Goal: Use online tool/utility: Utilize a website feature to perform a specific function

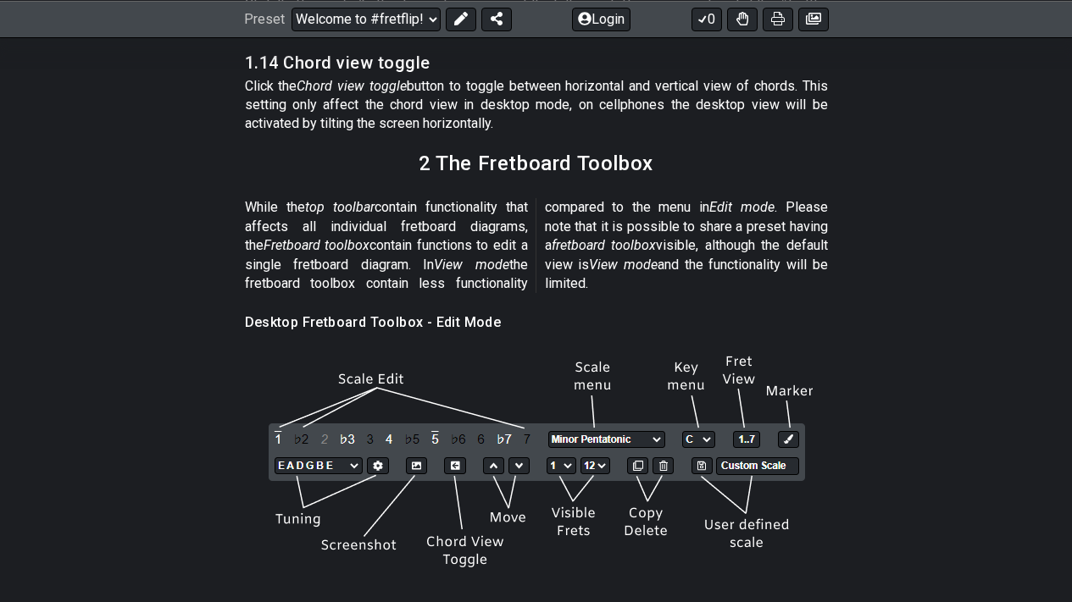
scroll to position [5694, 0]
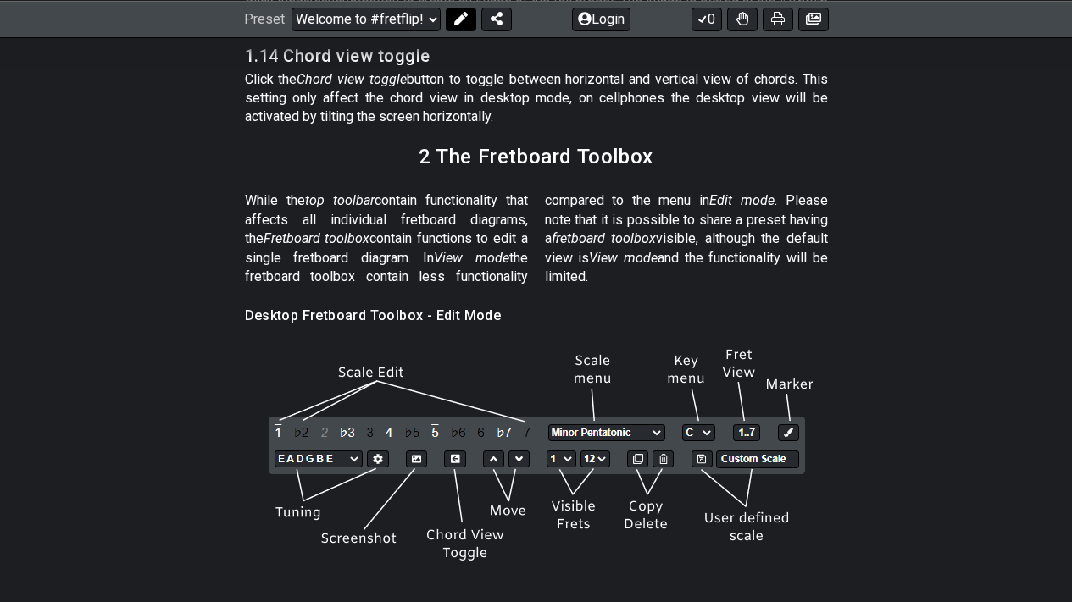
click at [461, 12] on icon at bounding box center [461, 19] width 14 height 14
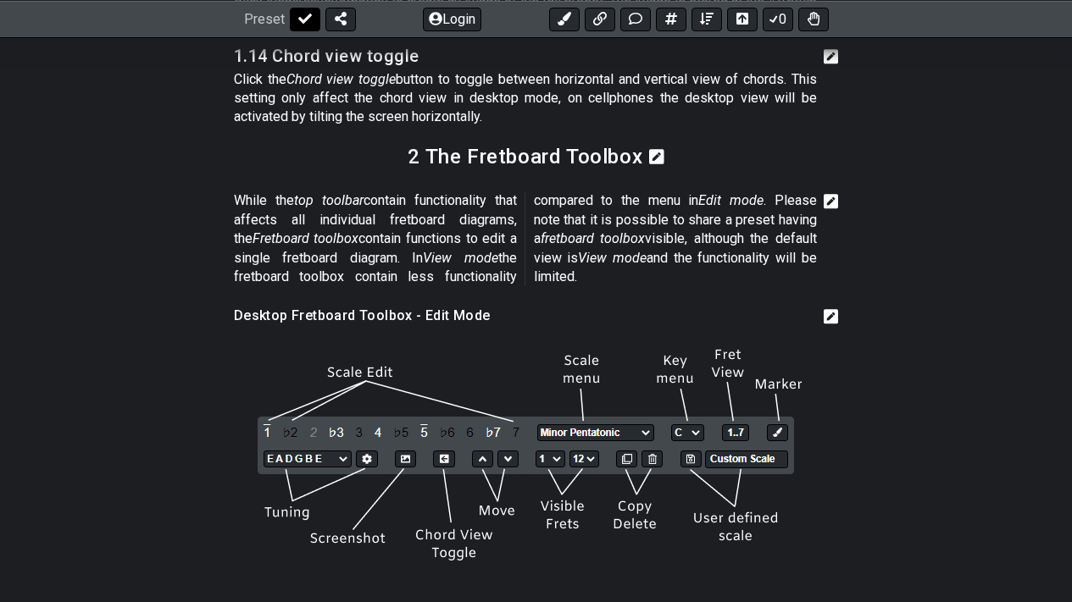
click at [305, 16] on icon at bounding box center [305, 19] width 14 height 14
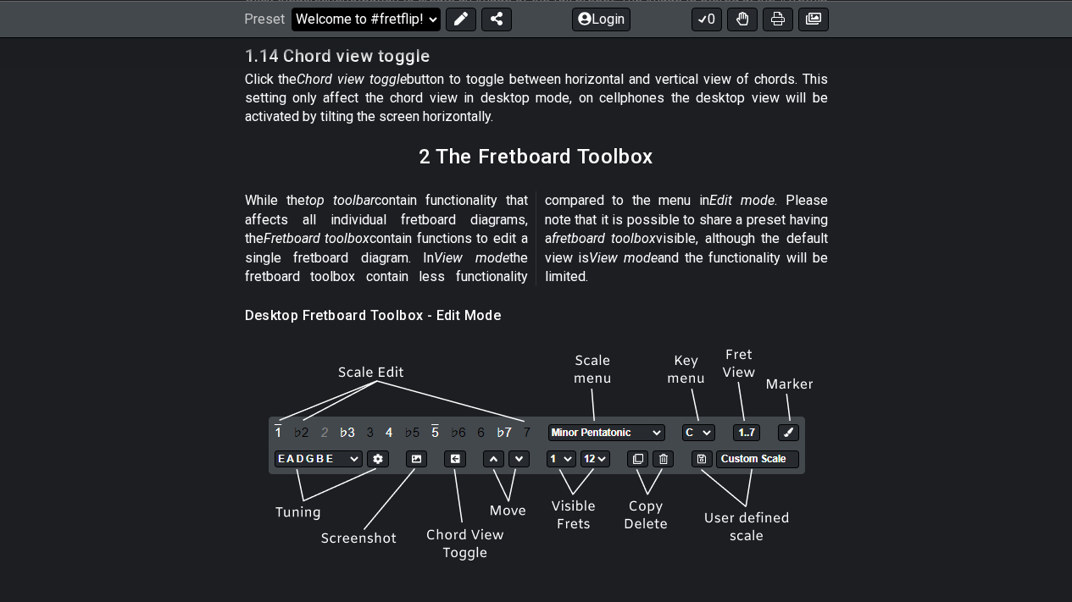
click at [427, 18] on select "Welcome to #fretflip! Initial Preset Custom Preset Minor Pentatonic Major Penta…" at bounding box center [365, 19] width 149 height 24
select select "/welcome"
click at [291, 31] on select "Welcome to #fretflip! Initial Preset Custom Preset Minor Pentatonic Major Penta…" at bounding box center [365, 19] width 149 height 24
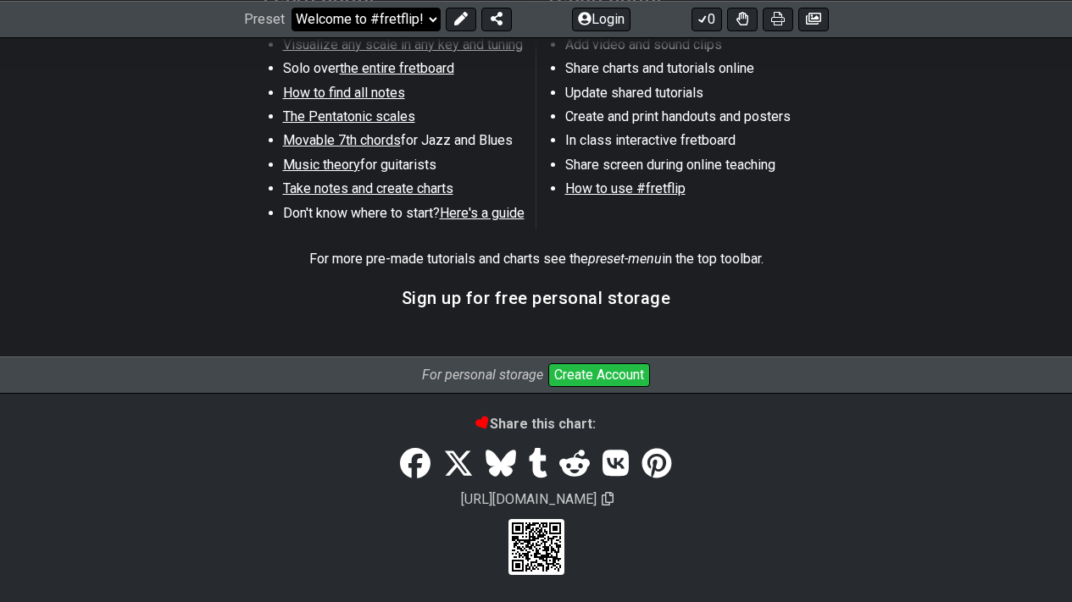
select select "C"
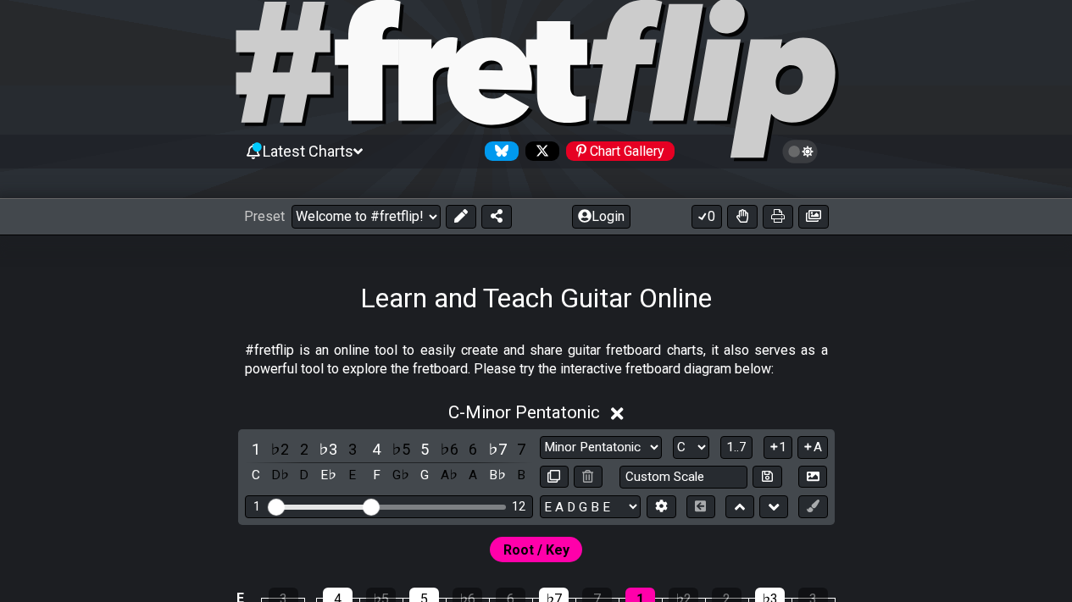
scroll to position [48, 0]
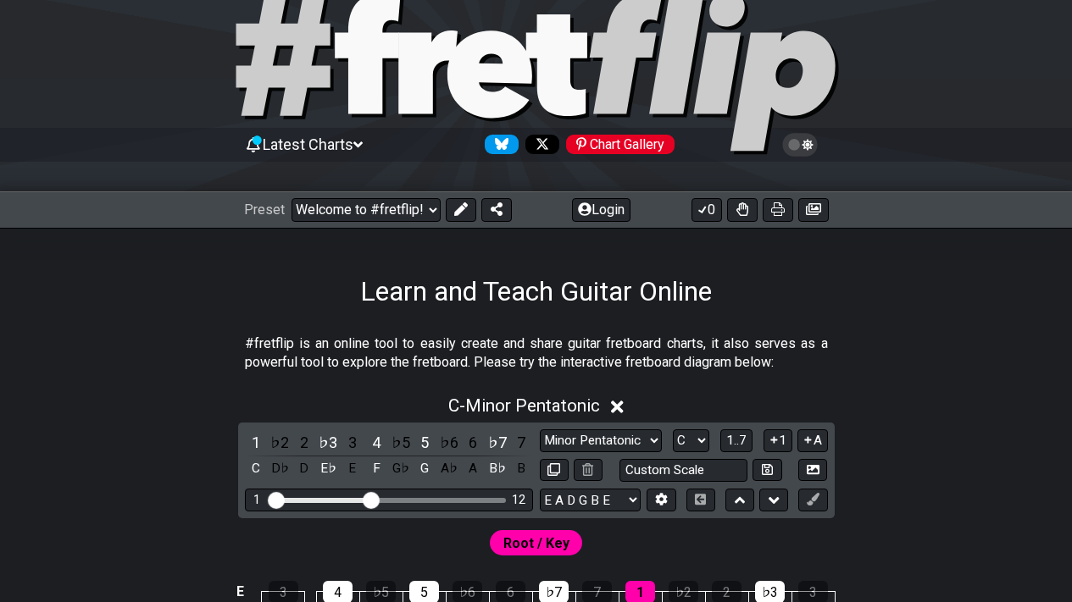
click at [476, 201] on div "Preset Welcome to #fretflip! Initial Preset Custom Preset Minor Pentatonic Majo…" at bounding box center [378, 210] width 268 height 24
click at [472, 206] on button at bounding box center [461, 210] width 31 height 24
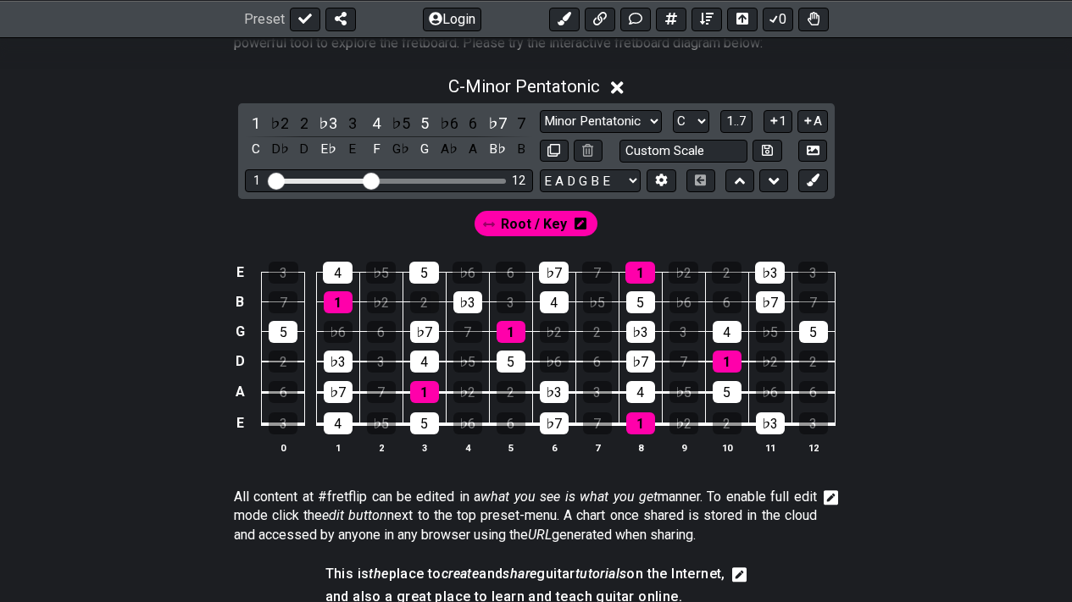
scroll to position [322, 0]
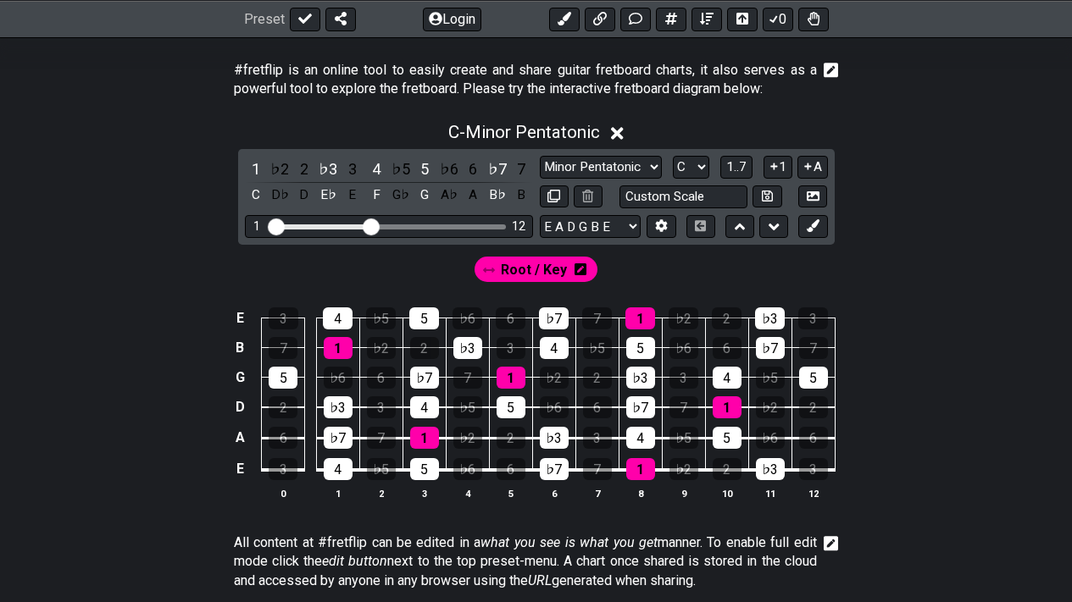
click at [561, 270] on span "Root / Key" at bounding box center [534, 270] width 66 height 25
click at [627, 221] on select "E A D G B E E A D G B E E A D G B E B E A D F♯ B A D G C E A D A D G B E E♭ A♭ …" at bounding box center [590, 226] width 101 height 23
click at [540, 215] on select "E A D G B E E A D G B E E A D G B E B E A D F♯ B A D G C E A D A D G B E E♭ A♭ …" at bounding box center [590, 226] width 101 height 23
click at [648, 169] on select "Minor Pentatonic Click to edit Minor Pentatonic Major Pentatonic Minor Blues Ma…" at bounding box center [601, 167] width 122 height 23
select select "Major"
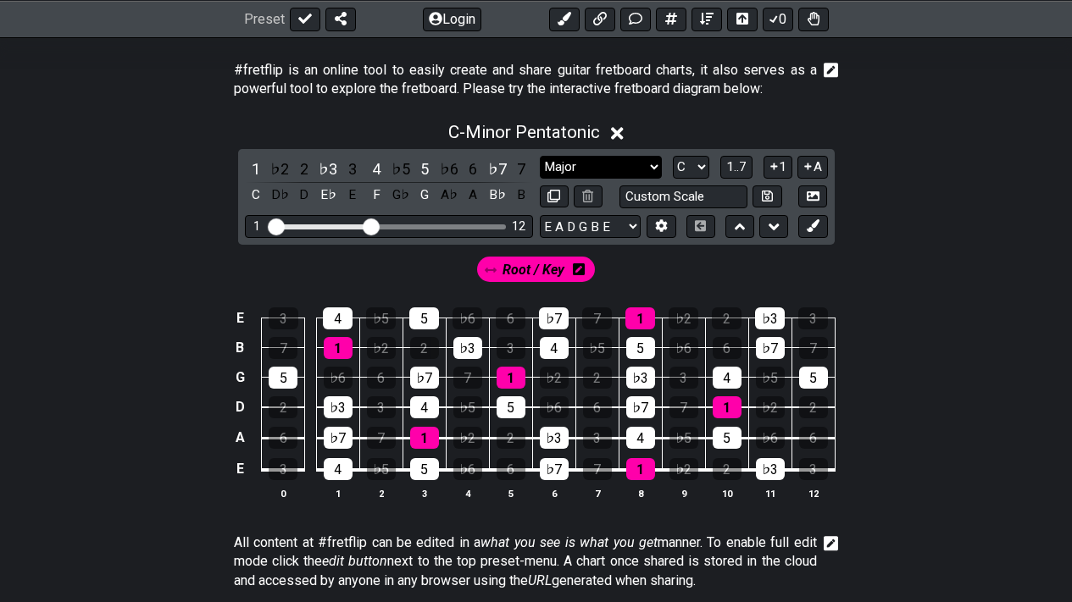
click at [540, 156] on select "Minor Pentatonic Click to edit Minor Pentatonic Major Pentatonic Minor Blues Ma…" at bounding box center [601, 167] width 122 height 23
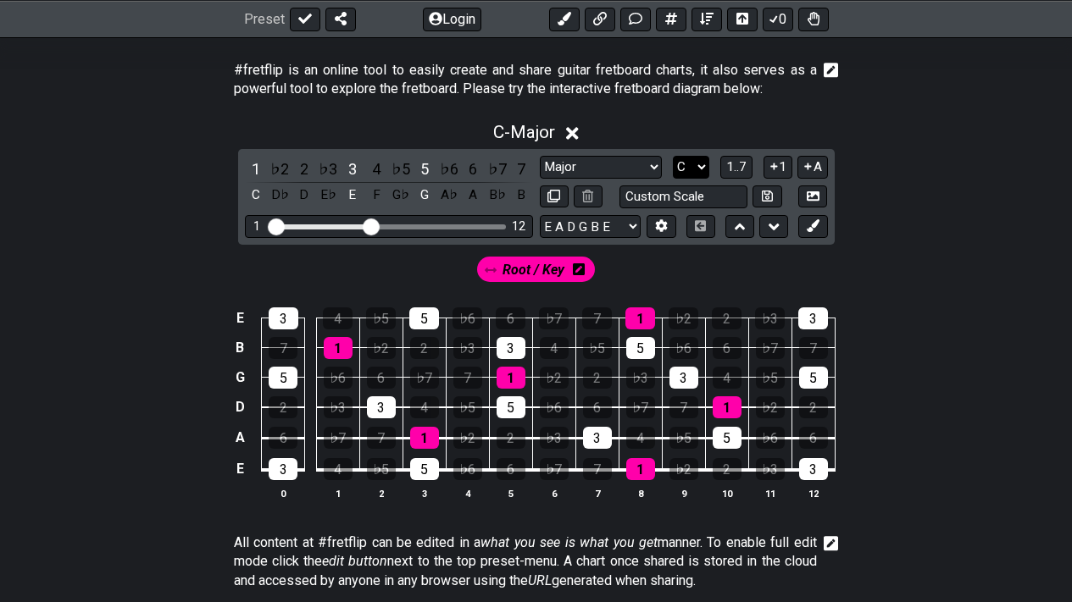
click at [691, 170] on select "A♭ A A♯ B♭ B C C♯ D♭ D D♯ E♭ E F F♯ G♭ G G♯" at bounding box center [691, 167] width 36 height 23
select select "F"
click at [673, 156] on select "A♭ A A♯ B♭ B C C♯ D♭ D D♯ E♭ E F F♯ G♭ G G♯" at bounding box center [691, 167] width 36 height 23
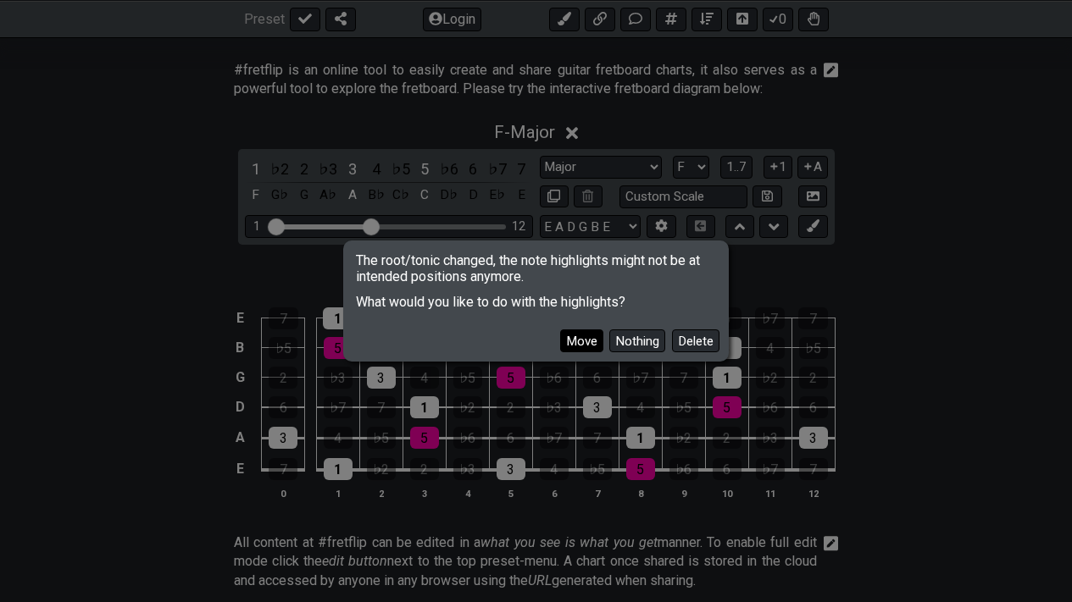
click at [579, 344] on button "Move" at bounding box center [581, 341] width 43 height 23
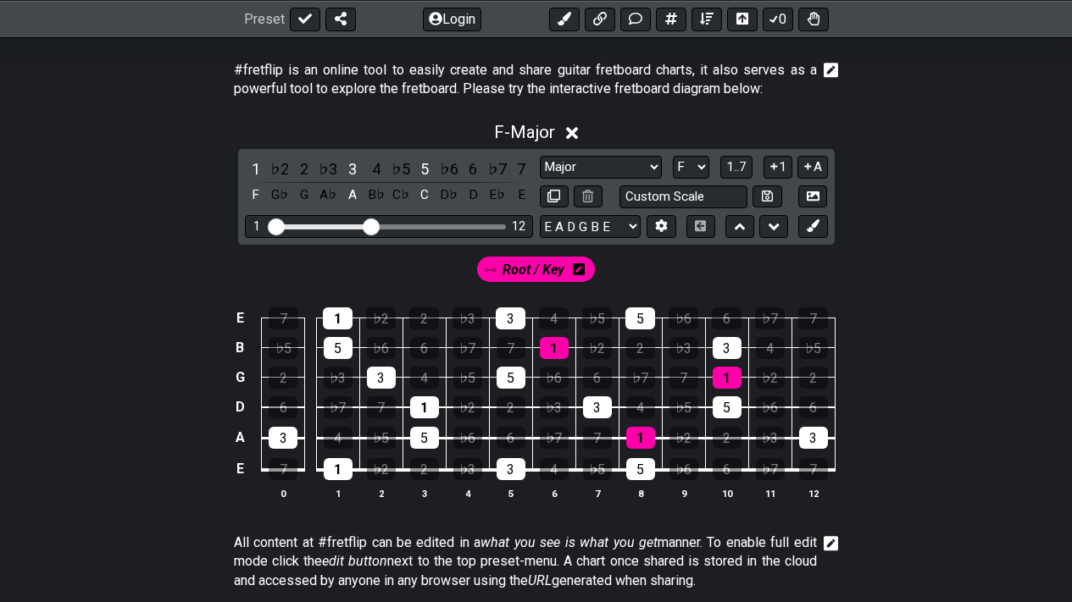
click at [583, 269] on icon at bounding box center [579, 270] width 12 height 12
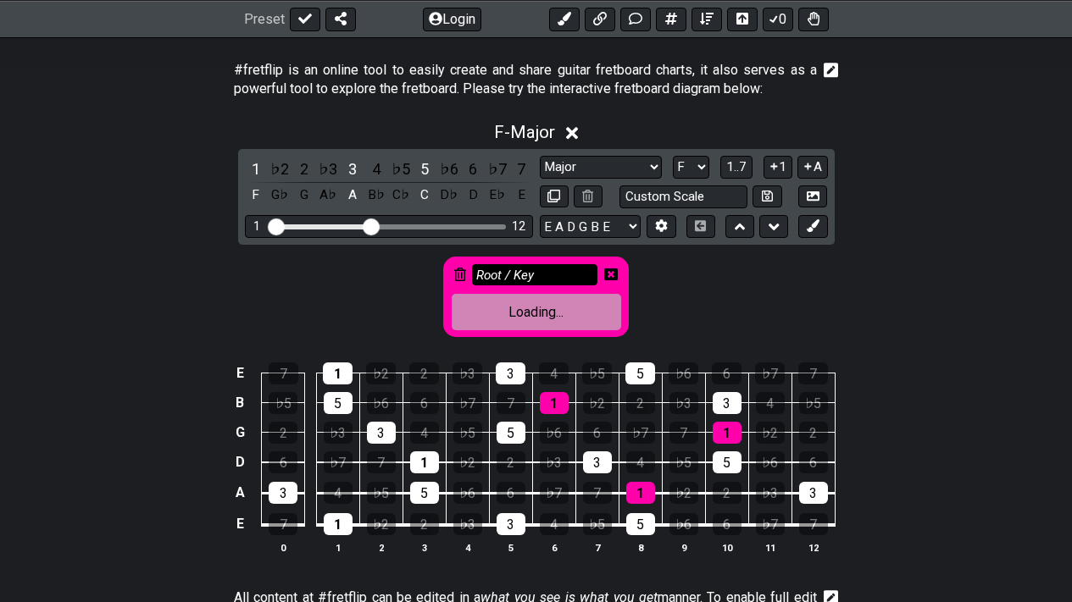
click at [578, 273] on input "Root / Key" at bounding box center [534, 274] width 125 height 21
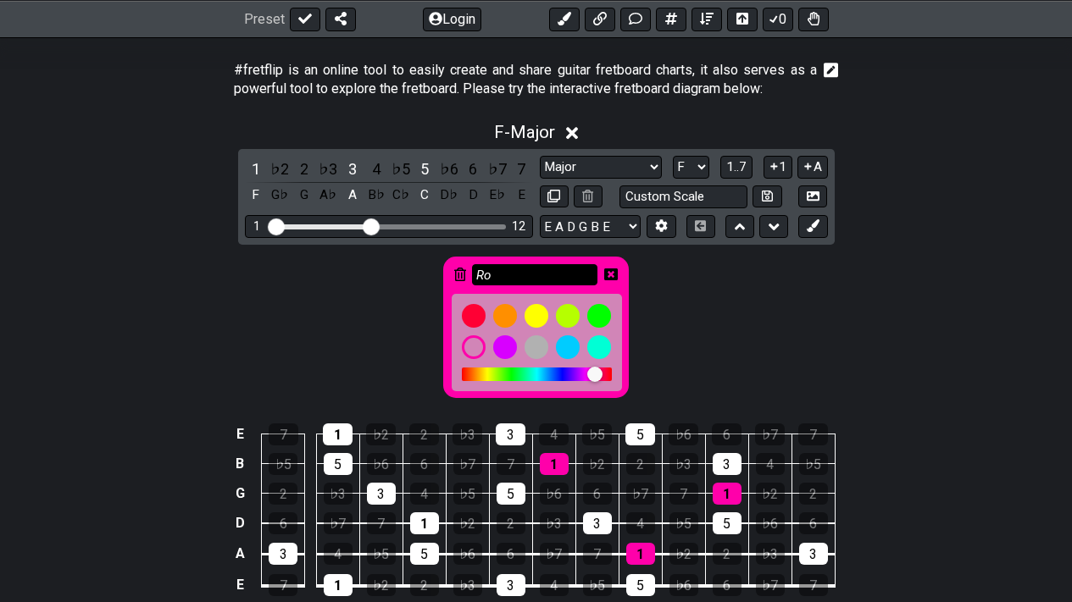
type input "R"
type input "F major triad"
click at [614, 273] on icon at bounding box center [611, 275] width 14 height 14
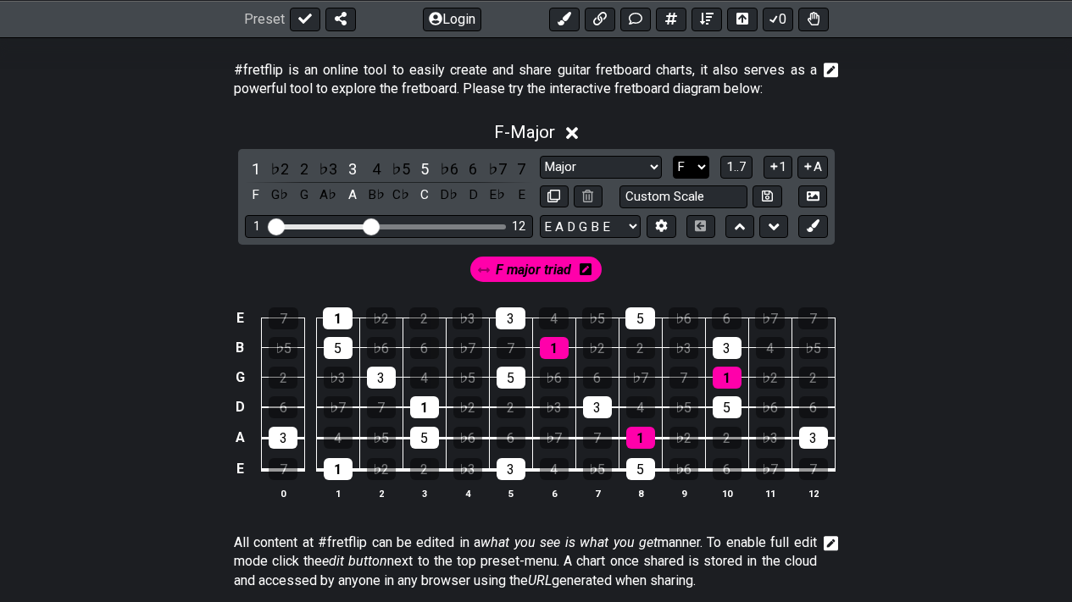
click at [691, 159] on select "A♭ A A♯ B♭ B C C♯ D♭ D D♯ E♭ E F F♯ G♭ G G♯" at bounding box center [691, 167] width 36 height 23
select select "G"
click at [673, 156] on select "A♭ A A♯ B♭ B C C♯ D♭ D D♯ E♭ E F F♯ G♭ G G♯" at bounding box center [691, 167] width 36 height 23
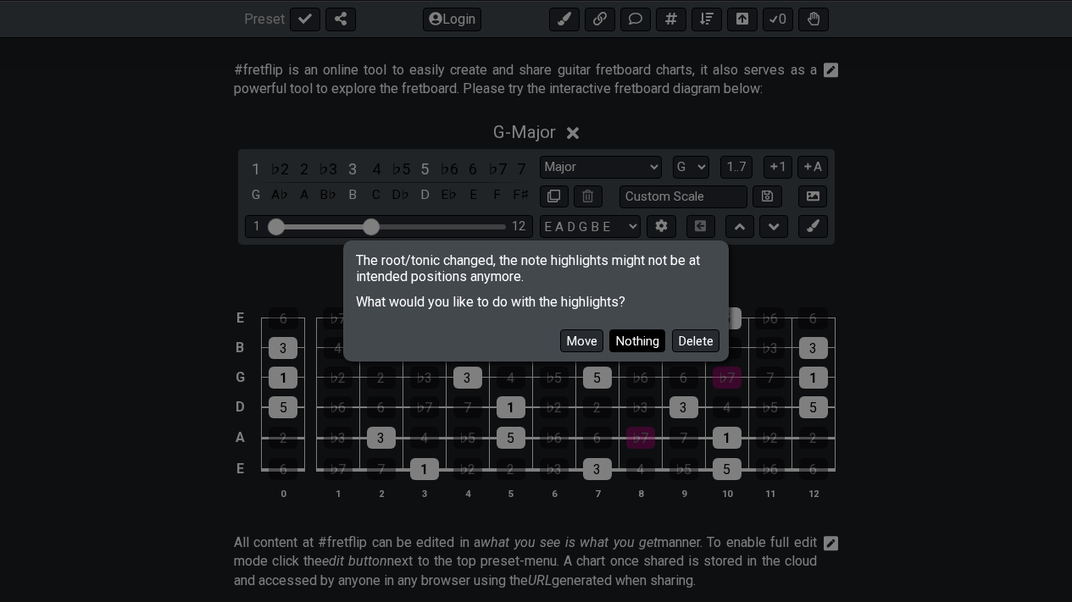
click at [644, 342] on button "Nothing" at bounding box center [637, 341] width 56 height 23
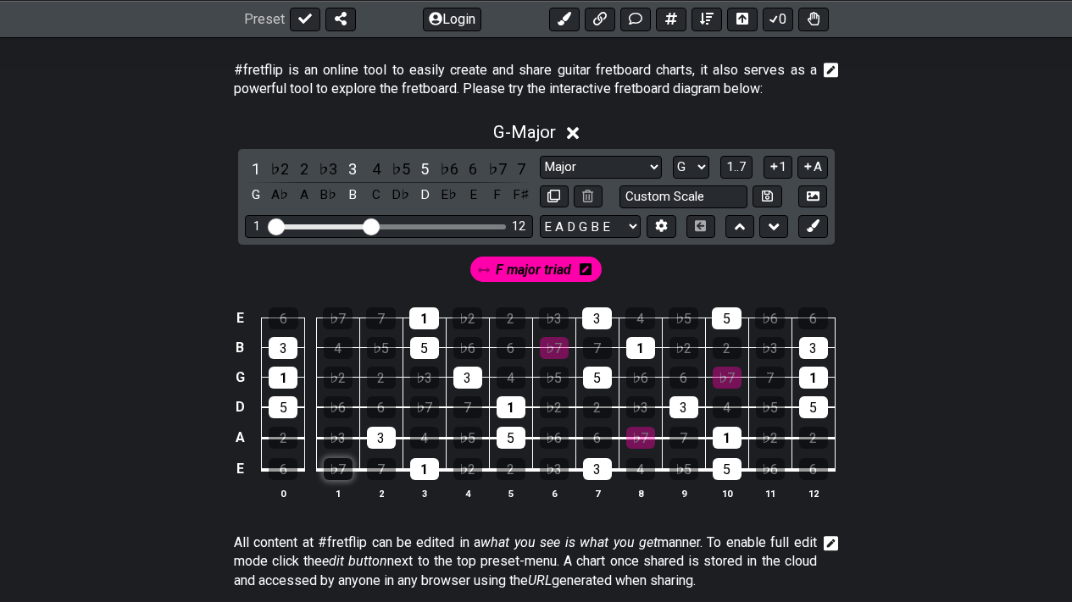
click at [339, 463] on div "♭7" at bounding box center [338, 469] width 29 height 22
click at [314, 12] on button at bounding box center [305, 19] width 31 height 24
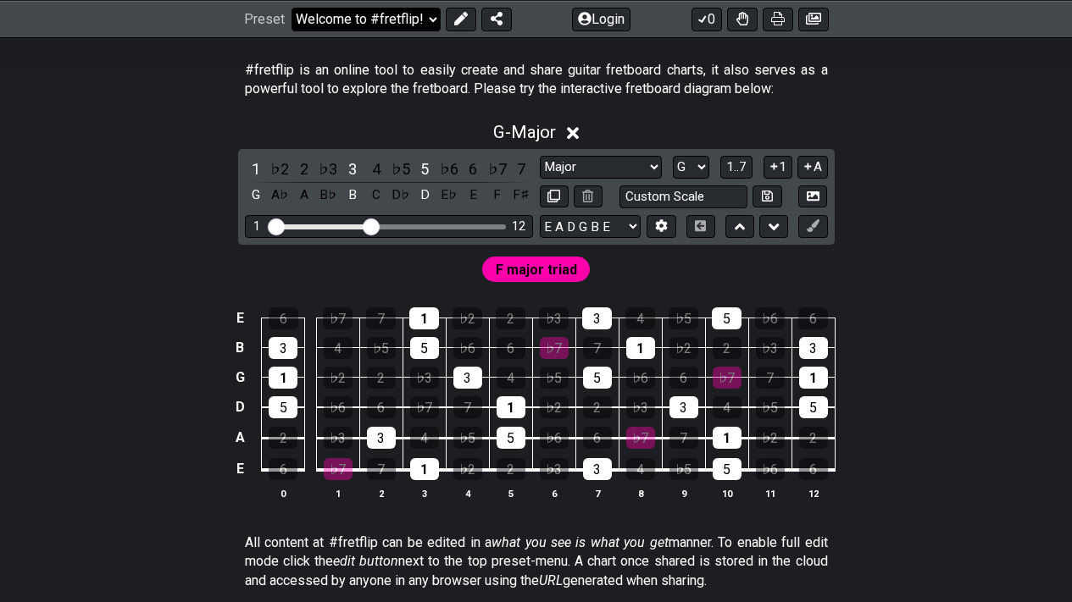
click at [427, 14] on select "Welcome to #fretflip! Initial Preset Custom Preset Minor Pentatonic Major Penta…" at bounding box center [365, 19] width 149 height 24
click at [291, 7] on select "Welcome to #fretflip! Initial Preset Custom Preset Minor Pentatonic Major Penta…" at bounding box center [365, 19] width 149 height 24
click at [430, 15] on select "Welcome to #fretflip! Initial Preset Custom Preset Minor Pentatonic Major Penta…" at bounding box center [365, 19] width 149 height 24
select select "/welcome"
click at [291, 7] on select "Welcome to #fretflip! Initial Preset Custom Preset Minor Pentatonic Major Penta…" at bounding box center [365, 19] width 149 height 24
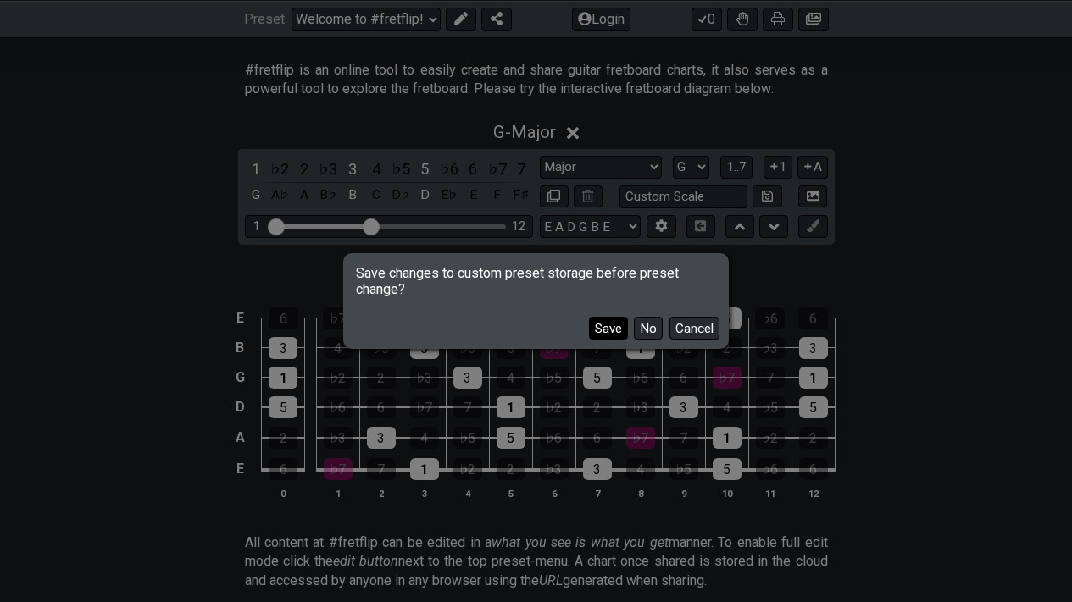
click at [606, 323] on button "Save" at bounding box center [608, 328] width 39 height 23
select select "Minor Pentatonic"
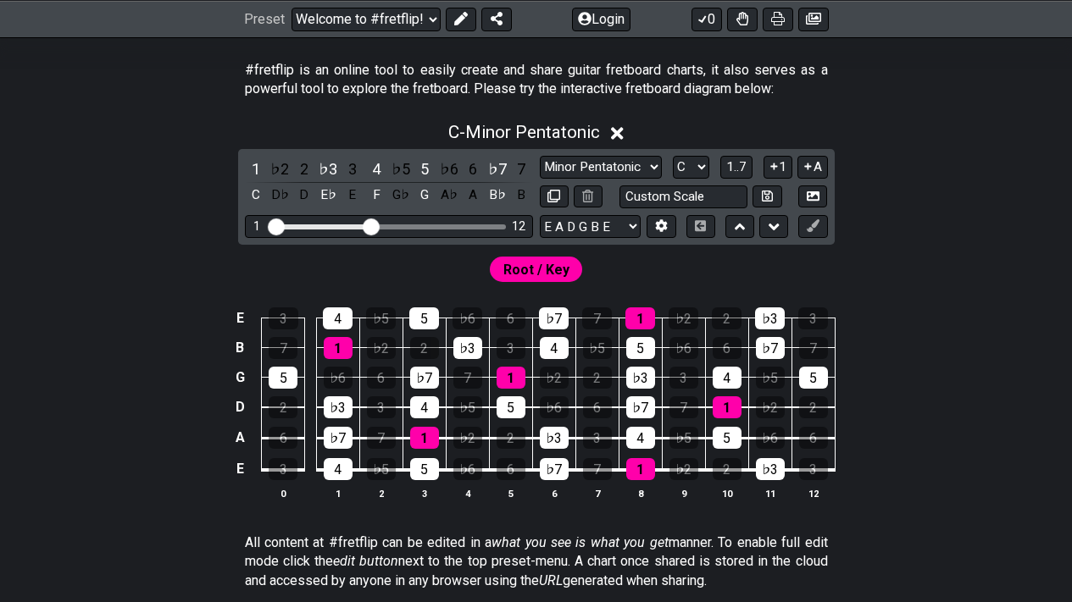
scroll to position [0, 0]
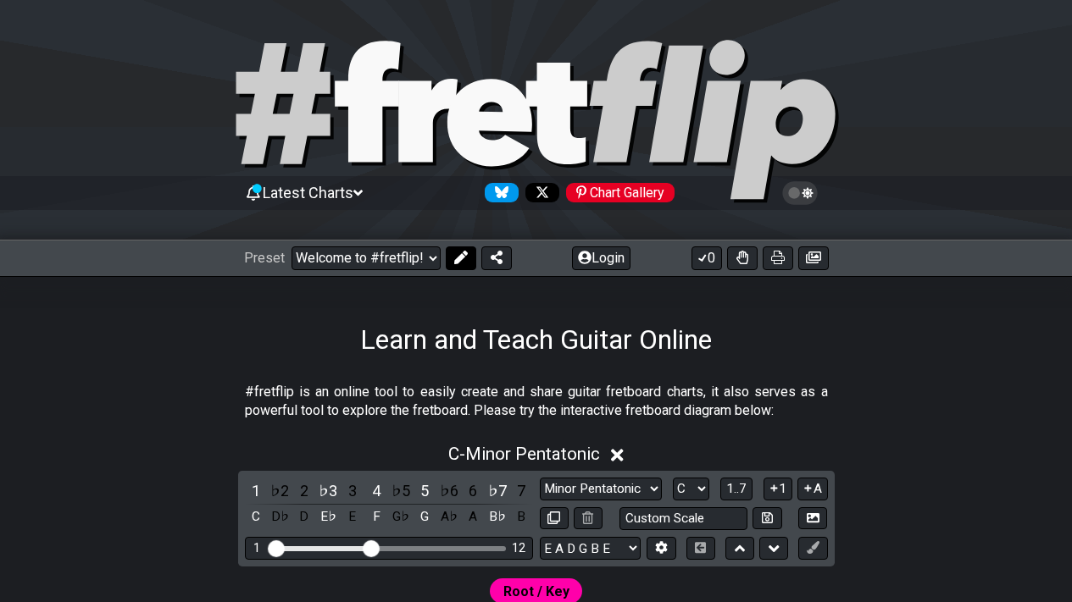
click at [458, 253] on icon at bounding box center [461, 258] width 14 height 14
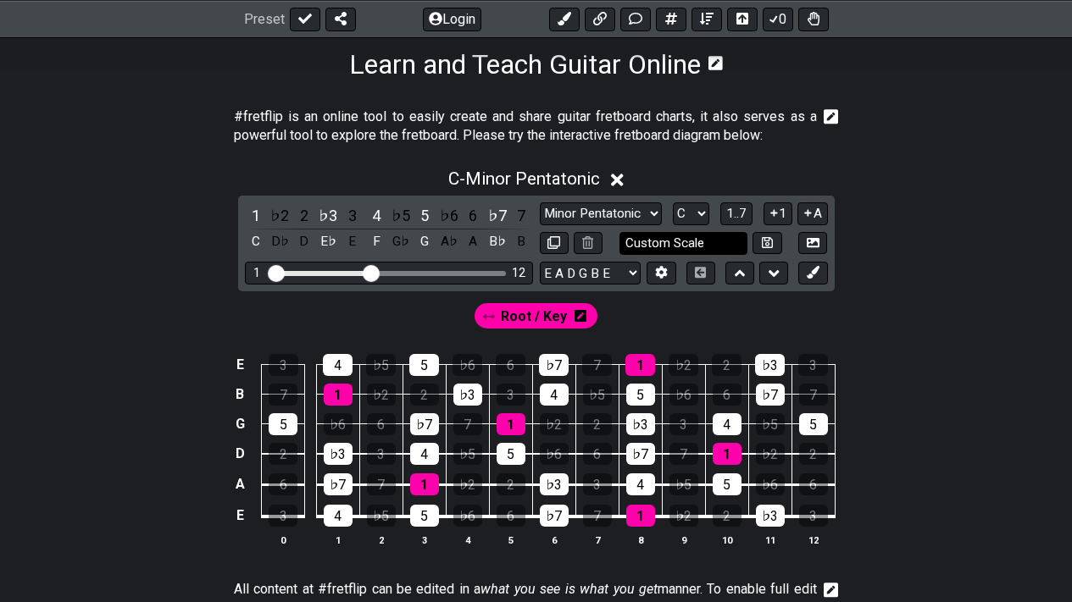
scroll to position [275, 0]
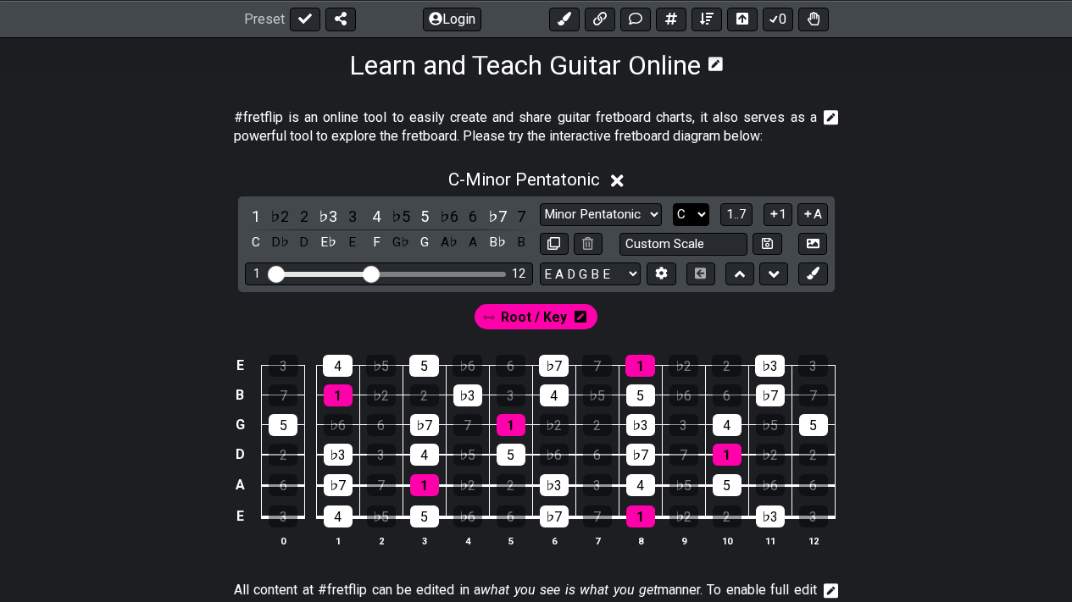
click at [702, 223] on select "A♭ A A♯ B♭ B C C♯ D♭ D D♯ E♭ E F F♯ G♭ G G♯" at bounding box center [691, 214] width 36 height 23
select select "F"
click at [673, 203] on select "A♭ A A♯ B♭ B C C♯ D♭ D D♯ E♭ E F F♯ G♭ G G♯" at bounding box center [691, 214] width 36 height 23
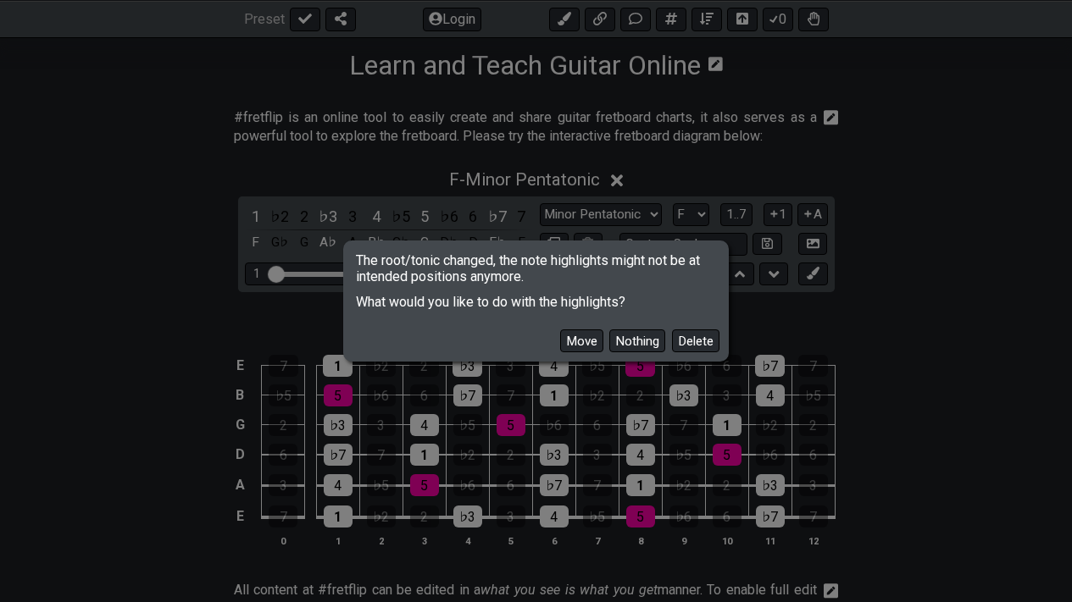
click at [656, 343] on button "Nothing" at bounding box center [637, 341] width 56 height 23
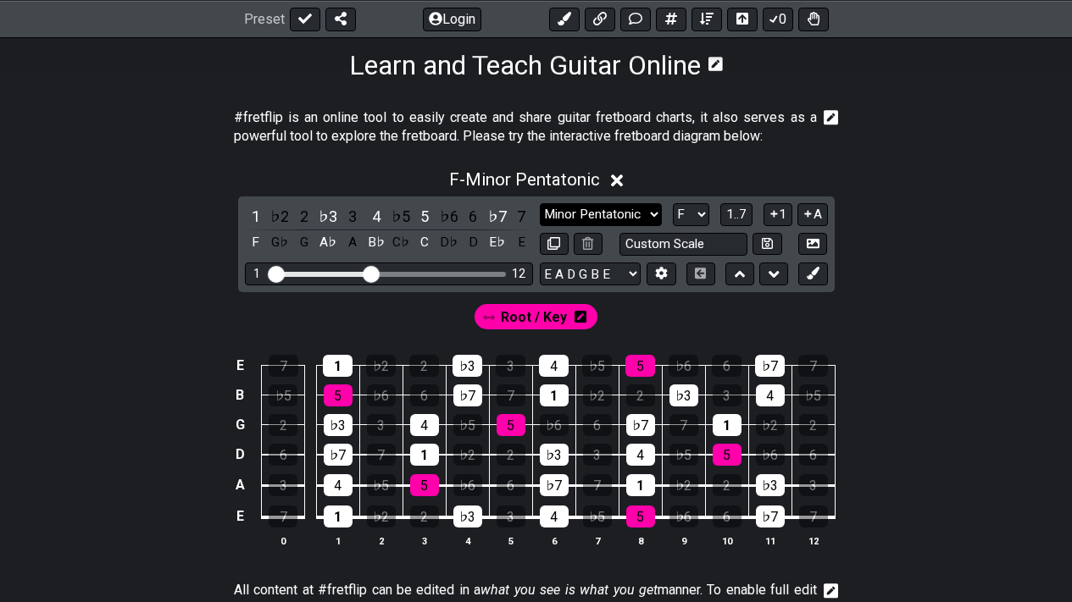
click at [647, 214] on select "Minor Pentatonic Click to edit Minor Pentatonic Major Pentatonic Minor Blues Ma…" at bounding box center [601, 214] width 122 height 23
select select "Major"
click at [540, 203] on select "Minor Pentatonic Click to edit Minor Pentatonic Major Pentatonic Minor Blues Ma…" at bounding box center [601, 214] width 122 height 23
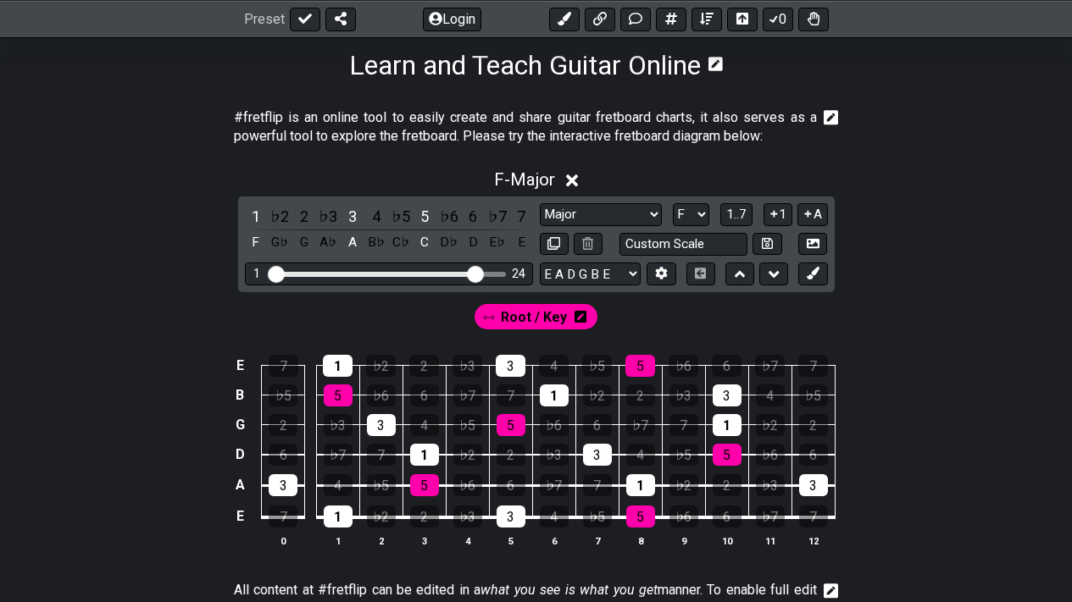
drag, startPoint x: 376, startPoint y: 273, endPoint x: 471, endPoint y: 280, distance: 95.2
click at [471, 273] on input "Visible fret range" at bounding box center [389, 273] width 241 height 0
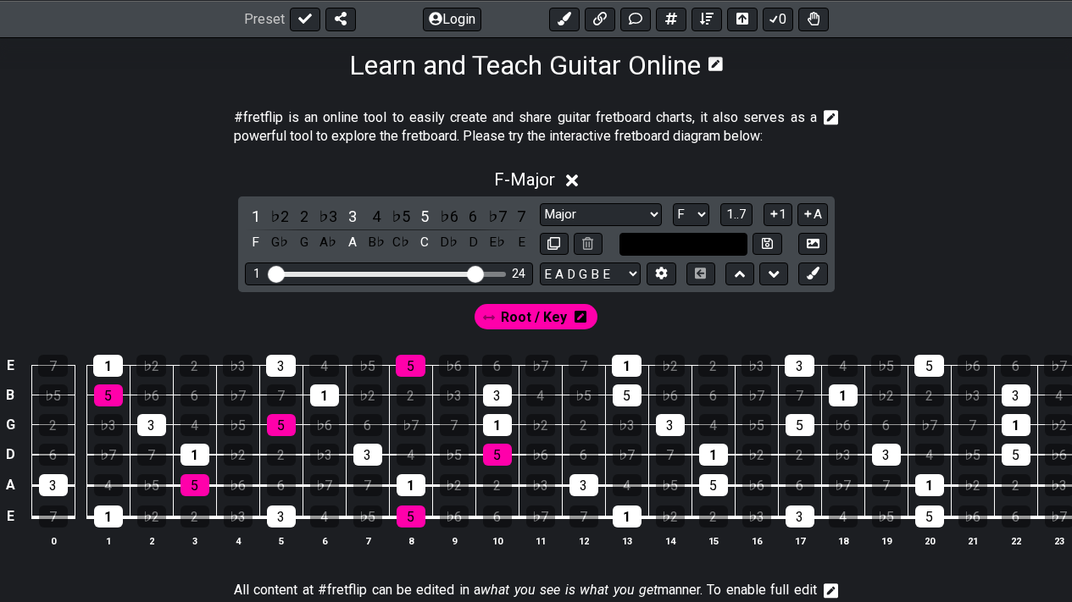
click at [714, 236] on input "text" at bounding box center [683, 244] width 129 height 23
type input "Custom Scale"
click at [741, 220] on span "1..7" at bounding box center [736, 214] width 20 height 15
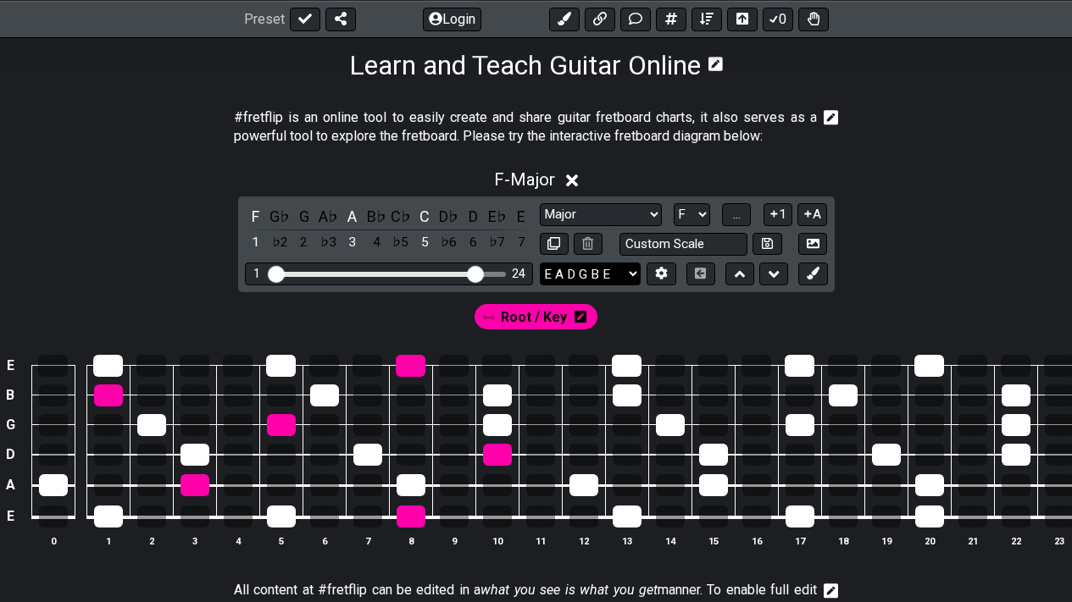
click at [628, 272] on select "E A D G B E E A D G B E E A D G B E B E A D F♯ B A D G C E A D A D G B E E♭ A♭ …" at bounding box center [590, 274] width 101 height 23
click at [807, 214] on icon at bounding box center [808, 214] width 7 height 7
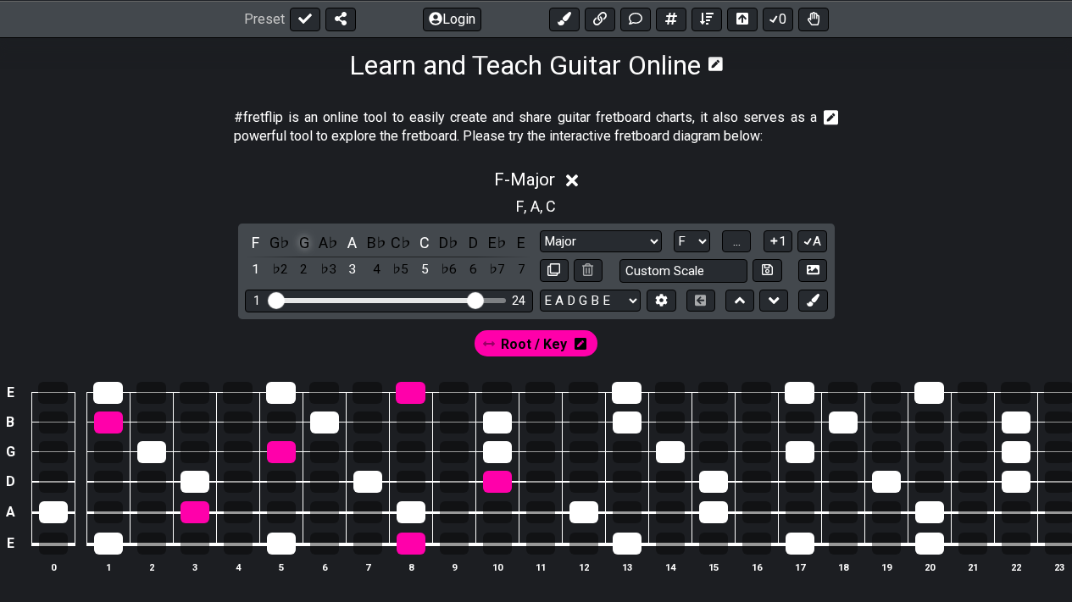
click at [301, 247] on div "G" at bounding box center [304, 242] width 22 height 23
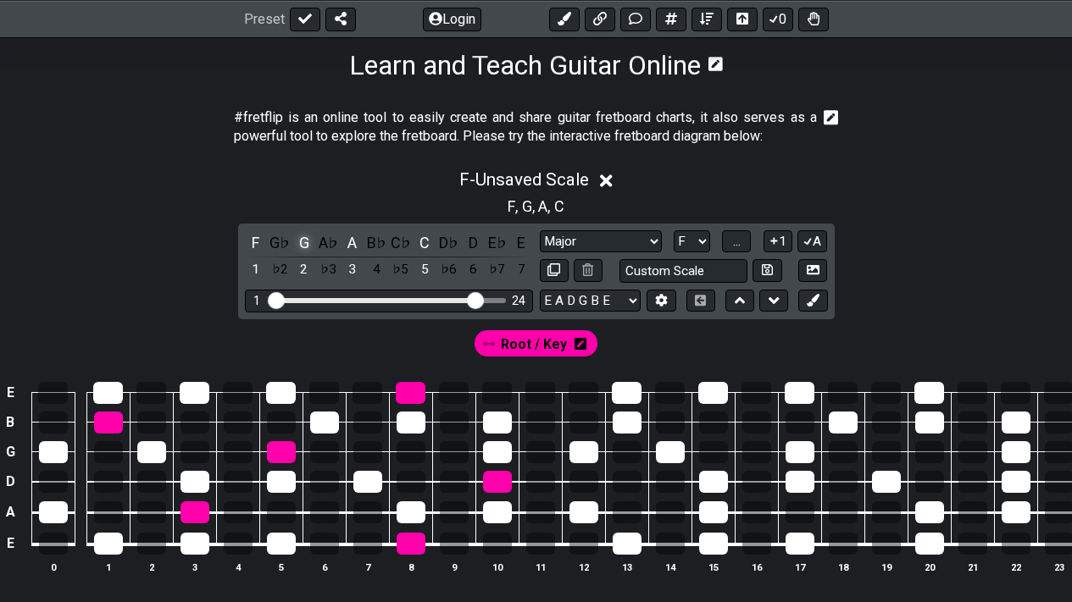
click at [301, 248] on div "G" at bounding box center [304, 242] width 22 height 23
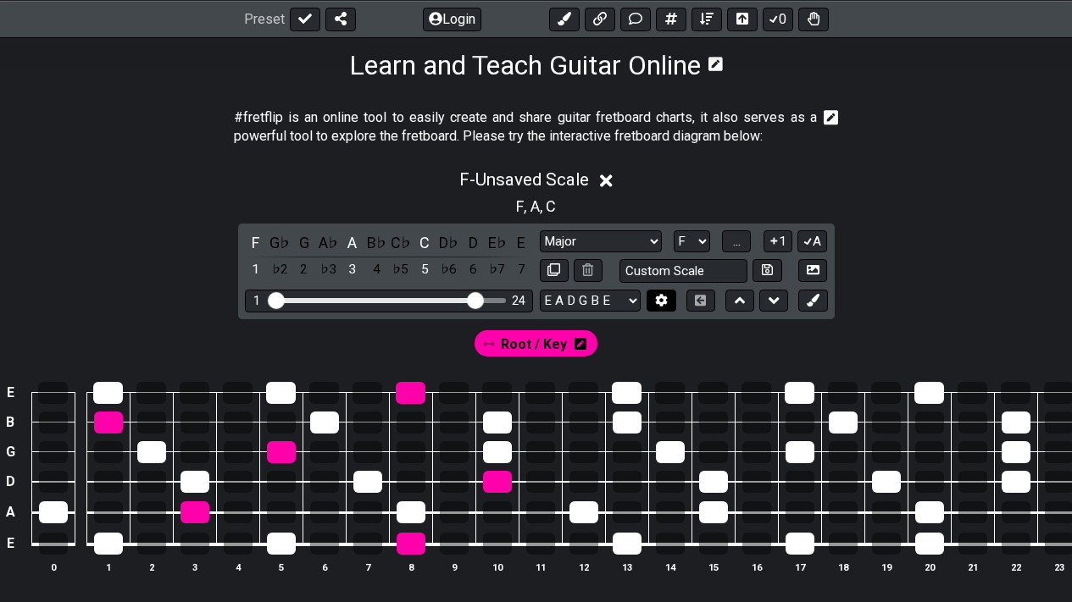
click at [665, 297] on icon at bounding box center [662, 300] width 12 height 13
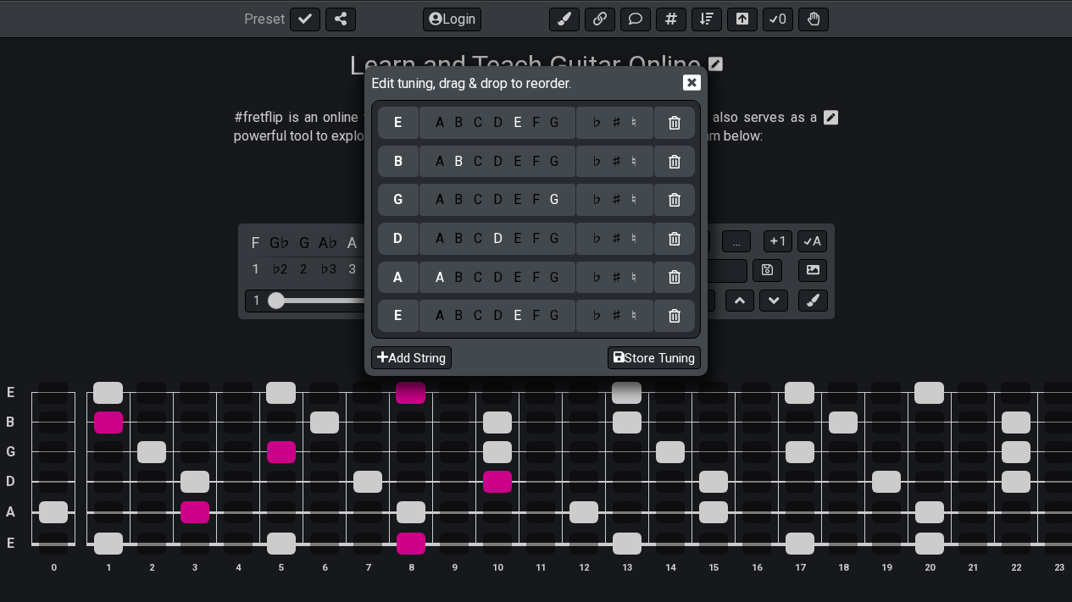
click at [702, 70] on div "Edit tuning, drag & drop to reorder. E A B C D E F G ♭ ♯ ♮ B A B C D E F G ♭ ♯ …" at bounding box center [535, 221] width 337 height 304
click at [691, 79] on icon at bounding box center [692, 83] width 18 height 16
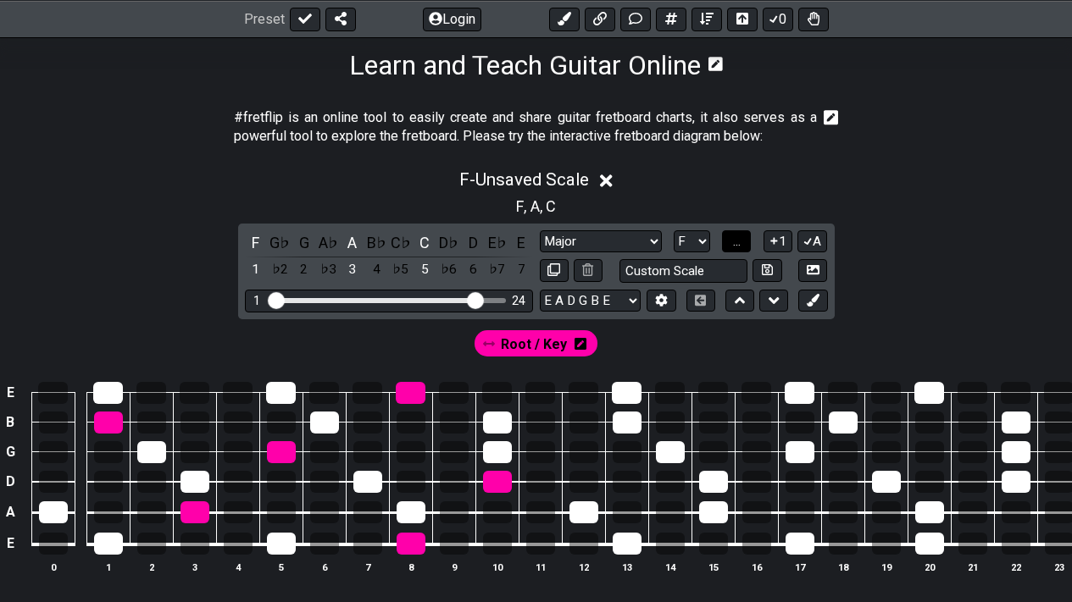
click at [725, 240] on button "..." at bounding box center [736, 241] width 29 height 23
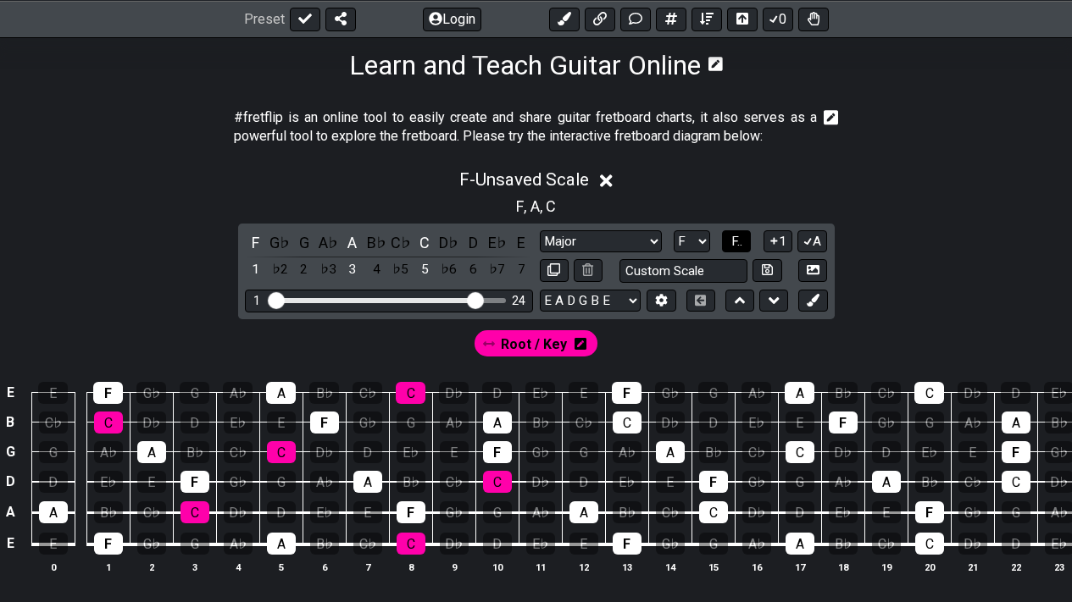
click at [725, 240] on button "F.." at bounding box center [736, 241] width 29 height 23
click at [725, 240] on button "1..7" at bounding box center [736, 241] width 32 height 23
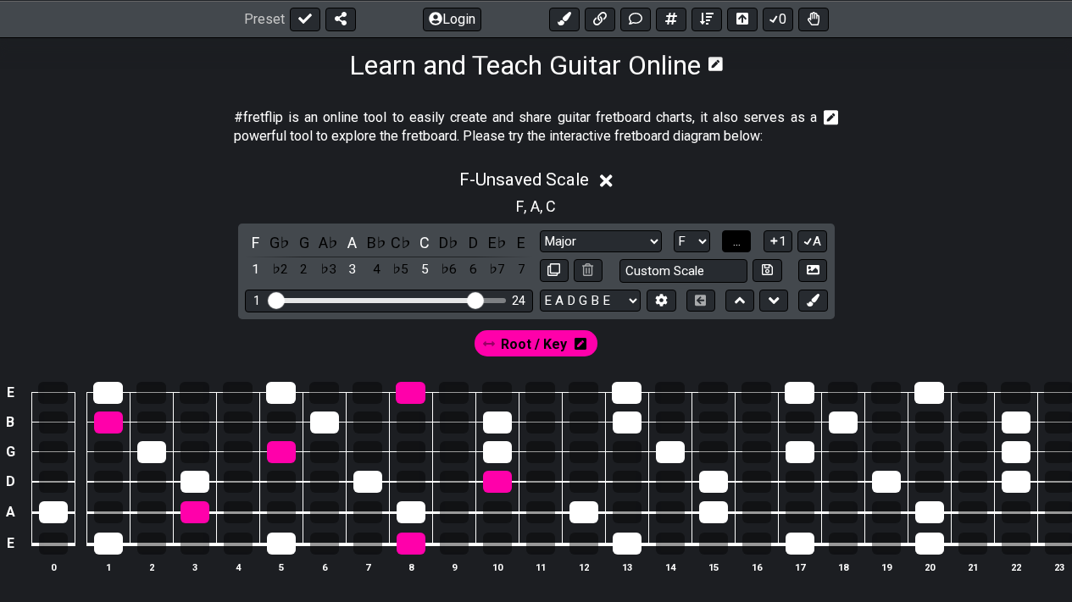
click at [725, 240] on button "..." at bounding box center [736, 241] width 29 height 23
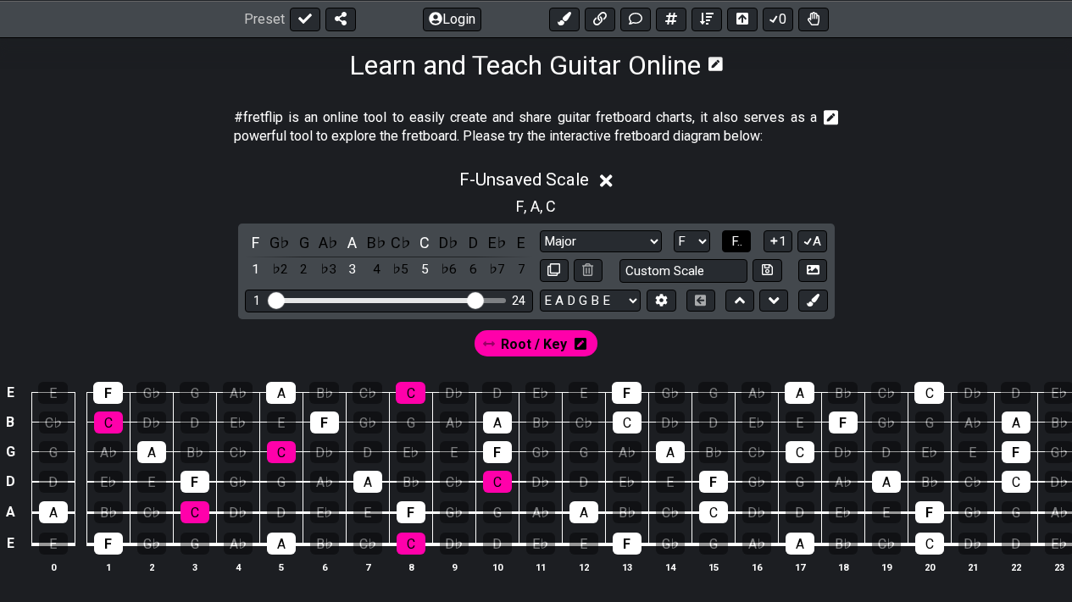
click at [725, 240] on button "F.." at bounding box center [736, 241] width 29 height 23
click at [725, 240] on button "1..7" at bounding box center [736, 241] width 32 height 23
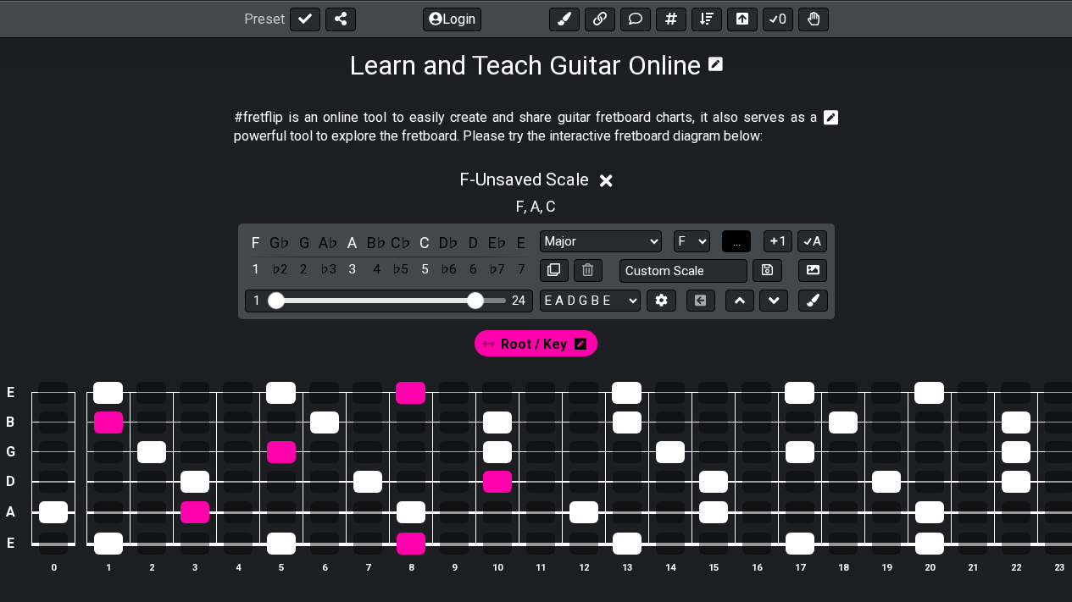
click at [743, 240] on button "..." at bounding box center [736, 241] width 29 height 23
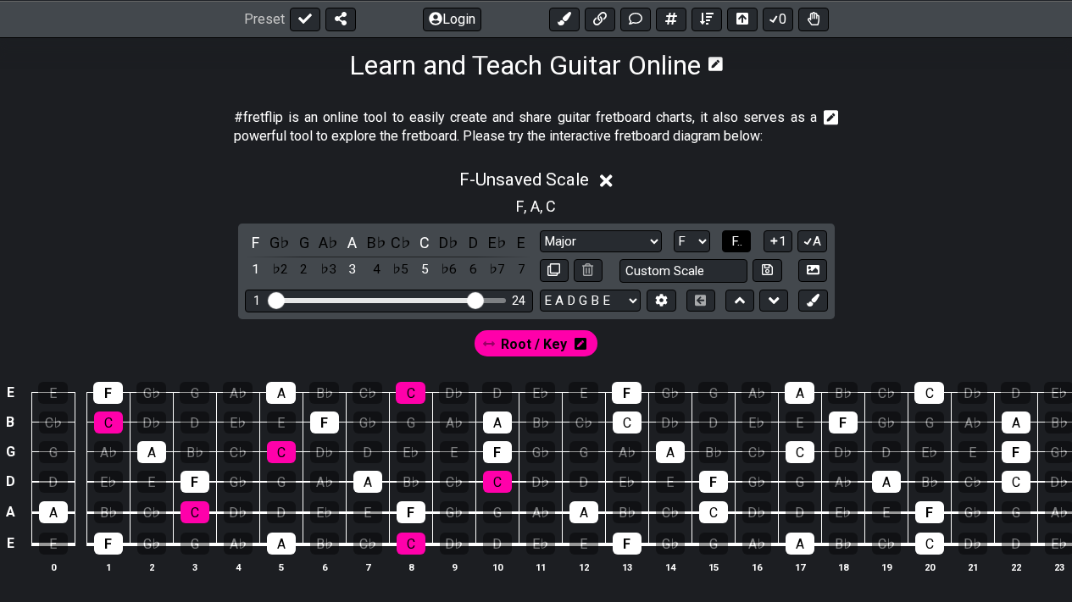
click at [743, 240] on button "F.." at bounding box center [736, 241] width 29 height 23
click at [780, 246] on button "1" at bounding box center [777, 241] width 29 height 23
click at [808, 246] on icon at bounding box center [808, 241] width 16 height 13
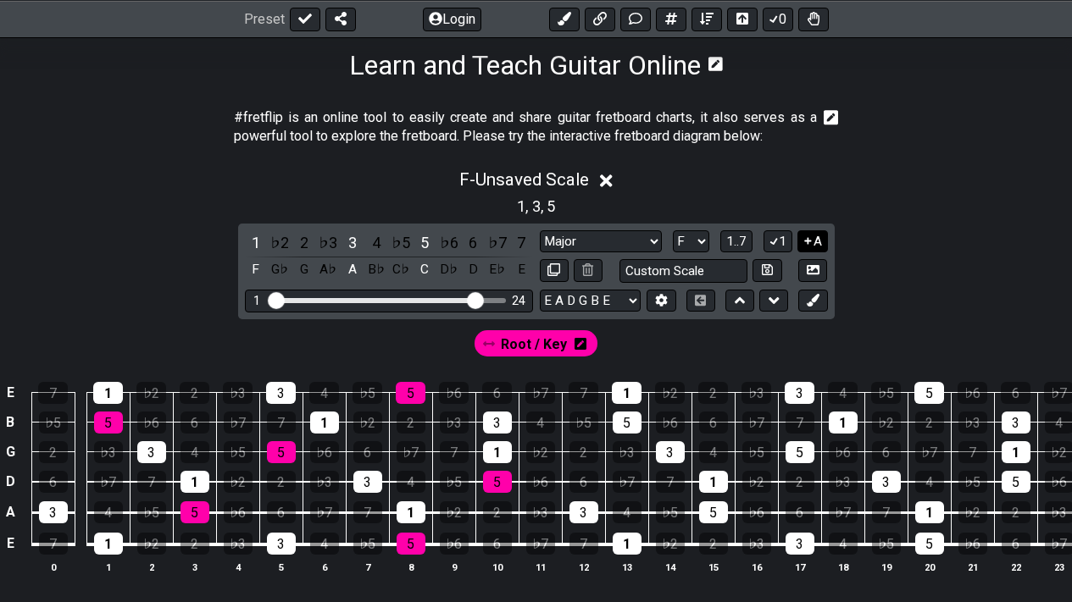
click at [808, 246] on icon at bounding box center [808, 241] width 16 height 13
click at [571, 337] on div "Root / Key" at bounding box center [536, 342] width 123 height 25
click at [571, 351] on div "Root / Key" at bounding box center [536, 342] width 123 height 25
click at [583, 351] on icon at bounding box center [581, 344] width 12 height 25
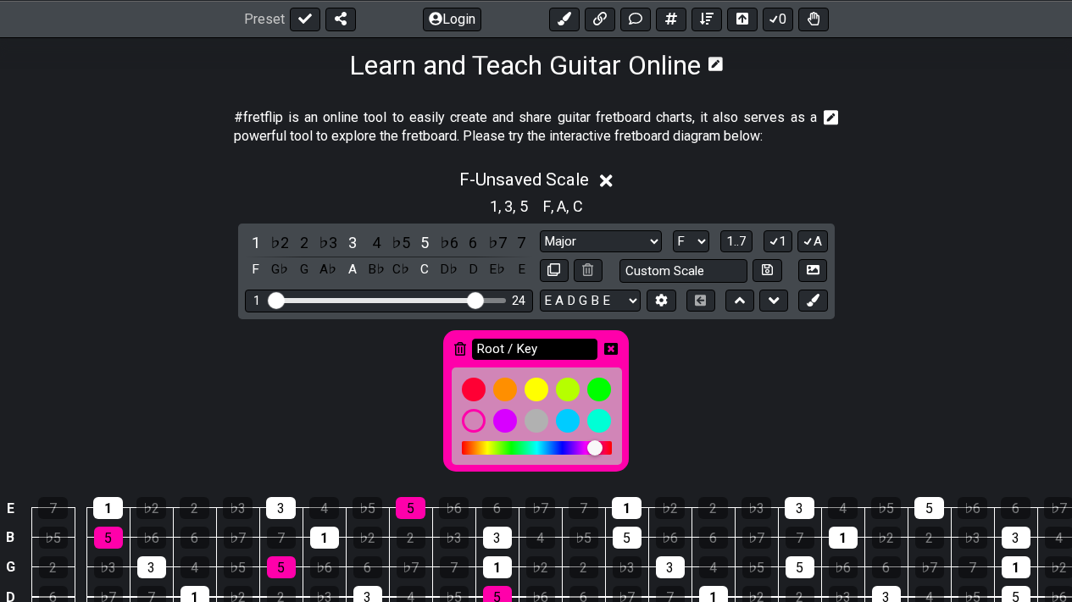
click at [547, 353] on input "Root / Key" at bounding box center [534, 349] width 125 height 21
click at [464, 353] on icon at bounding box center [460, 349] width 12 height 14
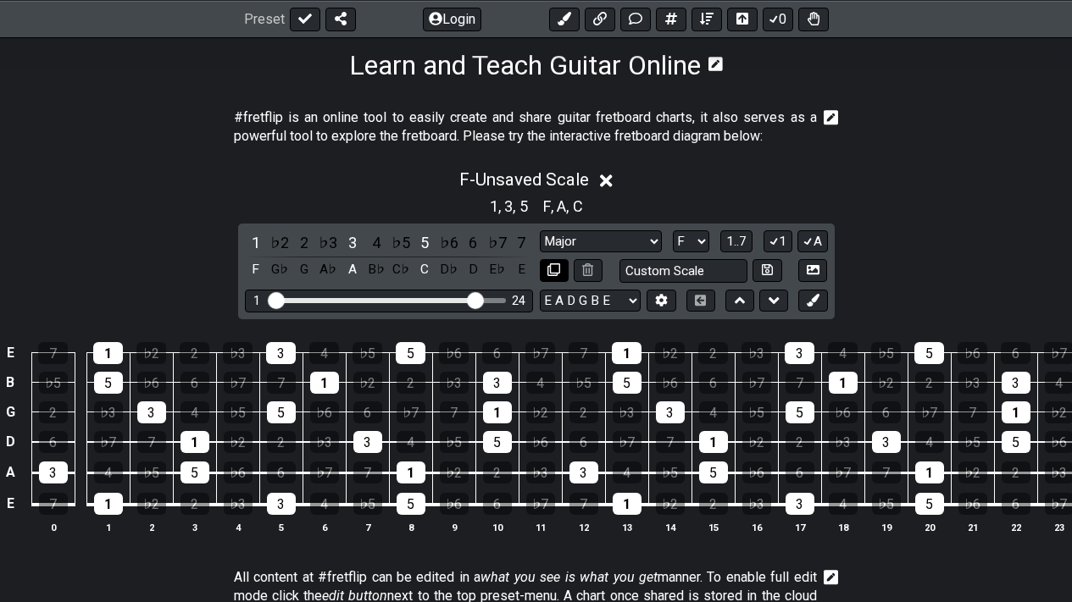
click at [549, 271] on icon at bounding box center [553, 270] width 13 height 13
select select "Major"
select select "F"
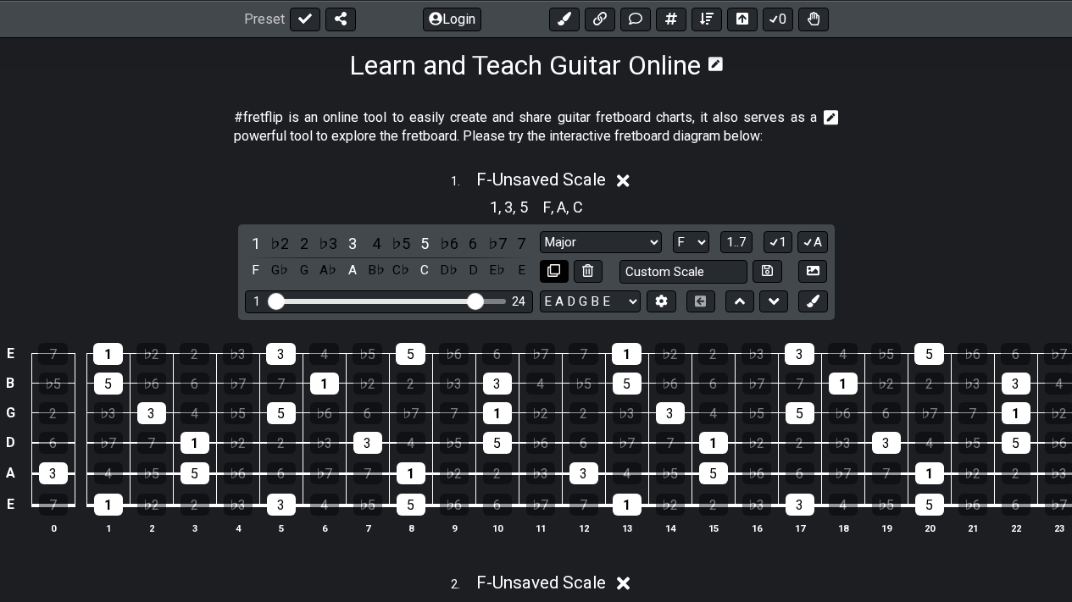
click at [549, 272] on icon at bounding box center [553, 270] width 13 height 13
select select "Major"
select select "F"
click at [622, 190] on icon at bounding box center [623, 181] width 13 height 18
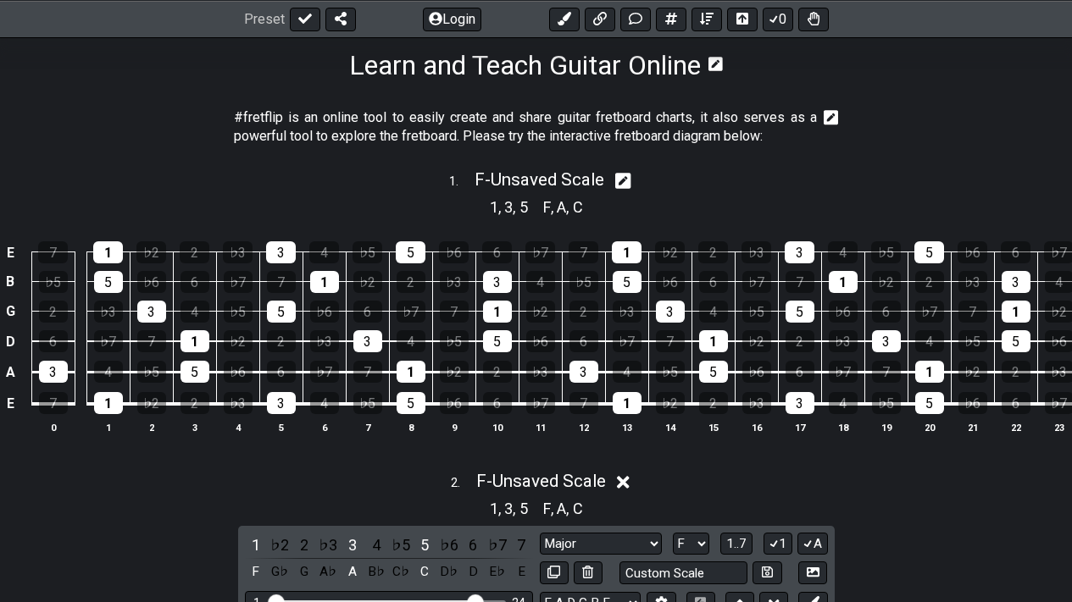
click at [630, 180] on icon at bounding box center [623, 181] width 16 height 18
select select "Major"
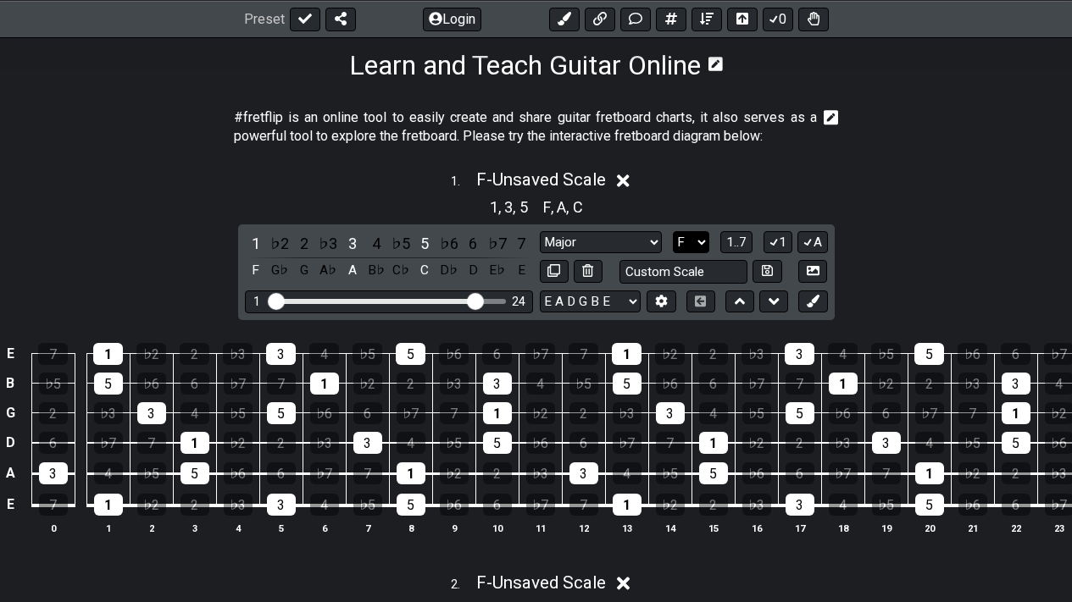
click at [683, 246] on select "A♭ A A♯ B♭ B C C♯ D♭ D D♯ E♭ E F F♯ G♭ G G♯" at bounding box center [691, 242] width 36 height 23
click at [673, 231] on select "A♭ A A♯ B♭ B C C♯ D♭ D D♯ E♭ E F F♯ G♭ G G♯" at bounding box center [691, 242] width 36 height 23
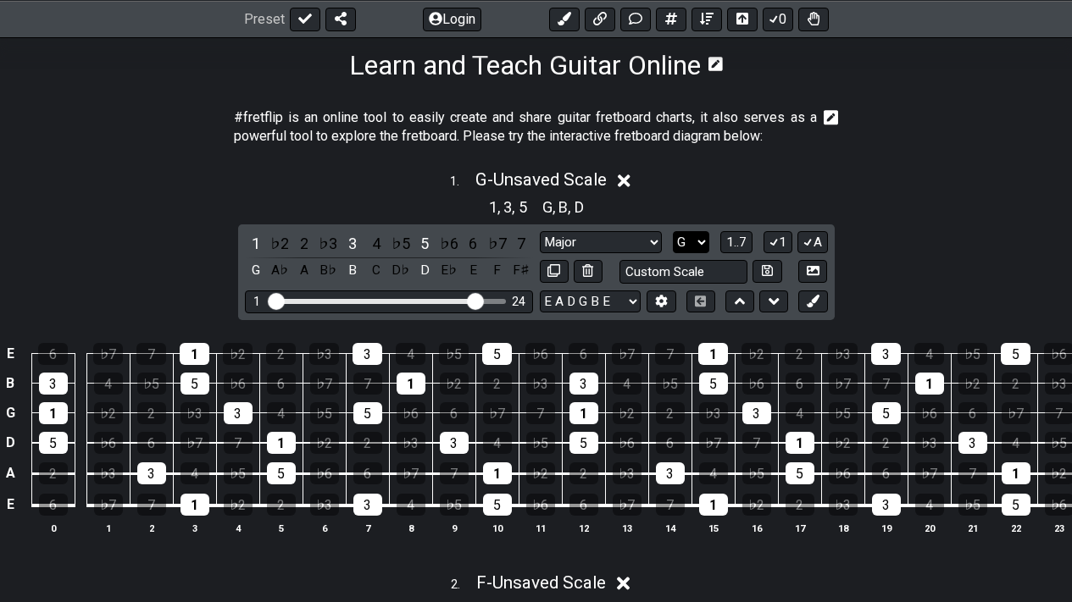
click at [701, 238] on select "A♭ A A♯ B♭ B C C♯ D♭ D D♯ E♭ E F F♯ G♭ G G♯" at bounding box center [691, 242] width 36 height 23
click at [673, 231] on select "A♭ A A♯ B♭ B C C♯ D♭ D D♯ E♭ E F F♯ G♭ G G♯" at bounding box center [691, 242] width 36 height 23
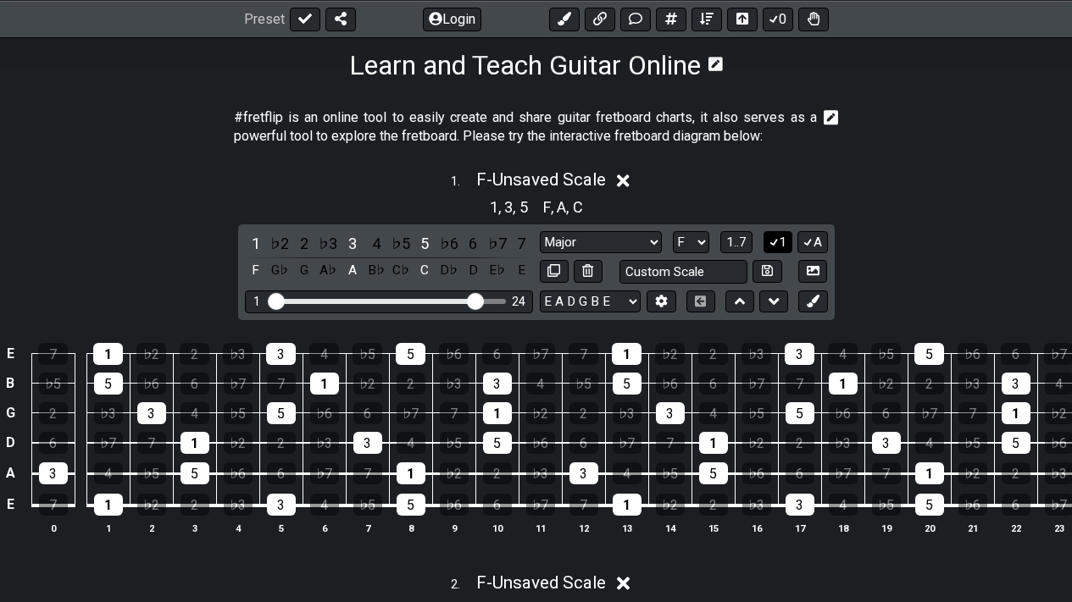
click at [778, 245] on icon at bounding box center [774, 242] width 16 height 13
click at [810, 245] on icon at bounding box center [808, 242] width 16 height 13
click at [809, 243] on icon at bounding box center [807, 243] width 9 height 8
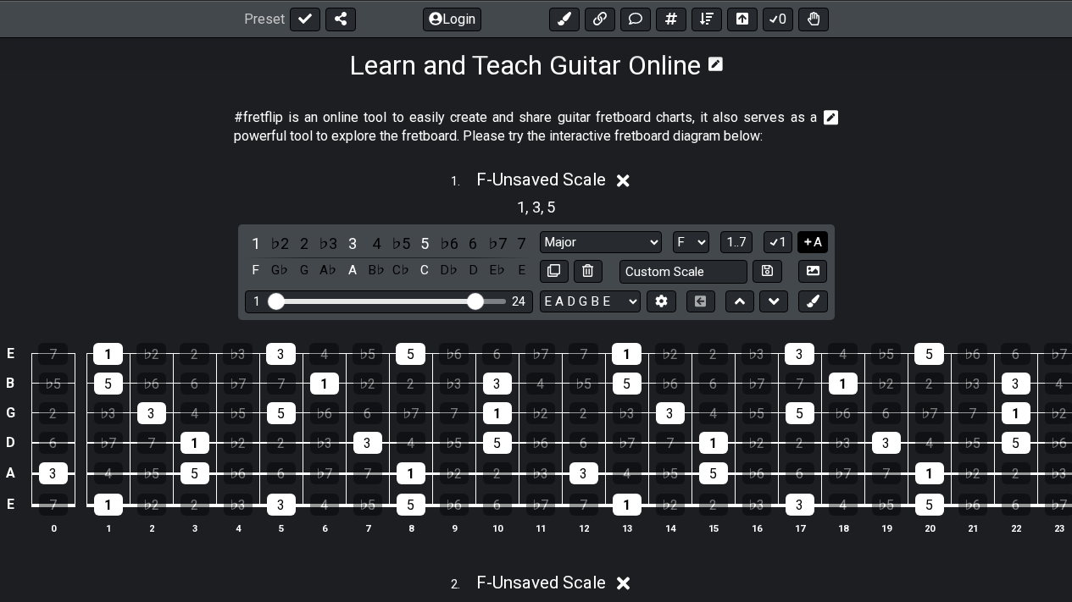
click at [809, 243] on icon at bounding box center [808, 242] width 16 height 13
click at [791, 245] on button "1" at bounding box center [777, 242] width 29 height 23
click at [780, 246] on button "1" at bounding box center [777, 242] width 29 height 23
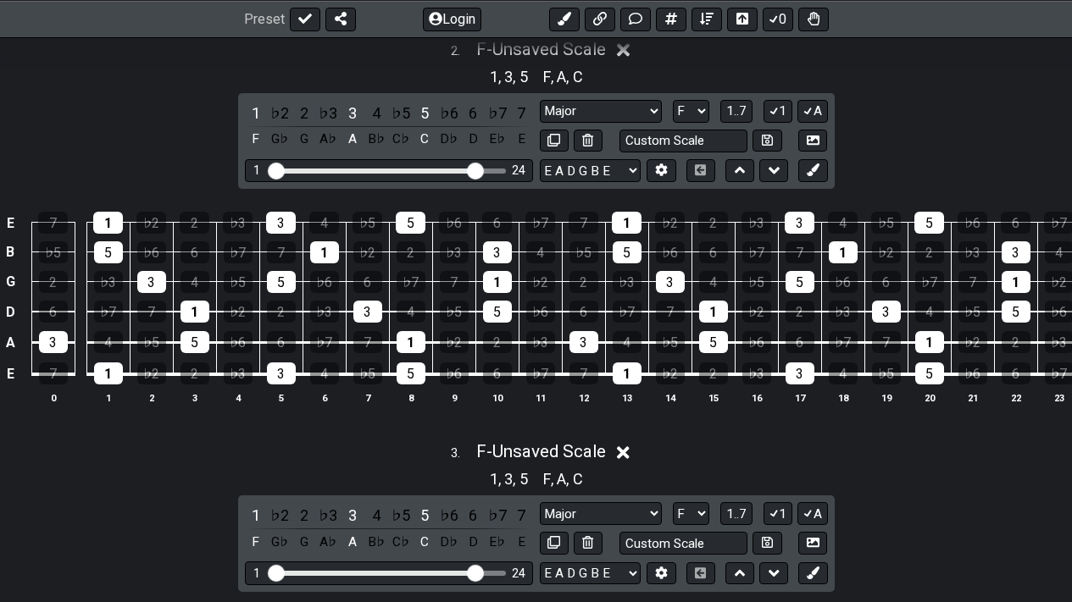
scroll to position [808, 0]
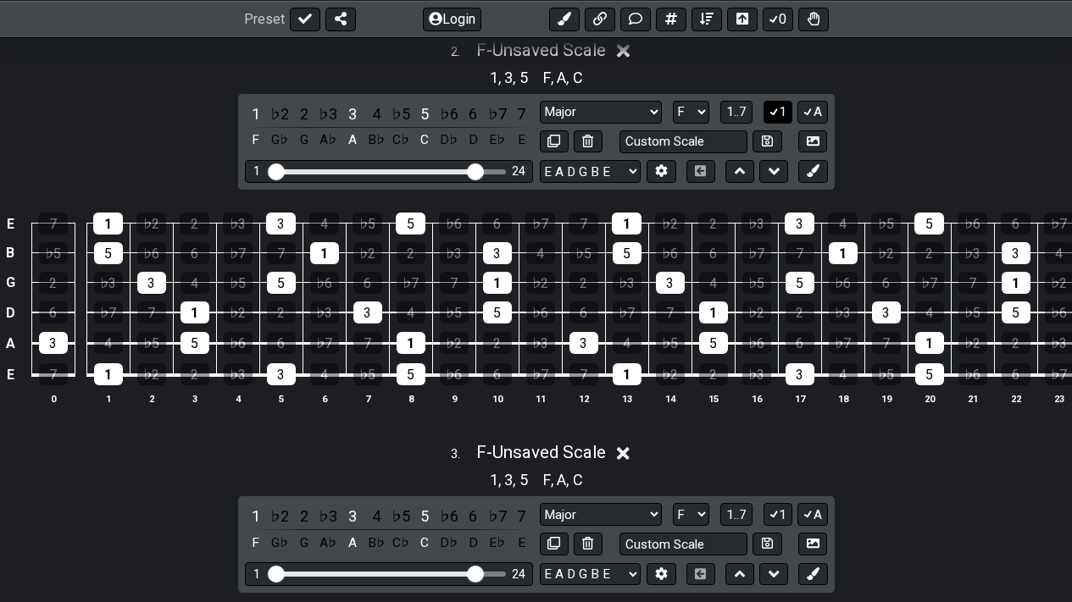
click at [781, 124] on button "1" at bounding box center [777, 112] width 29 height 23
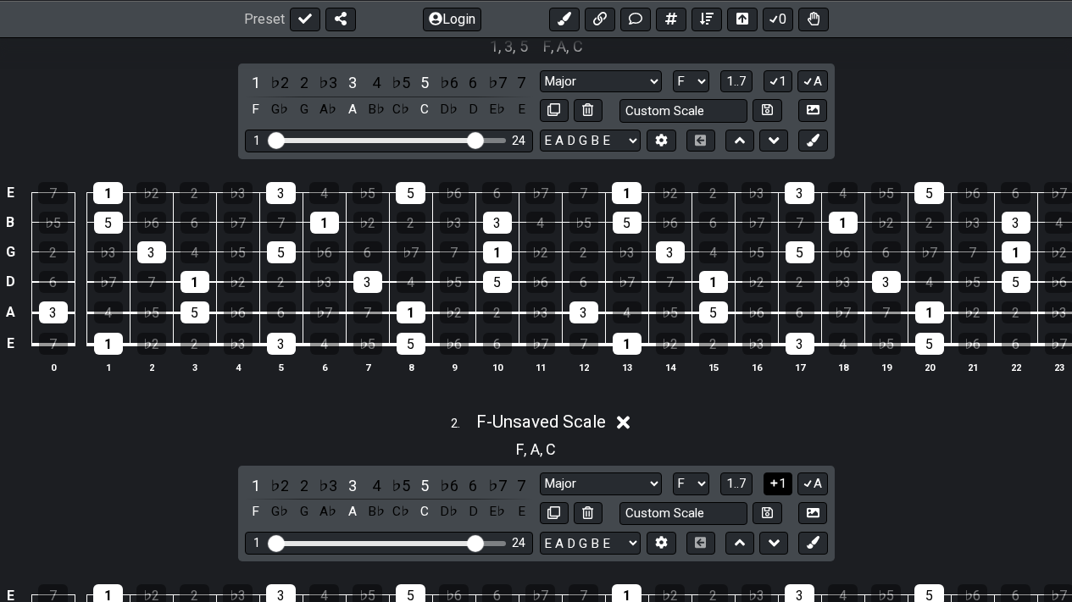
scroll to position [413, 0]
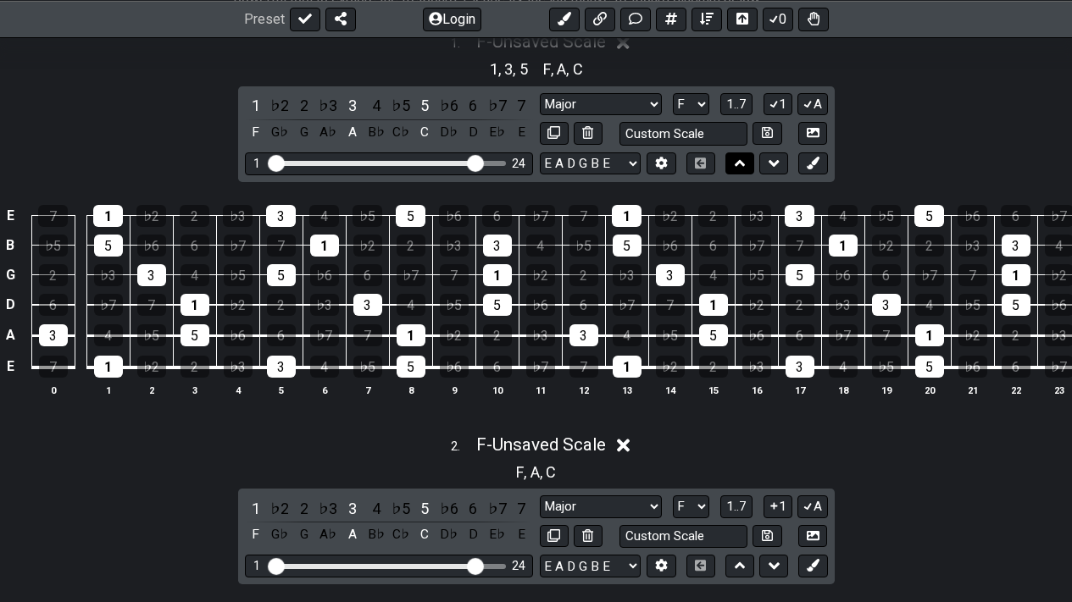
click at [743, 164] on icon at bounding box center [740, 163] width 11 height 7
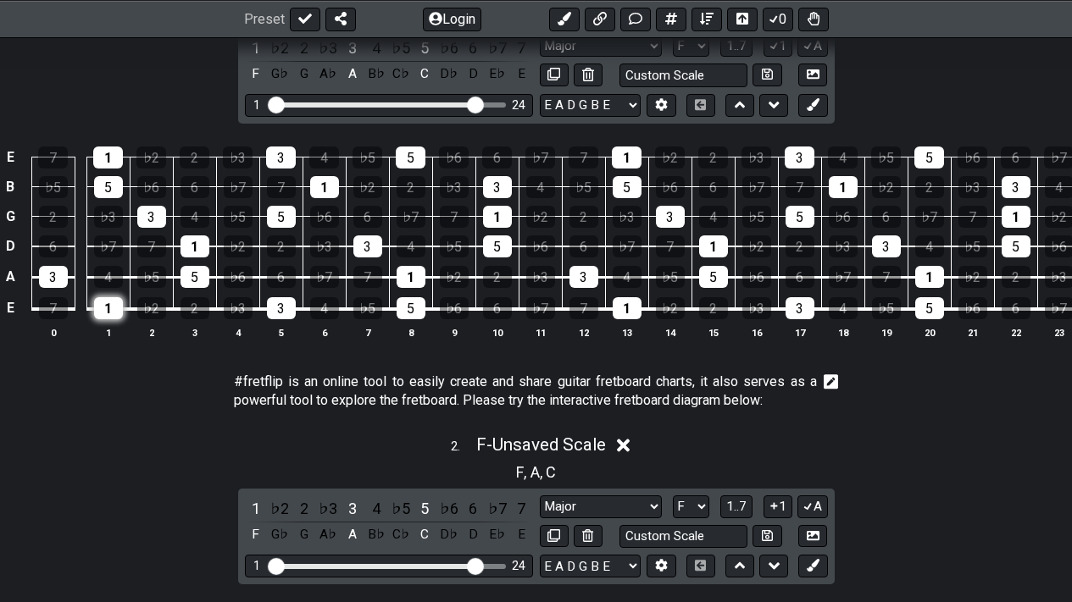
click at [103, 310] on div "1" at bounding box center [108, 308] width 29 height 22
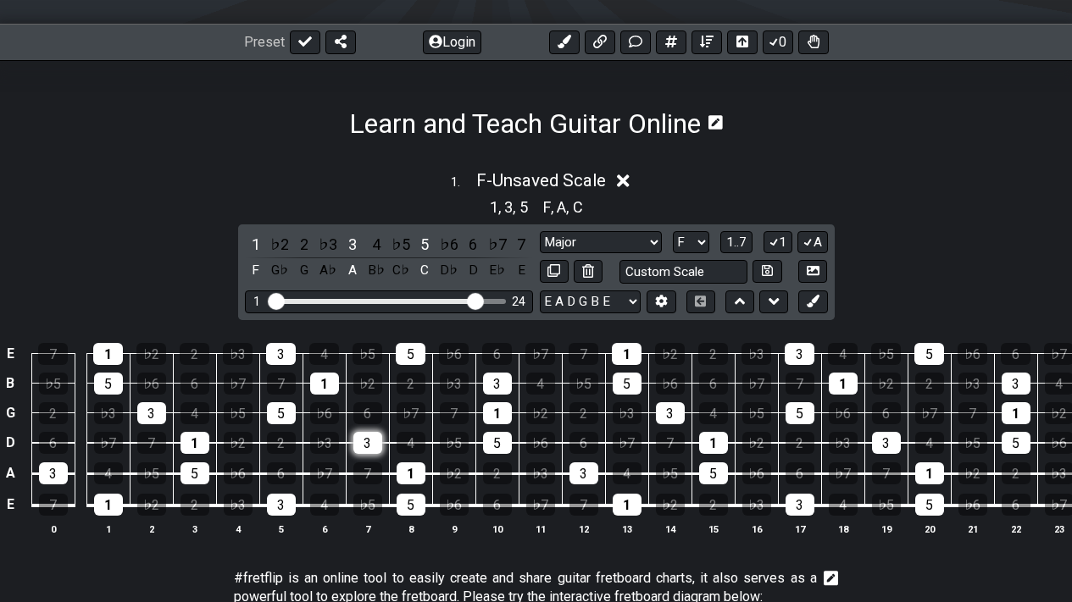
scroll to position [214, 0]
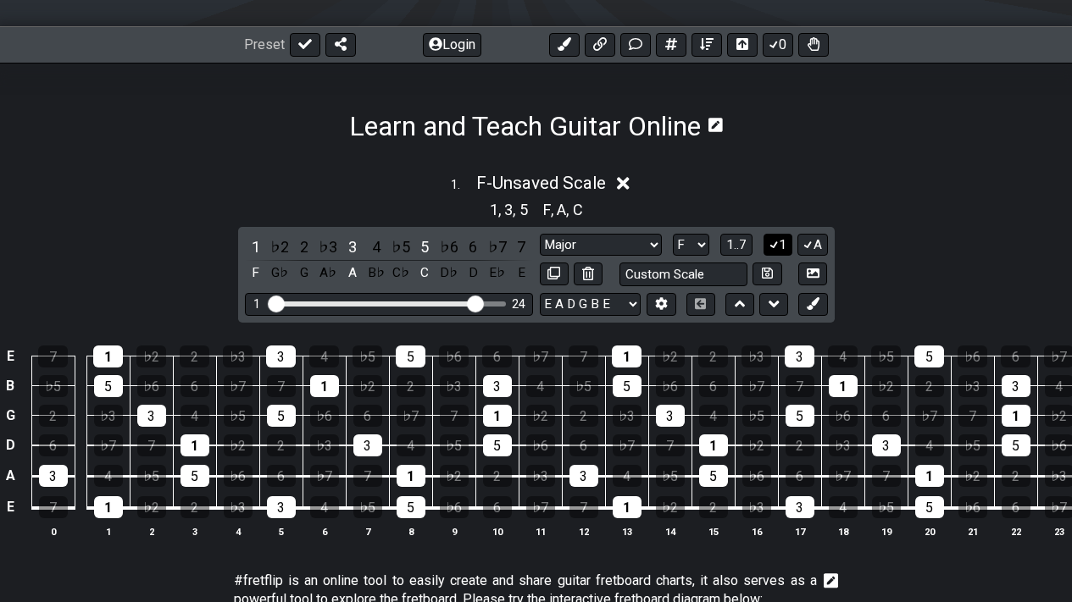
click at [774, 299] on icon at bounding box center [774, 304] width 11 height 17
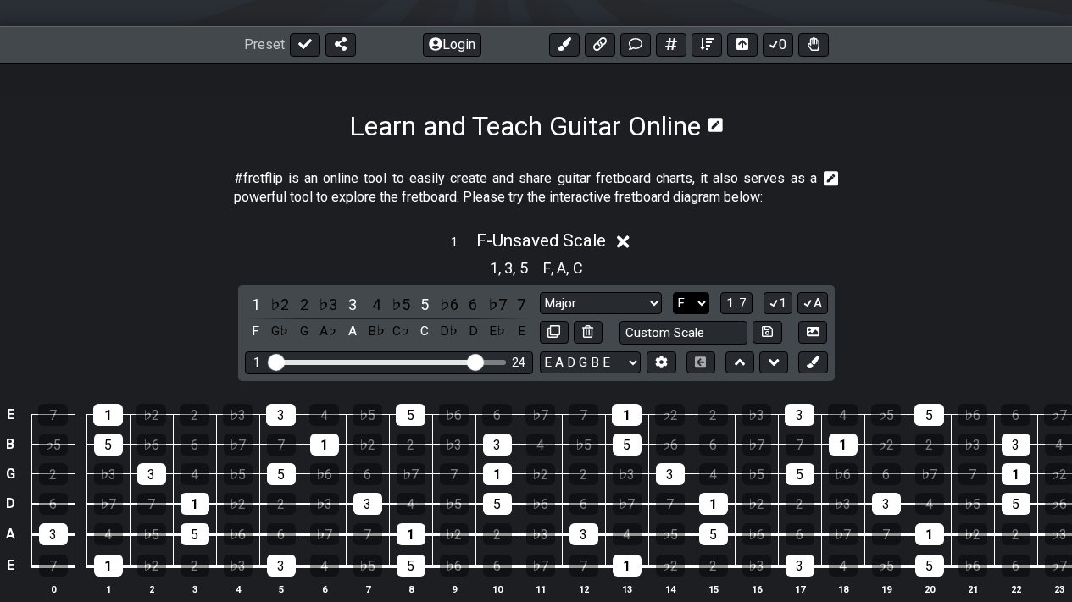
click at [694, 301] on select "A♭ A A♯ B♭ B C C♯ D♭ D D♯ E♭ E F F♯ G♭ G G♯" at bounding box center [691, 303] width 36 height 23
click at [673, 292] on select "A♭ A A♯ B♭ B C C♯ D♭ D D♯ E♭ E F F♯ G♭ G G♯" at bounding box center [691, 303] width 36 height 23
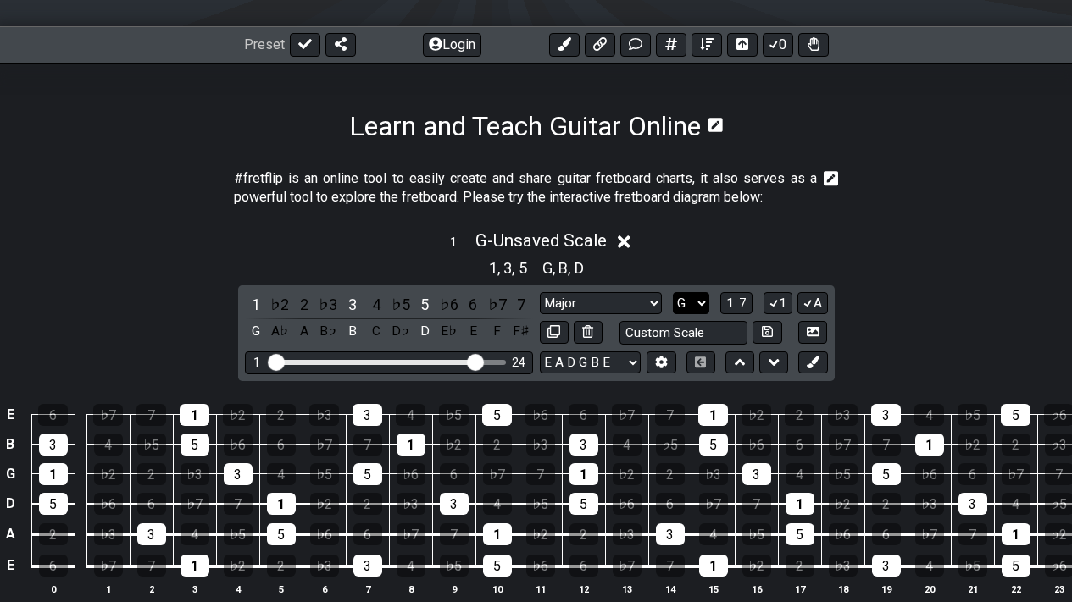
click at [697, 299] on select "A♭ A A♯ B♭ B C C♯ D♭ D D♯ E♭ E F F♯ G♭ G G♯" at bounding box center [691, 303] width 36 height 23
select select "F"
click at [673, 292] on select "A♭ A A♯ B♭ B C C♯ D♭ D D♯ E♭ E F F♯ G♭ G G♯" at bounding box center [691, 303] width 36 height 23
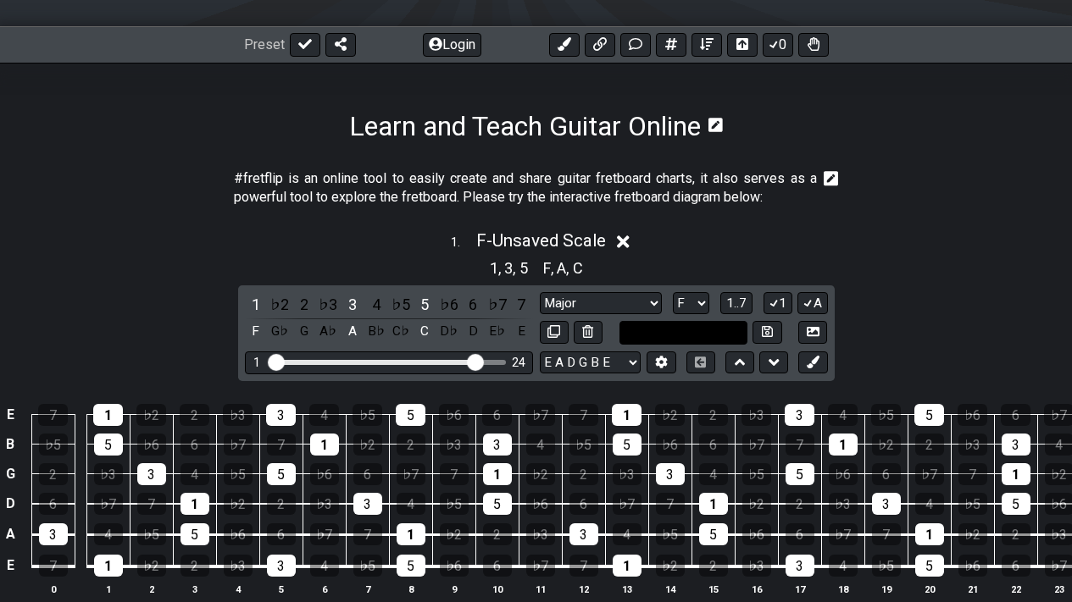
click at [709, 330] on input "text" at bounding box center [683, 332] width 129 height 23
type input "Custom Scale"
click at [657, 366] on icon at bounding box center [662, 362] width 12 height 13
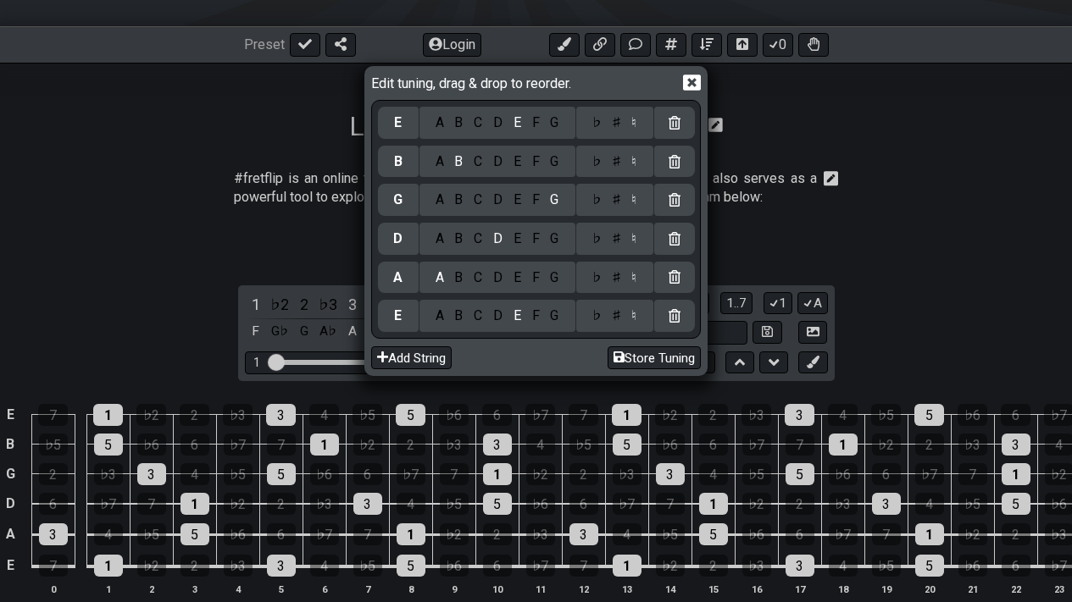
click at [686, 86] on icon at bounding box center [692, 83] width 18 height 16
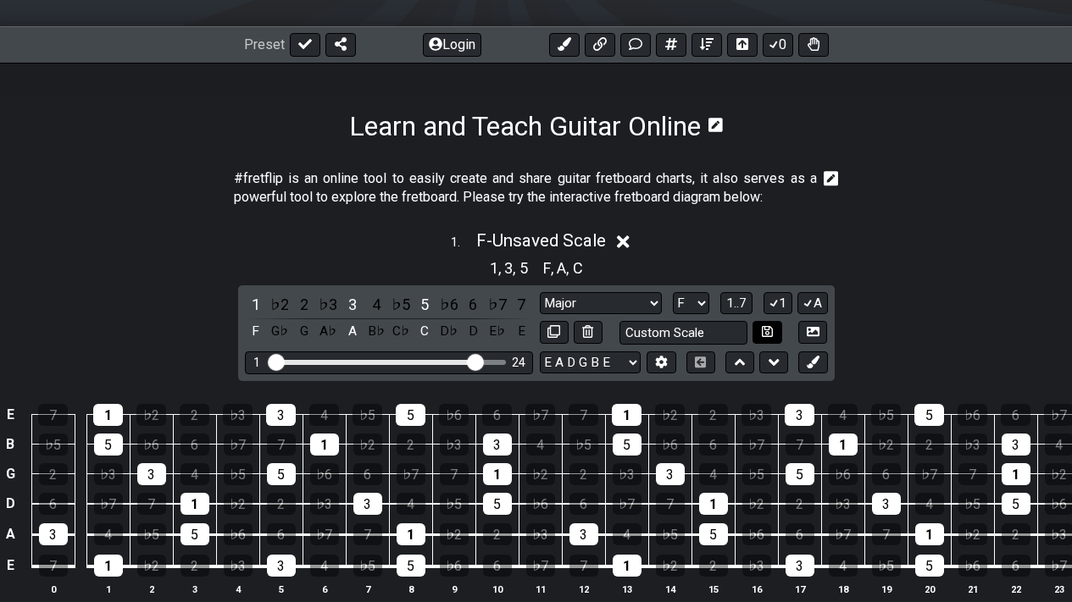
click at [772, 332] on icon at bounding box center [767, 331] width 11 height 11
select select "Custom Scale"
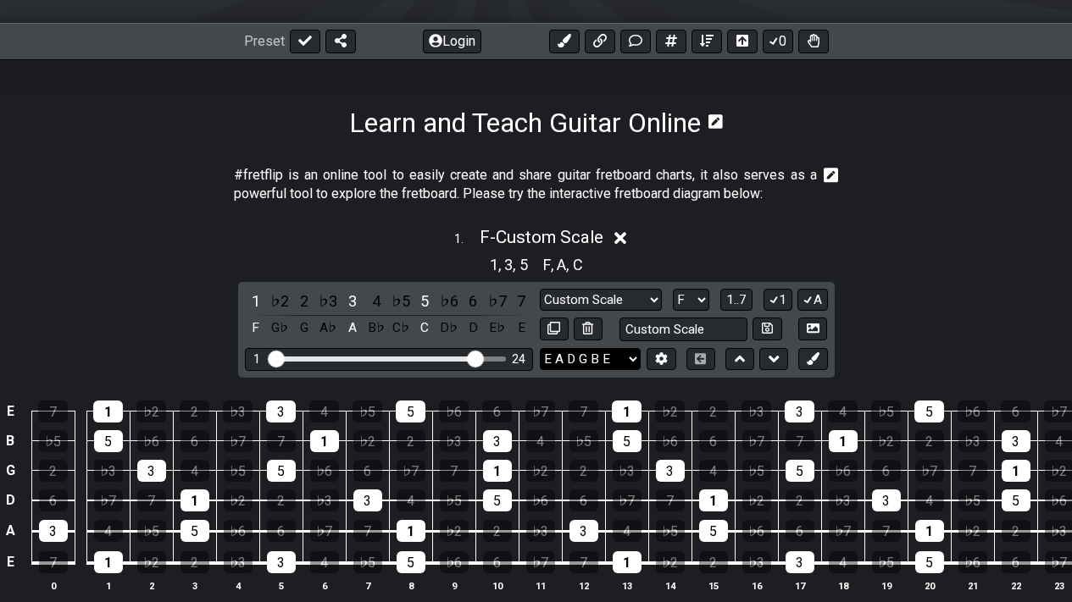
scroll to position [264, 0]
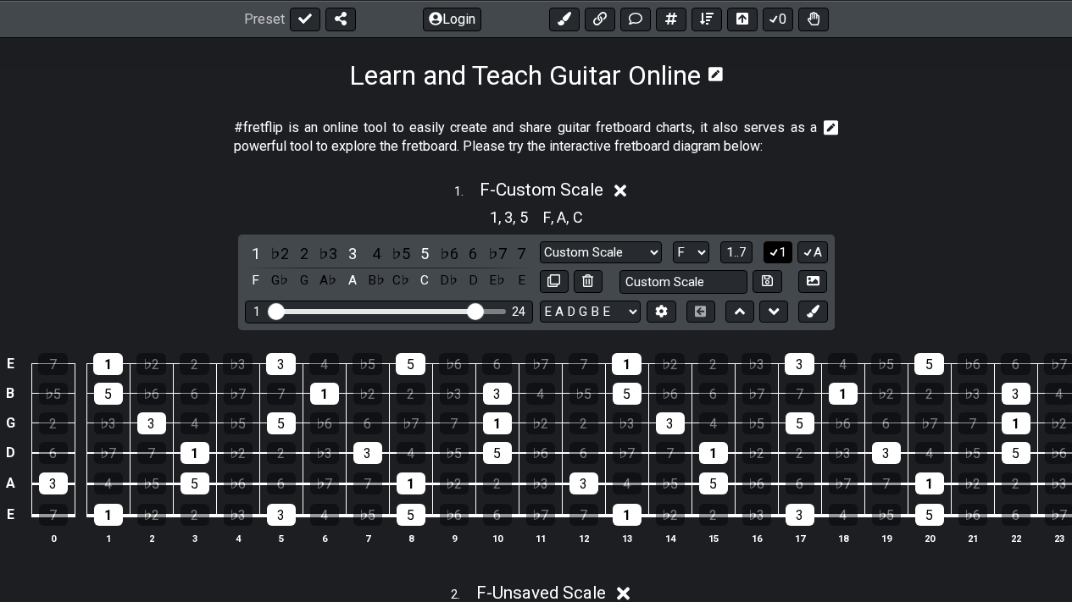
click at [781, 252] on button "1" at bounding box center [777, 253] width 29 height 23
click at [811, 257] on icon at bounding box center [808, 252] width 16 height 13
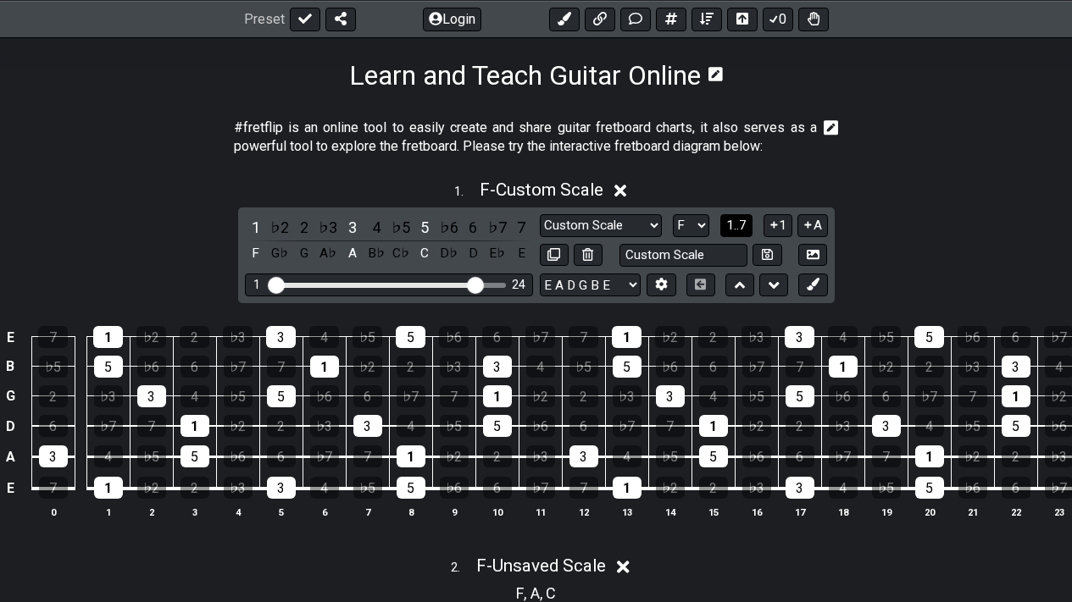
click at [749, 219] on button "1..7" at bounding box center [736, 225] width 32 height 23
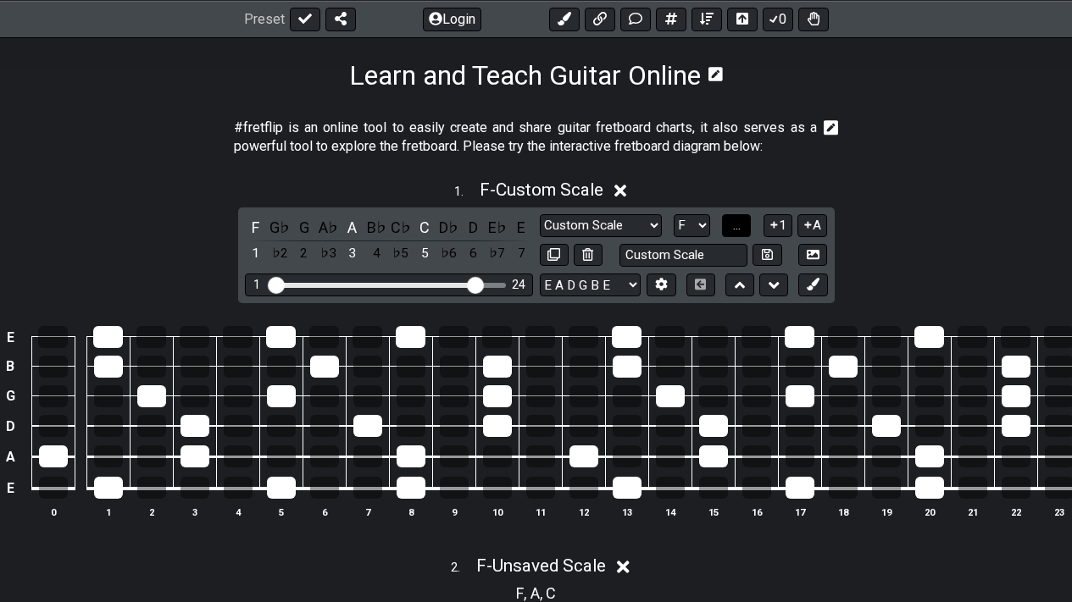
click at [749, 218] on button "..." at bounding box center [736, 225] width 29 height 23
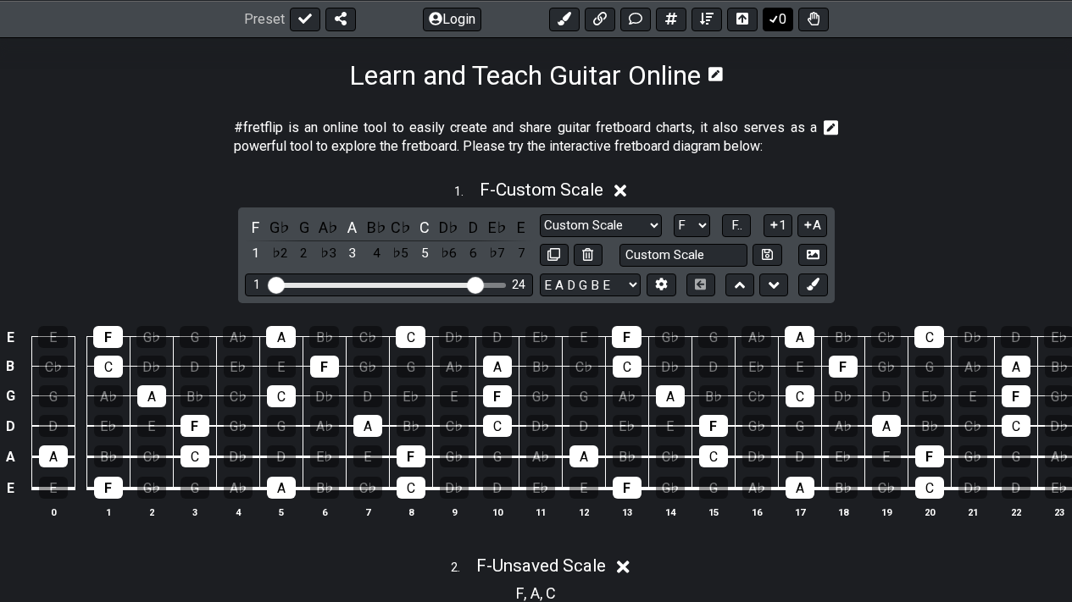
click at [791, 16] on button "0" at bounding box center [778, 19] width 31 height 24
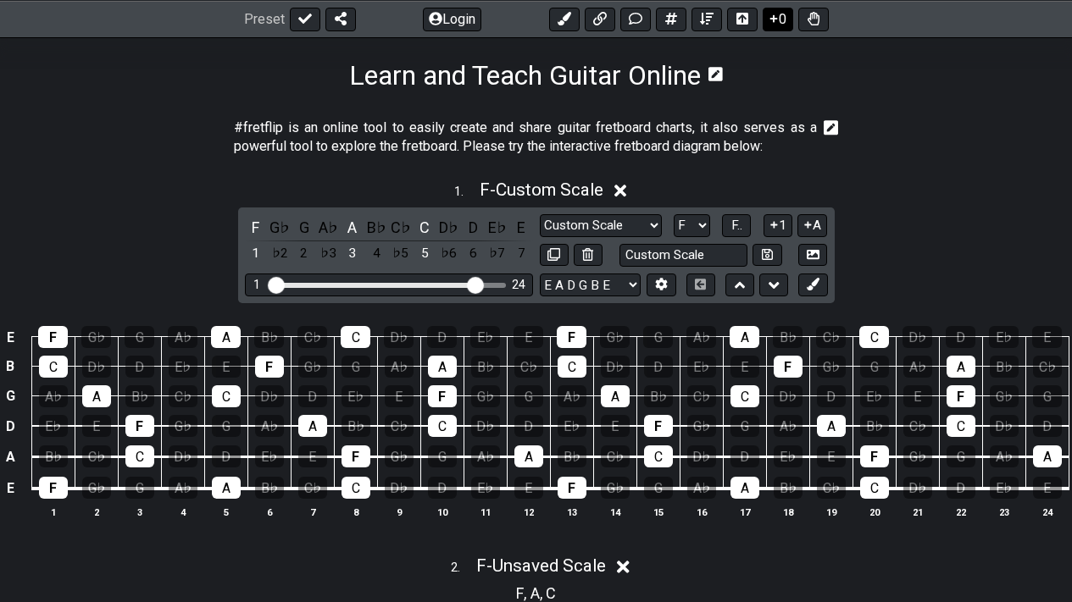
click at [774, 17] on icon at bounding box center [774, 18] width 8 height 8
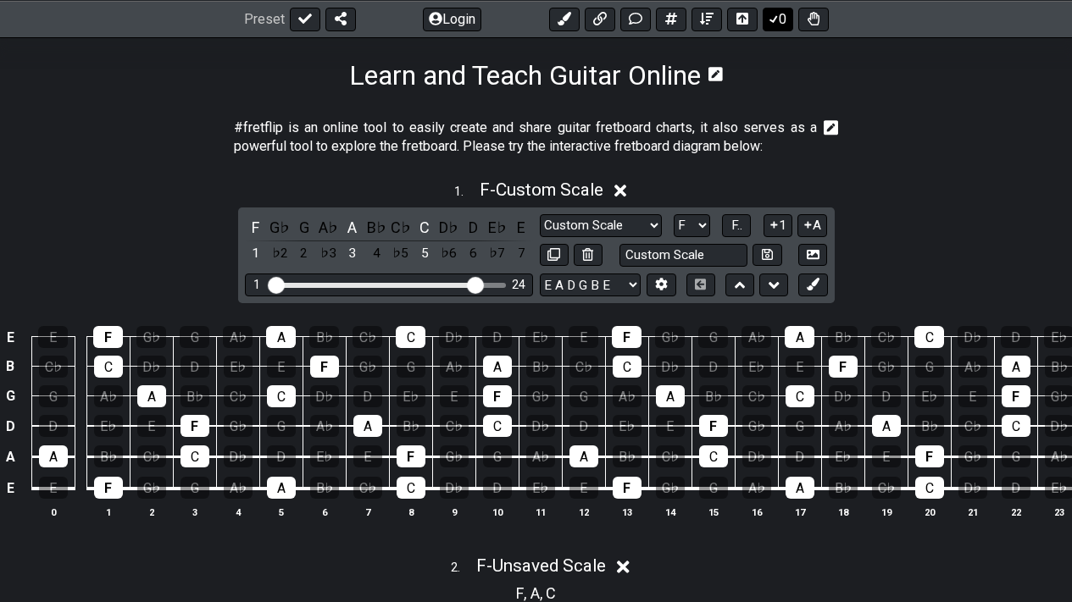
click at [774, 18] on icon at bounding box center [773, 19] width 17 height 14
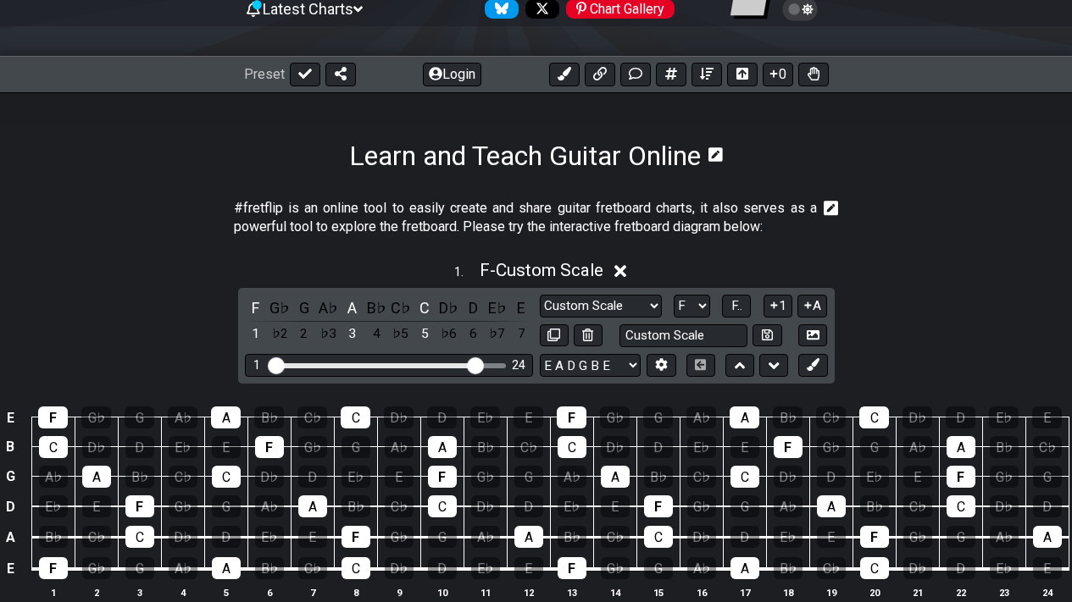
scroll to position [220, 0]
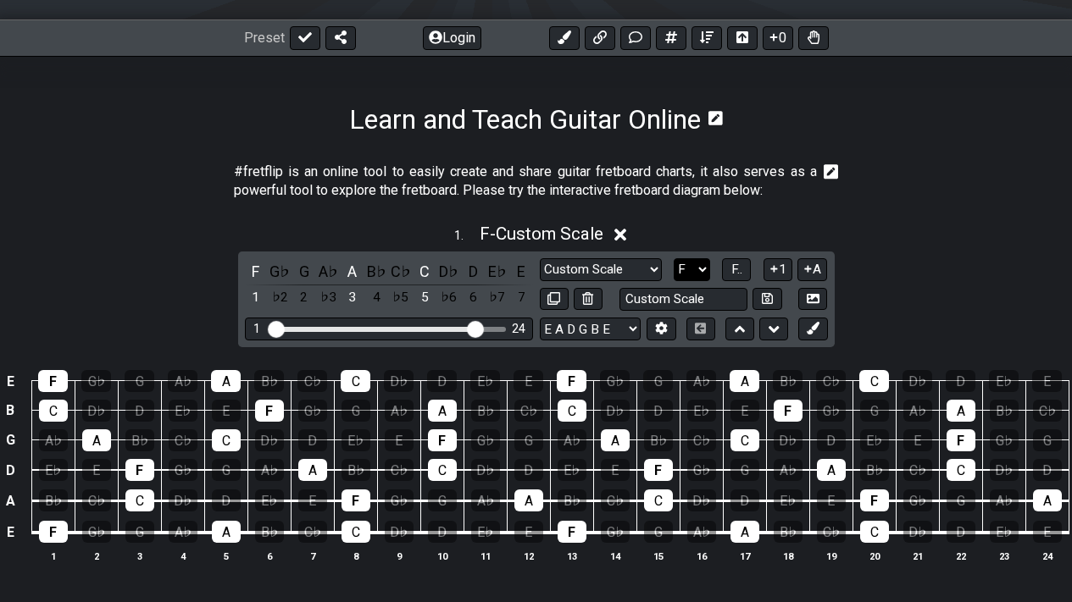
click at [691, 270] on select "A♭ A A♯ B♭ B C C♯ D♭ D D♯ E♭ E F F♯ G♭ G G♯" at bounding box center [692, 269] width 36 height 23
click at [674, 258] on select "A♭ A A♯ B♭ B C C♯ D♭ D D♯ E♭ E F F♯ G♭ G G♯" at bounding box center [692, 269] width 36 height 23
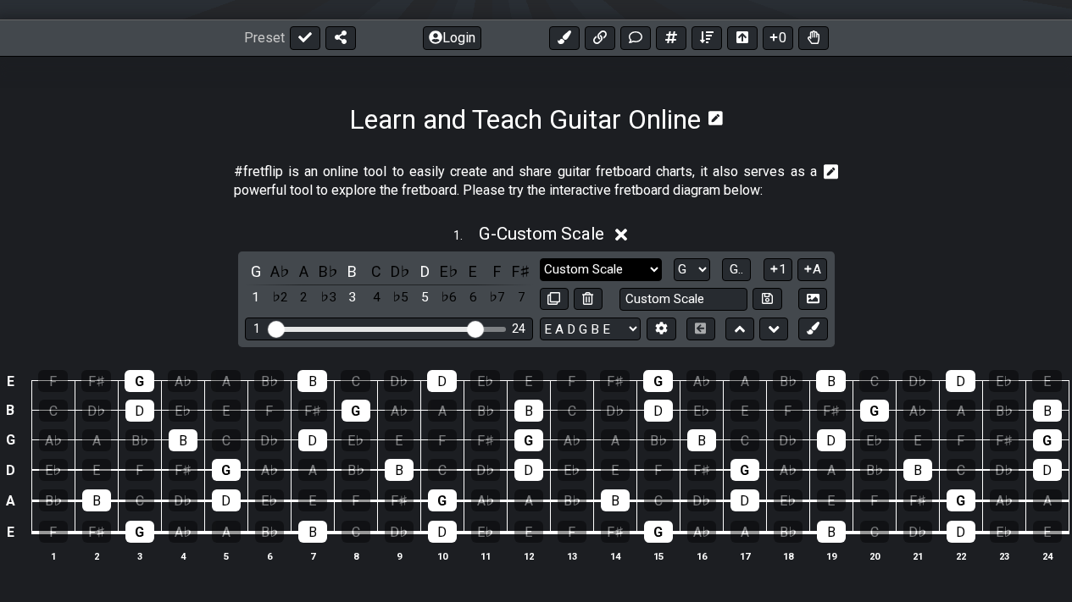
click at [647, 270] on select "Minor Pentatonic Custom Scale Minor Pentatonic Major Pentatonic Minor Blues Maj…" at bounding box center [601, 269] width 122 height 23
click at [939, 208] on section "#fretflip is an online tool to easily create and share guitar fretboard charts,…" at bounding box center [536, 185] width 1072 height 58
click at [139, 529] on div "G" at bounding box center [139, 532] width 29 height 22
click at [140, 529] on div "G" at bounding box center [139, 532] width 29 height 22
click at [589, 310] on button at bounding box center [588, 299] width 29 height 23
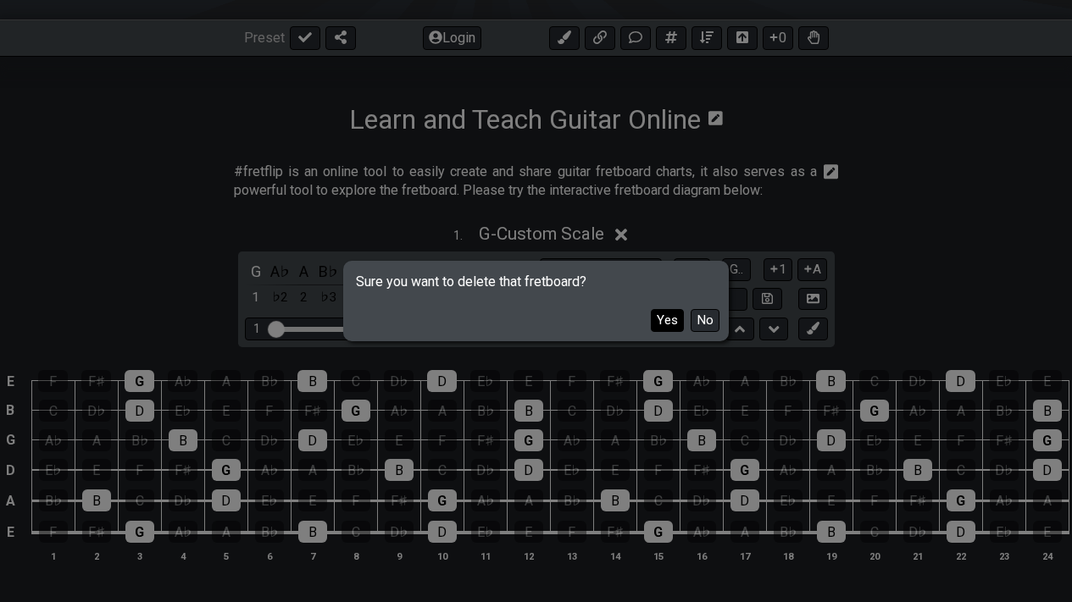
click at [675, 318] on button "Yes" at bounding box center [667, 320] width 33 height 23
select select "F"
select select "Major"
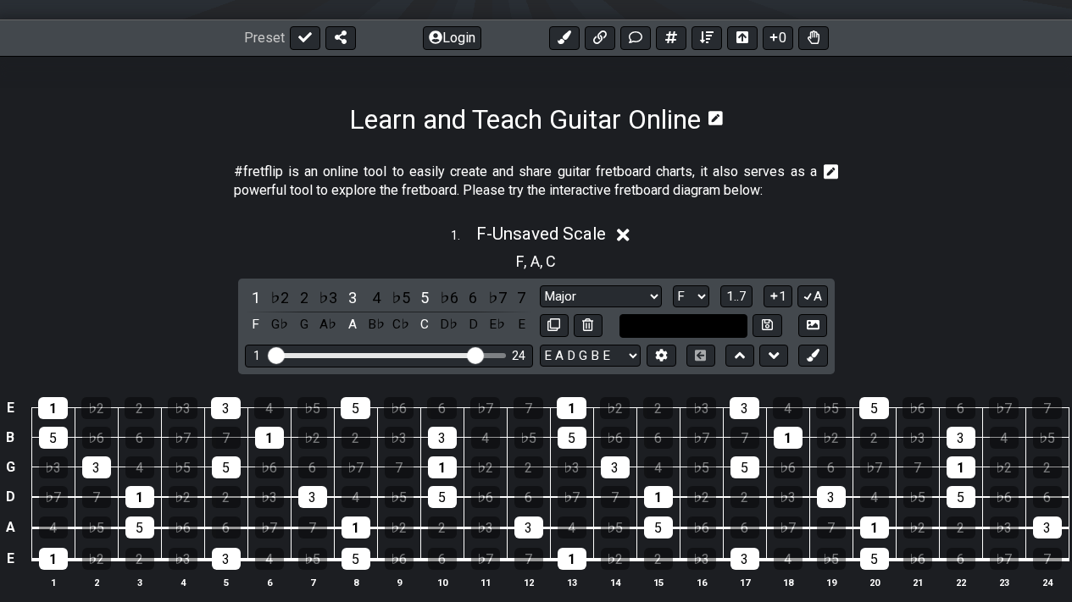
click at [716, 323] on input "text" at bounding box center [683, 325] width 129 height 23
click at [702, 304] on select "A♭ A A♯ B♭ B C C♯ D♭ D D♯ E♭ E F F♯ G♭ G G♯" at bounding box center [691, 297] width 36 height 23
type input "Custom Scale"
select select "G"
click at [673, 286] on select "A♭ A A♯ B♭ B C C♯ D♭ D D♯ E♭ E F F♯ G♭ G G♯" at bounding box center [691, 297] width 36 height 23
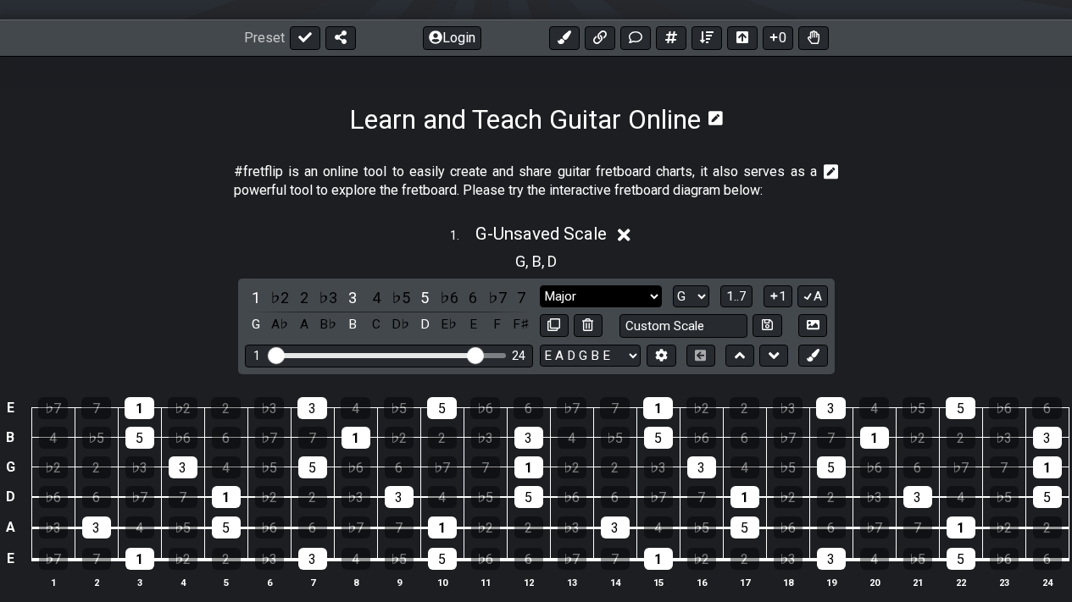
click at [641, 296] on select "Minor Pentatonic Click to edit Minor Pentatonic Major Pentatonic Minor Blues Ma…" at bounding box center [601, 297] width 122 height 23
select select "Click to edit"
click at [540, 286] on select "Minor Pentatonic Click to edit Minor Pentatonic Major Pentatonic Minor Blues Ma…" at bounding box center [601, 297] width 122 height 23
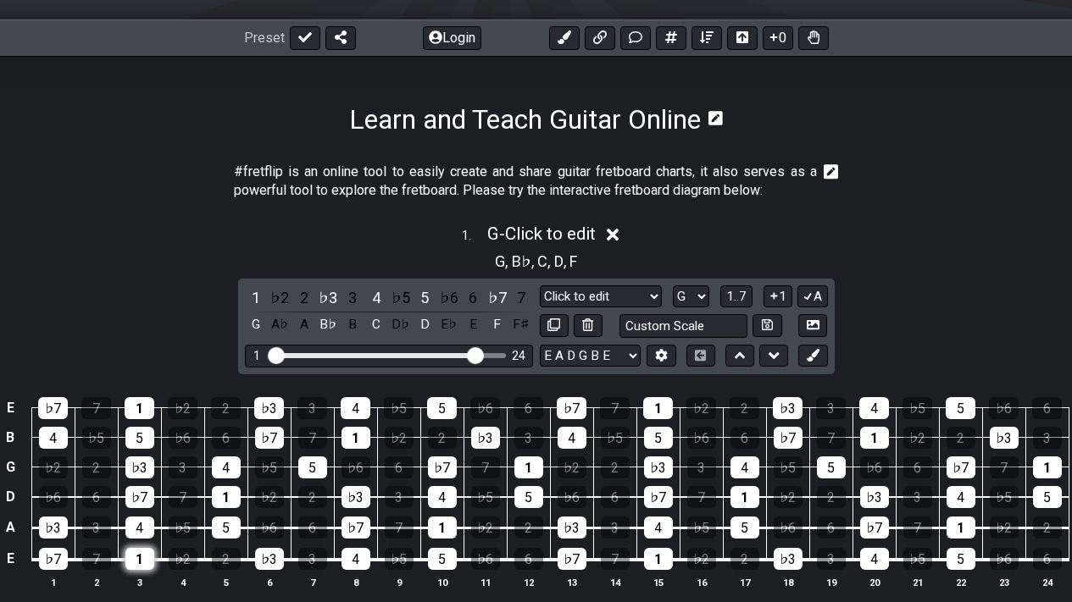
click at [134, 560] on div "1" at bounding box center [139, 559] width 29 height 22
click at [59, 526] on div "♭3" at bounding box center [53, 528] width 29 height 22
click at [225, 529] on div "5" at bounding box center [226, 528] width 29 height 22
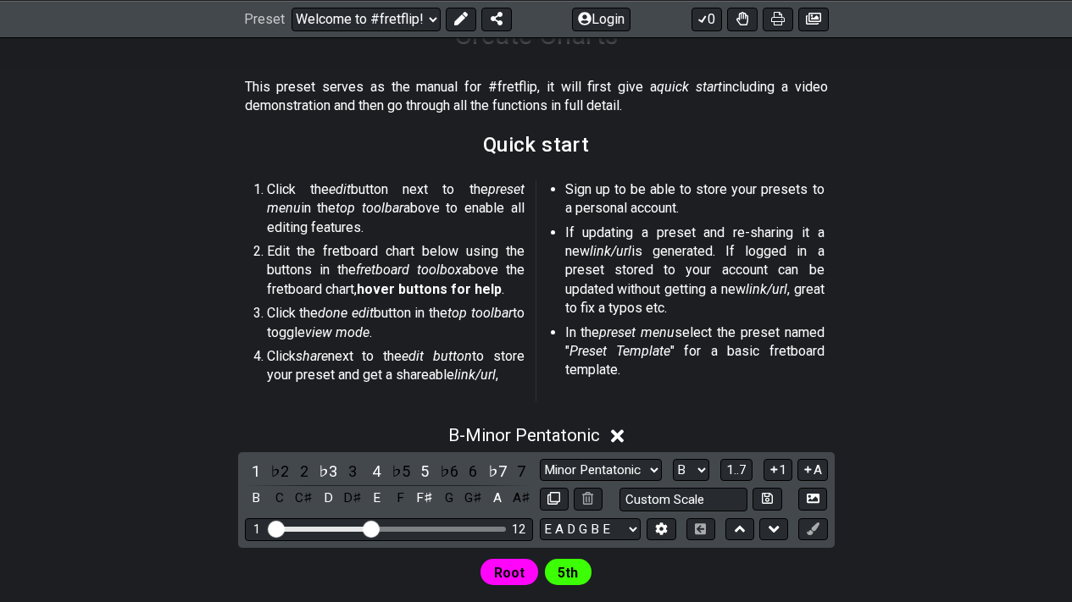
scroll to position [351, 0]
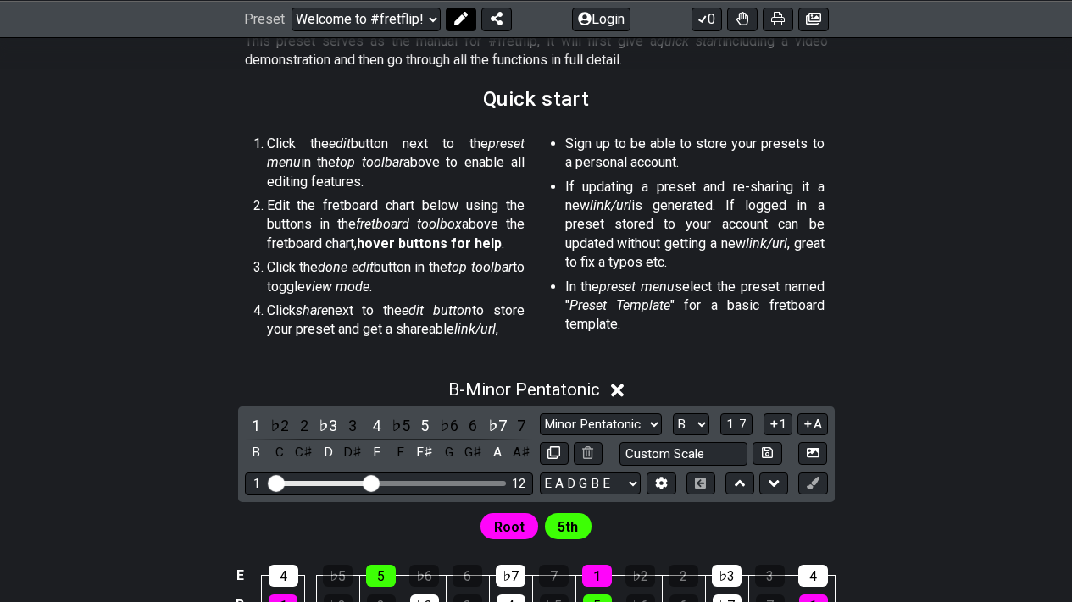
click at [464, 19] on icon at bounding box center [461, 19] width 14 height 14
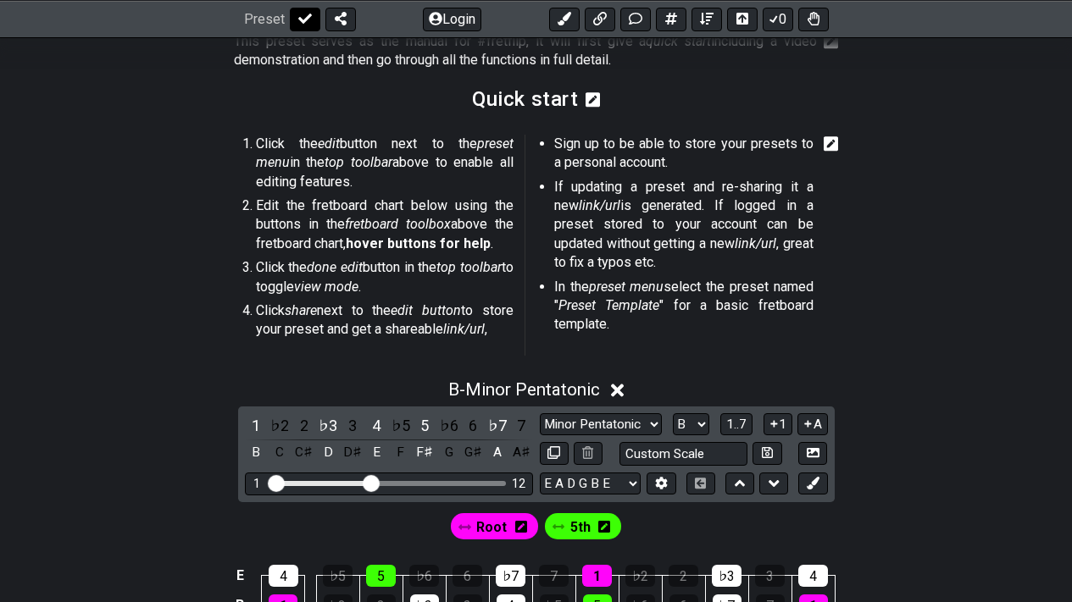
click at [308, 18] on icon at bounding box center [305, 19] width 14 height 10
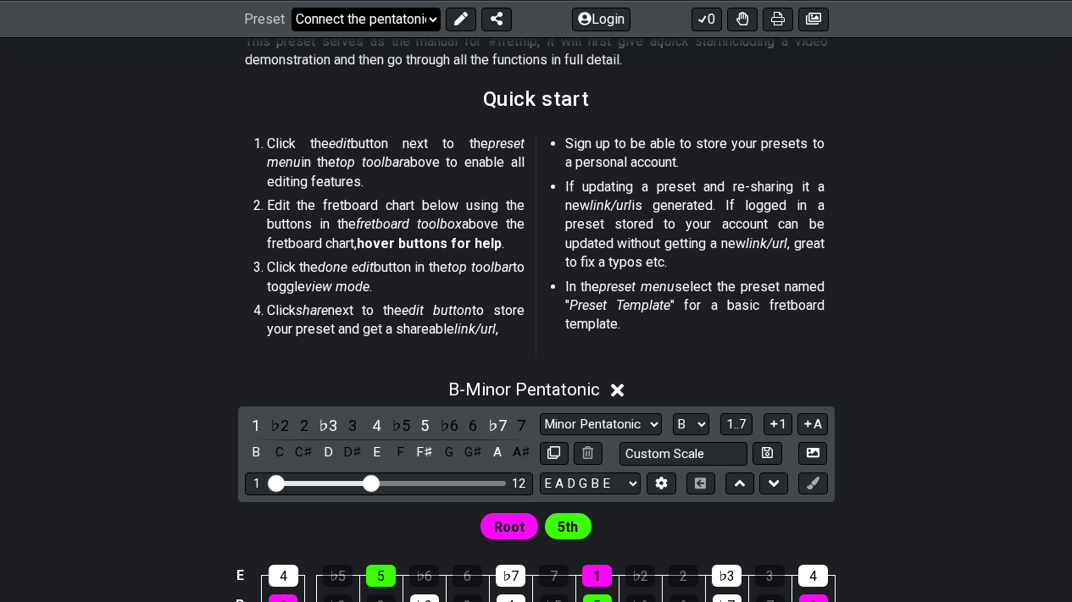
click at [291, 31] on select "Welcome to #fretflip! Initial Preset Custom Preset Minor Pentatonic Major Penta…" at bounding box center [365, 19] width 149 height 24
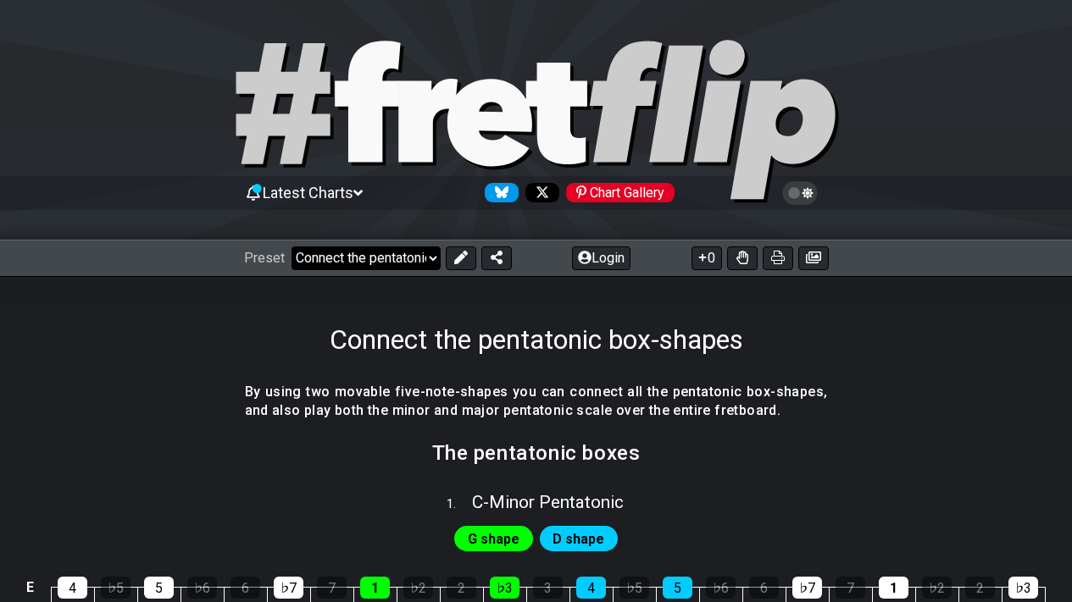
click at [425, 253] on select "Welcome to #fretflip! Initial Preset Custom Preset Minor Pentatonic Major Penta…" at bounding box center [365, 259] width 149 height 24
click at [291, 247] on select "Welcome to #fretflip! Initial Preset Custom Preset Minor Pentatonic Major Penta…" at bounding box center [365, 259] width 149 height 24
select select "/welcome"
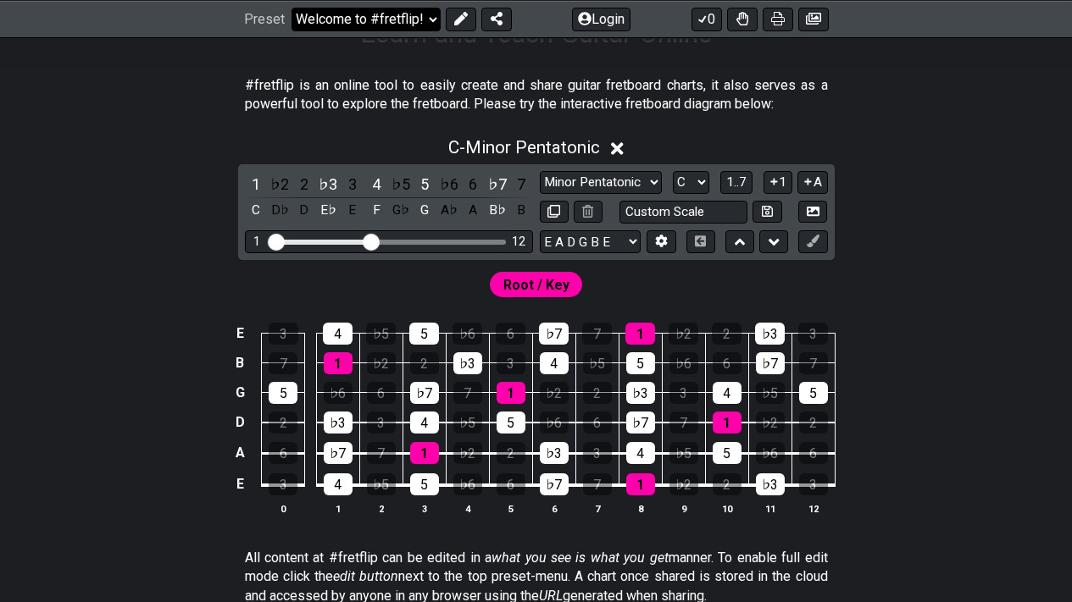
scroll to position [306, 0]
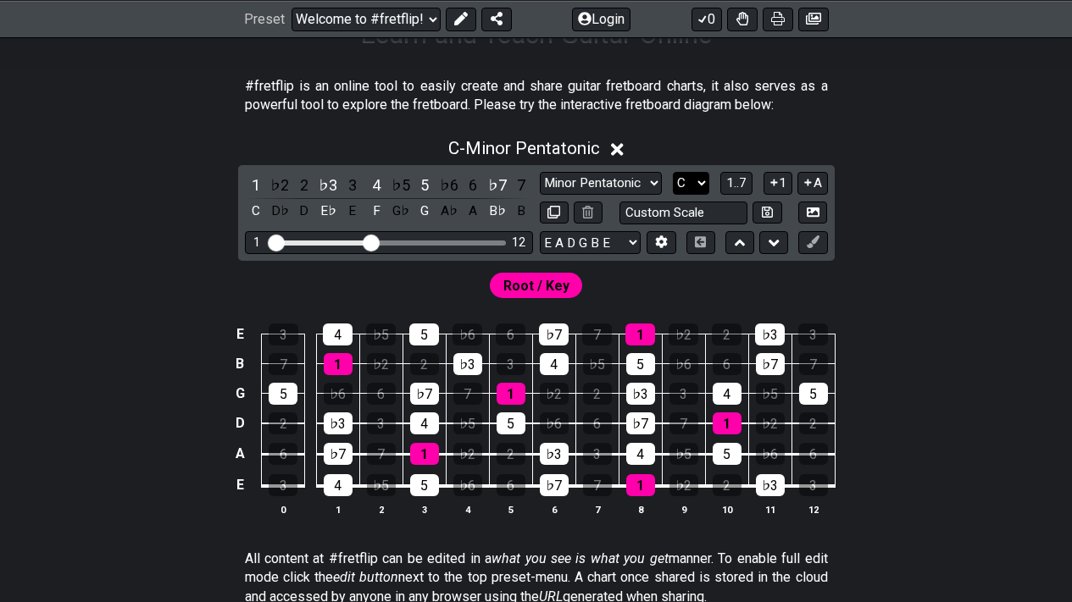
click at [690, 180] on select "A♭ A A♯ B♭ B C C♯ D♭ D D♯ E♭ E F F♯ G♭ G G♯" at bounding box center [691, 183] width 36 height 23
select select "F"
click at [673, 172] on select "A♭ A A♯ B♭ B C C♯ D♭ D D♯ E♭ E F F♯ G♭ G G♯" at bounding box center [691, 183] width 36 height 23
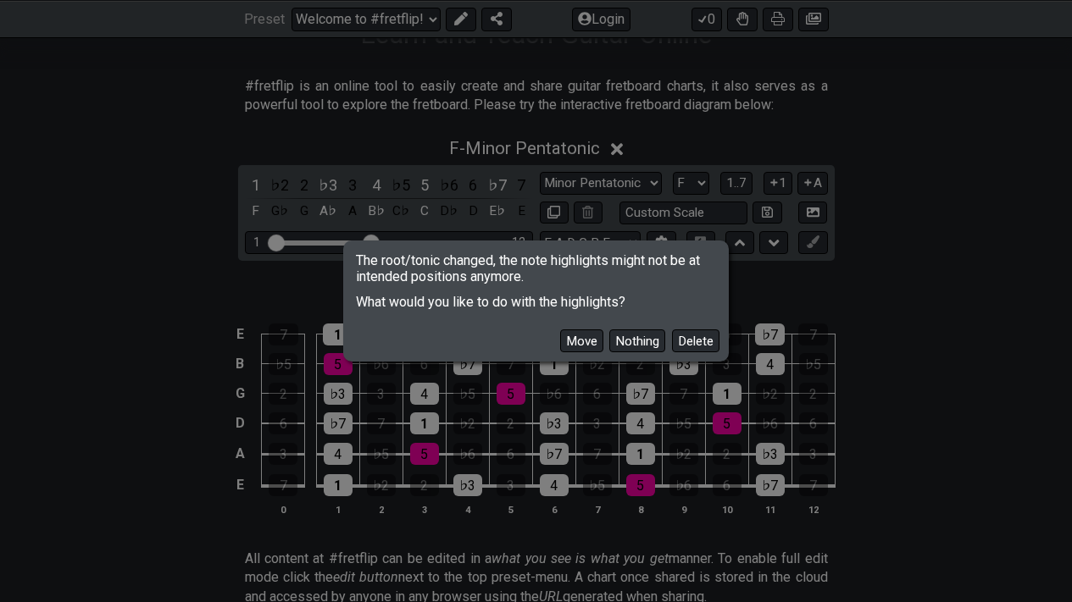
click at [640, 340] on button "Nothing" at bounding box center [637, 341] width 56 height 23
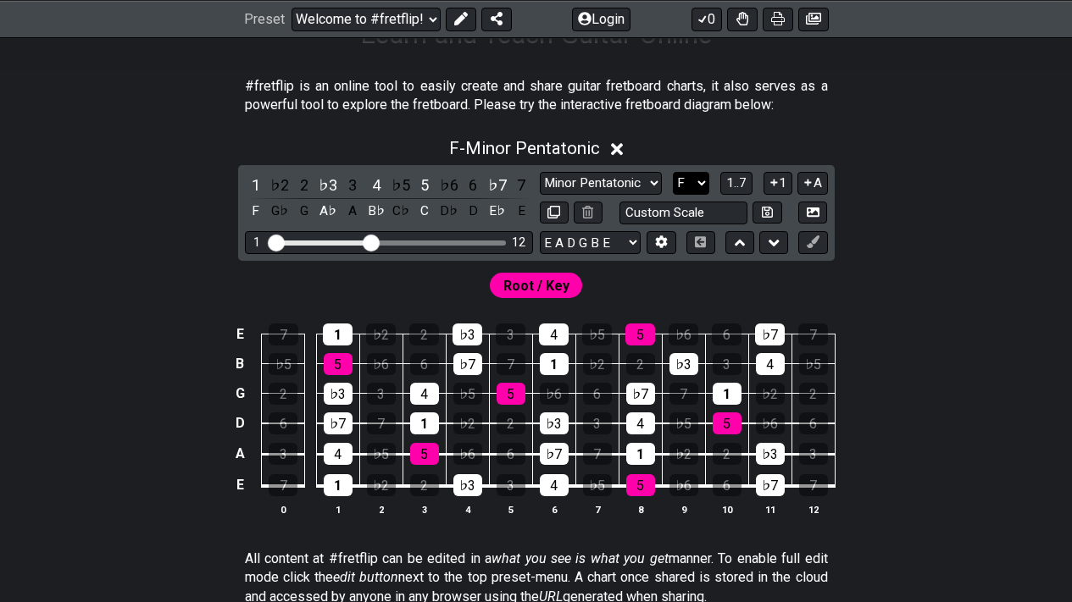
click at [690, 181] on select "A♭ A A♯ B♭ B C C♯ D♭ D D♯ E♭ E F F♯ G♭ G G♯" at bounding box center [691, 183] width 36 height 23
click at [649, 186] on select "Minor Pentatonic Click to edit Minor Pentatonic Major Pentatonic Minor Blues Ma…" at bounding box center [601, 183] width 122 height 23
select select "Major"
click at [540, 172] on select "Minor Pentatonic Click to edit Minor Pentatonic Major Pentatonic Minor Blues Ma…" at bounding box center [601, 183] width 122 height 23
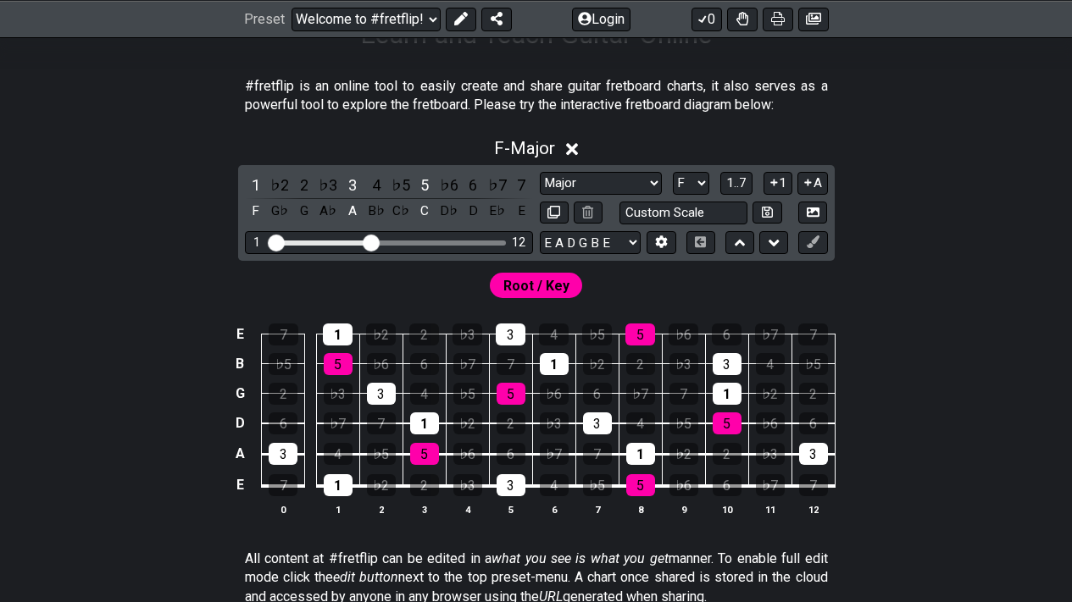
click at [552, 288] on span "Root / Key" at bounding box center [536, 286] width 66 height 25
click at [424, 454] on div "5" at bounding box center [424, 454] width 29 height 22
click at [418, 490] on div "2" at bounding box center [424, 486] width 29 height 22
click at [545, 275] on span "Root / Key" at bounding box center [536, 286] width 66 height 25
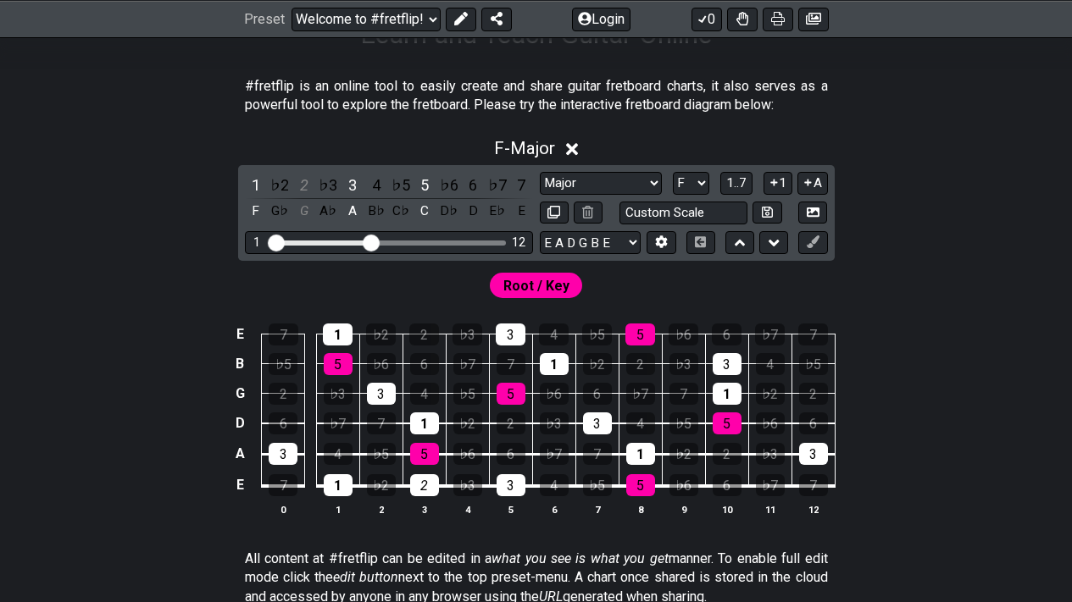
click at [549, 279] on span "Root / Key" at bounding box center [536, 286] width 66 height 25
click at [513, 300] on div "Root / Key" at bounding box center [536, 285] width 100 height 32
click at [419, 480] on div "2" at bounding box center [424, 486] width 29 height 22
click at [575, 142] on icon at bounding box center [572, 150] width 13 height 18
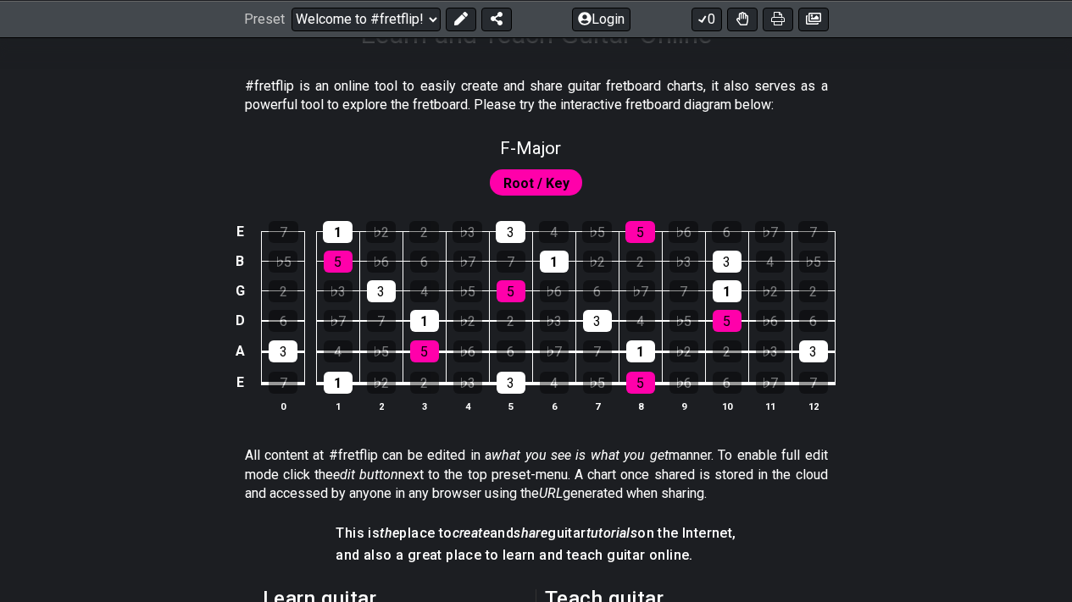
click at [549, 186] on span "Root / Key" at bounding box center [536, 183] width 66 height 25
click at [421, 383] on div "2" at bounding box center [424, 383] width 29 height 22
click at [543, 192] on span "Root / Key" at bounding box center [536, 183] width 66 height 25
click at [552, 177] on span "Root / Key" at bounding box center [536, 183] width 66 height 25
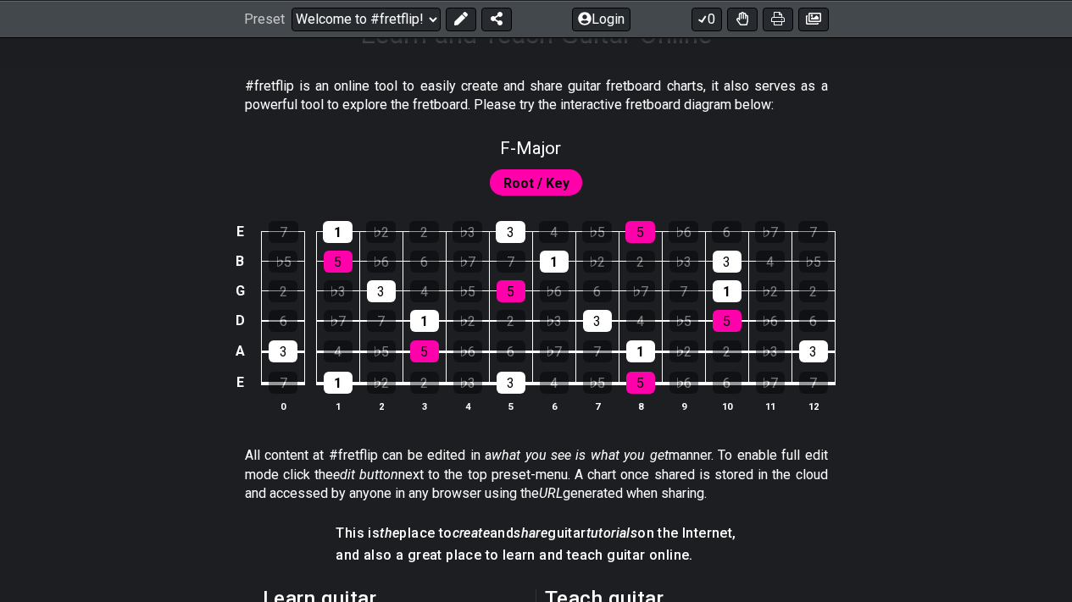
click at [552, 177] on span "Root / Key" at bounding box center [536, 183] width 66 height 25
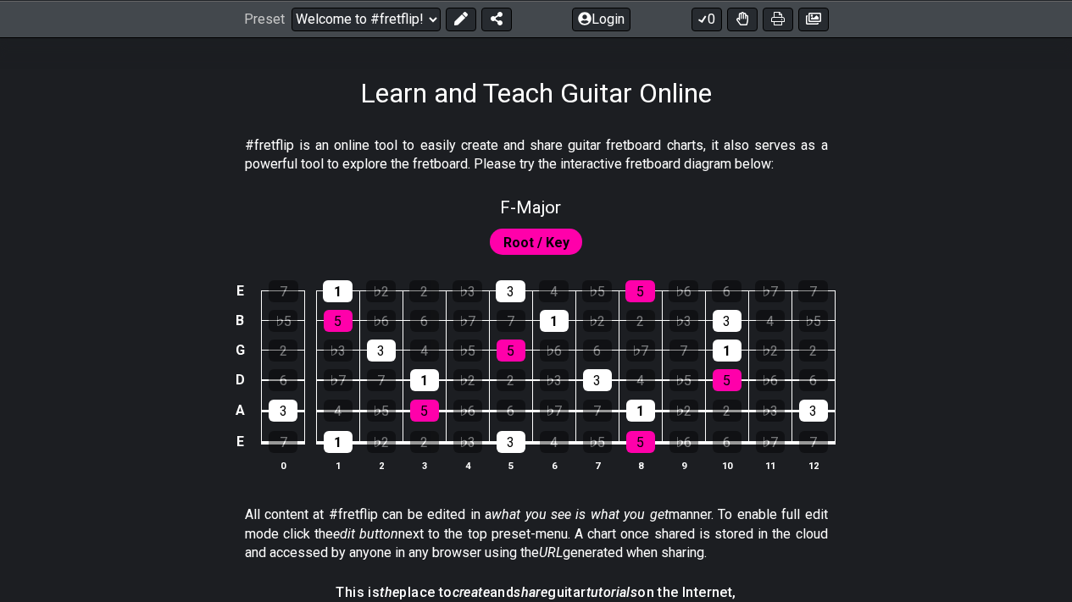
scroll to position [227, 0]
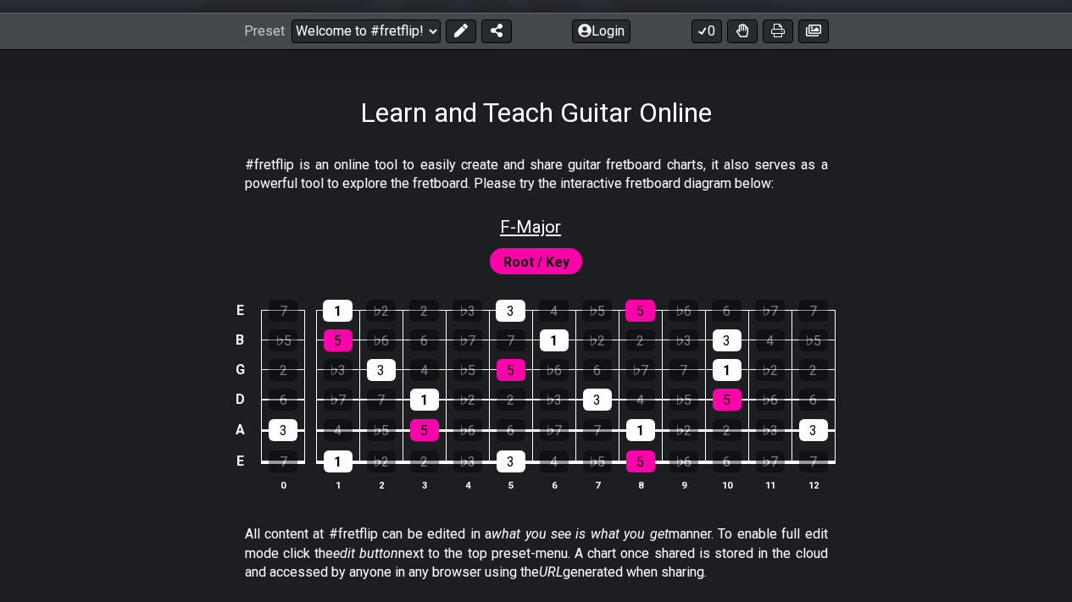
click at [542, 226] on span "F - Major" at bounding box center [530, 227] width 61 height 20
select select "Major"
select select "F"
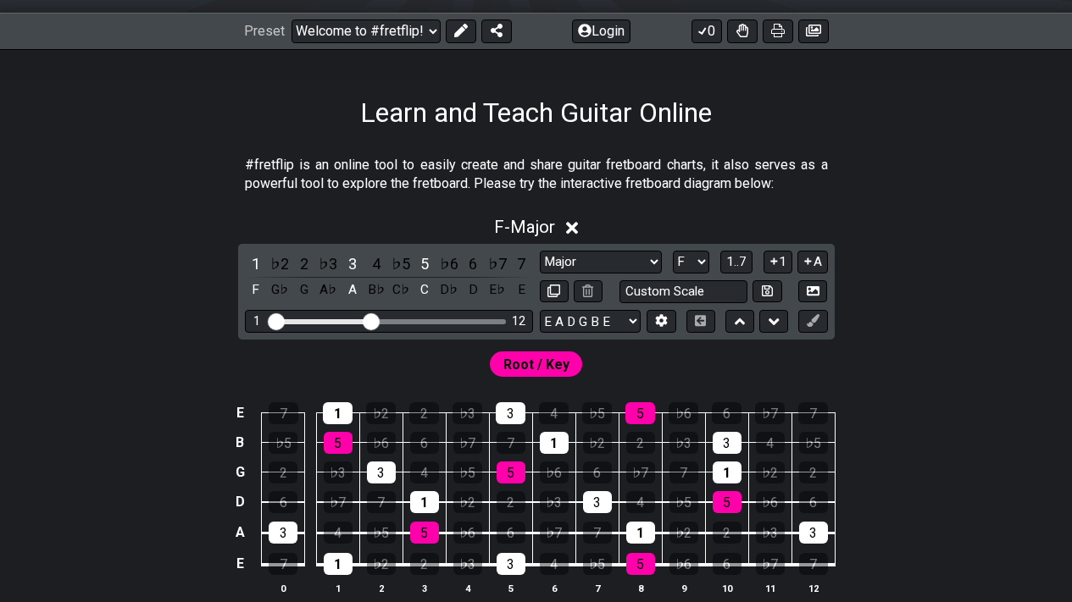
click at [564, 358] on span "Root / Key" at bounding box center [536, 365] width 66 height 25
click at [556, 368] on span "Root / Key" at bounding box center [536, 365] width 66 height 25
click at [451, 32] on button at bounding box center [461, 31] width 31 height 24
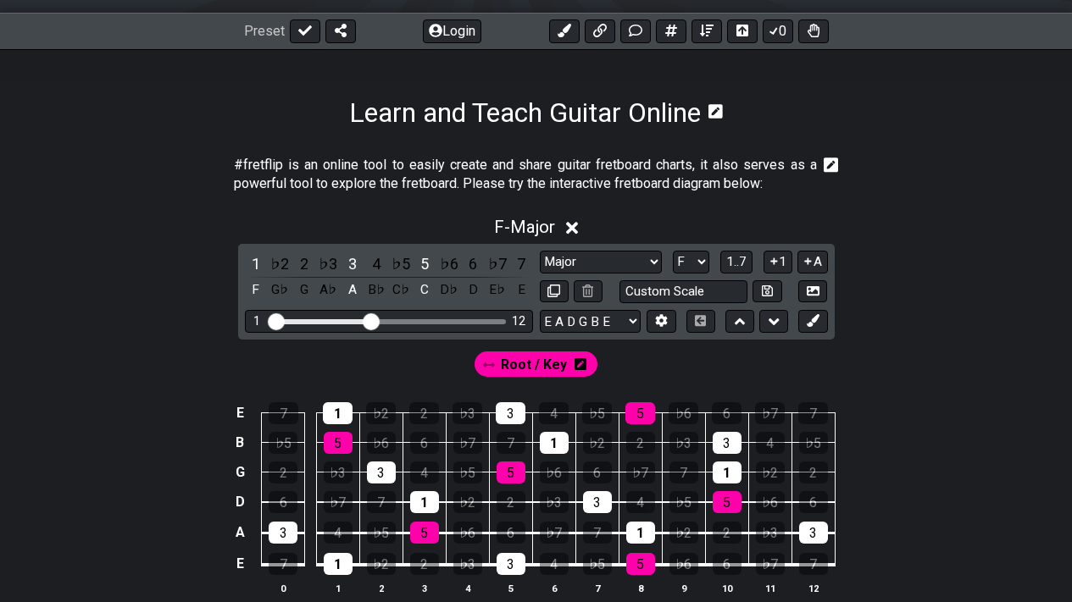
click at [585, 367] on icon at bounding box center [581, 364] width 12 height 12
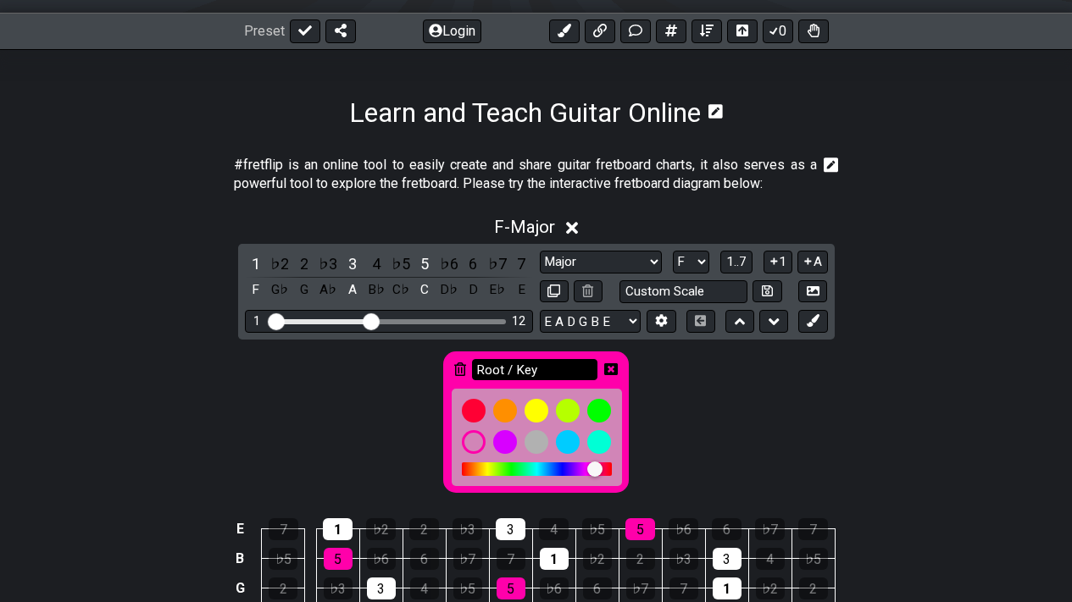
click at [565, 368] on input "Root / Key" at bounding box center [534, 369] width 125 height 21
type input "R"
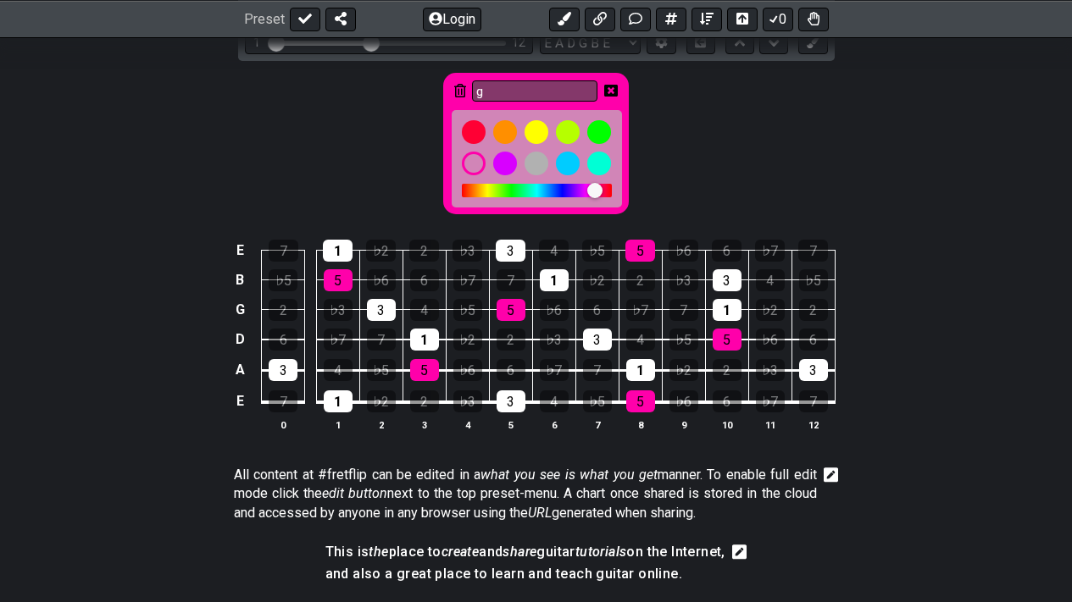
scroll to position [519, 0]
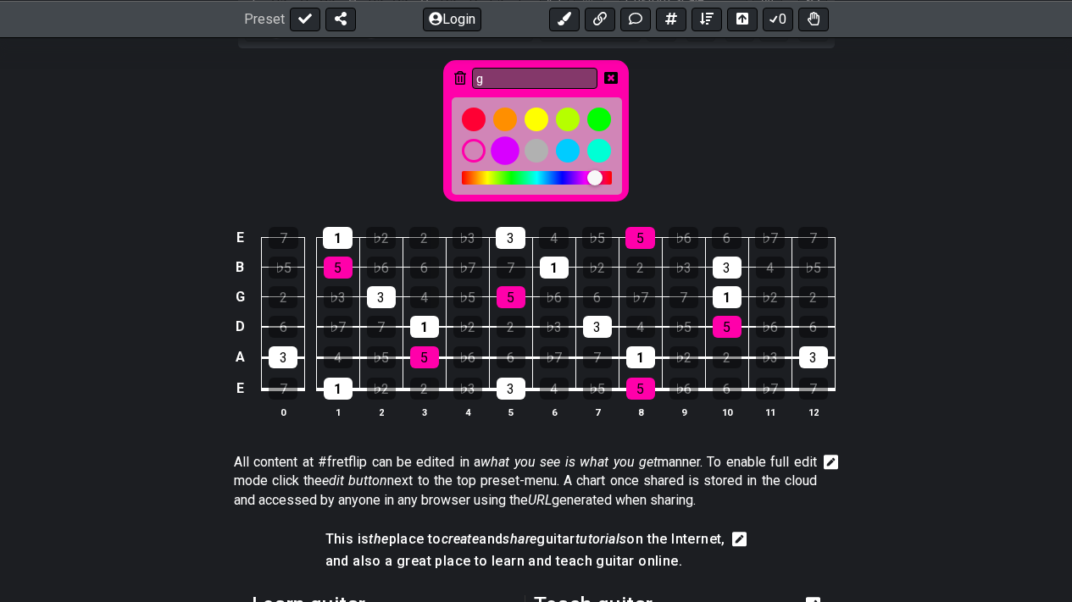
type input "g"
click at [510, 156] on div at bounding box center [505, 150] width 29 height 29
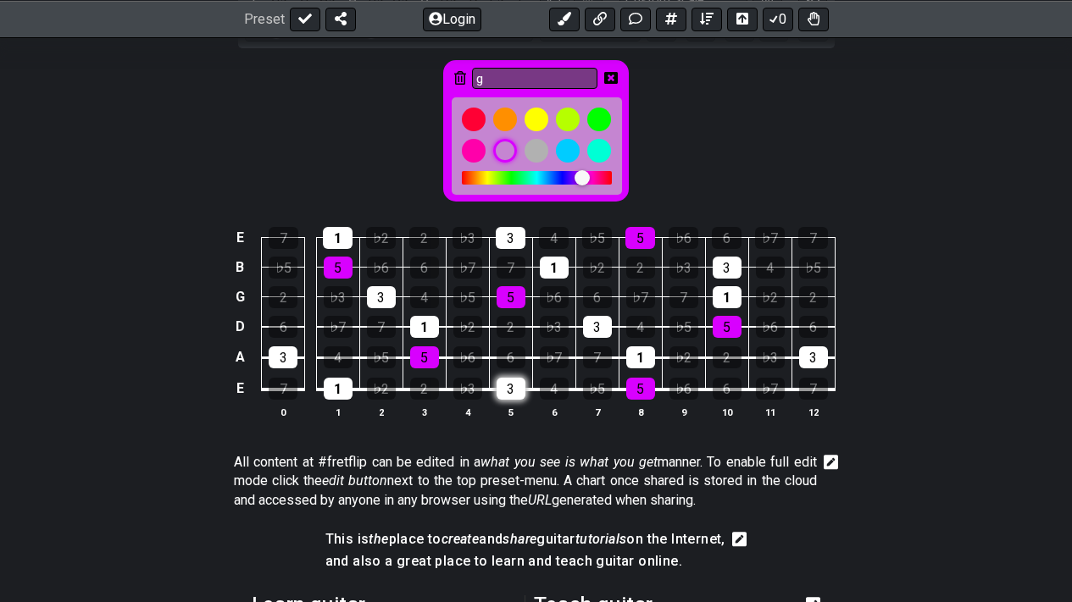
click at [509, 384] on div "3" at bounding box center [511, 389] width 29 height 22
click at [515, 385] on div "3" at bounding box center [511, 389] width 29 height 22
click at [419, 386] on div "2" at bounding box center [424, 389] width 29 height 22
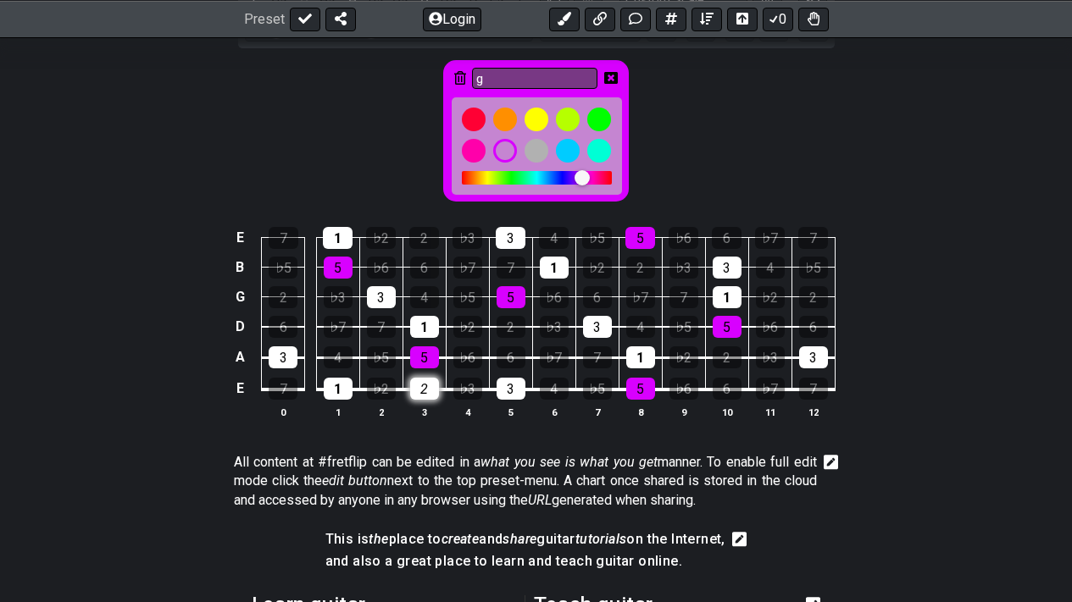
click at [419, 387] on div "2" at bounding box center [424, 389] width 29 height 22
click at [673, 81] on div "g" at bounding box center [536, 126] width 1072 height 157
click at [460, 76] on icon at bounding box center [460, 78] width 12 height 14
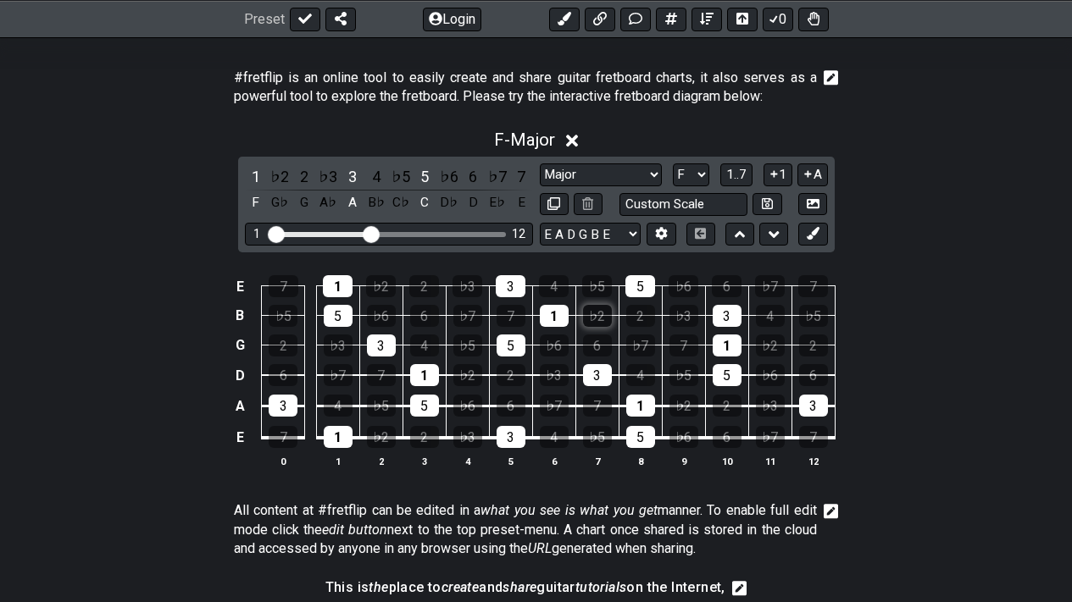
scroll to position [314, 0]
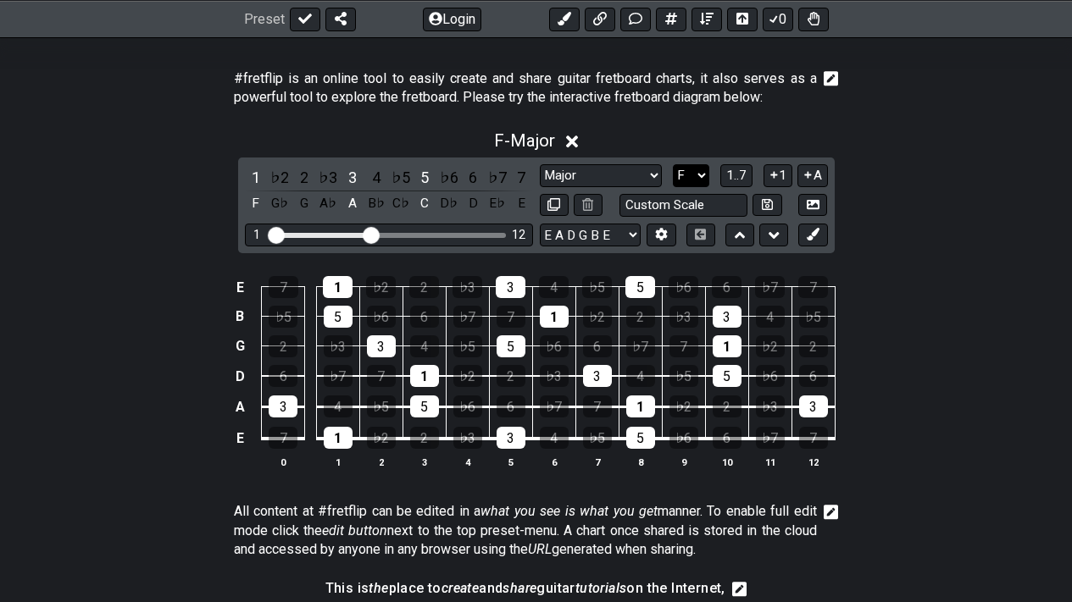
click at [696, 169] on select "A♭ A A♯ B♭ B C C♯ D♭ D D♯ E♭ E F F♯ G♭ G G♯" at bounding box center [691, 175] width 36 height 23
click at [673, 164] on select "A♭ A A♯ B♭ B C C♯ D♭ D D♯ E♭ E F F♯ G♭ G G♯" at bounding box center [691, 175] width 36 height 23
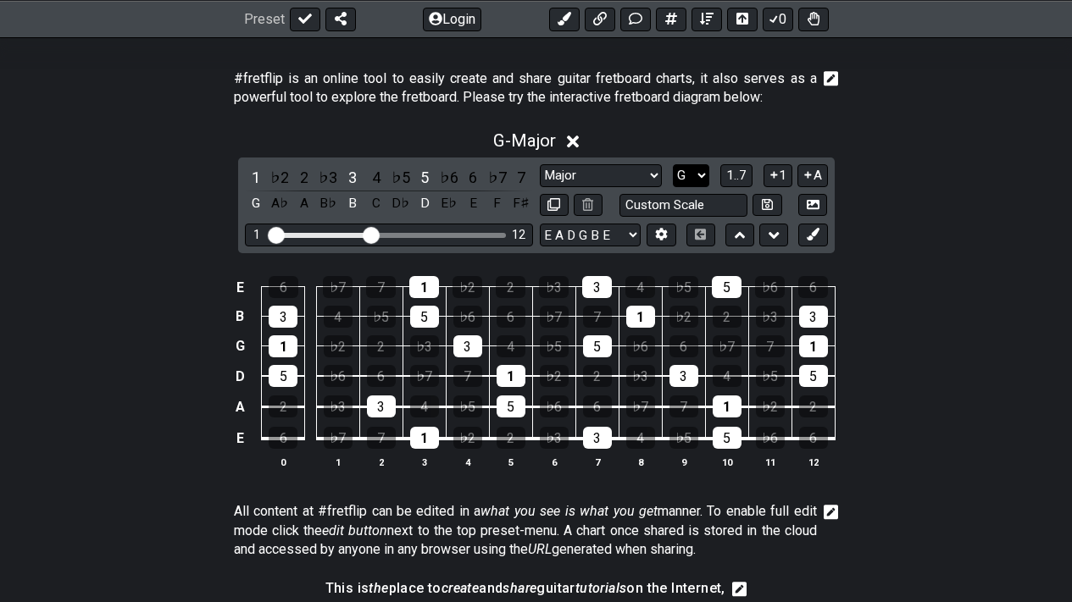
click at [696, 176] on select "A♭ A A♯ B♭ B C C♯ D♭ D D♯ E♭ E F F♯ G♭ G G♯" at bounding box center [691, 175] width 36 height 23
select select "F"
click at [673, 164] on select "A♭ A A♯ B♭ B C C♯ D♭ D D♯ E♭ E F F♯ G♭ G G♯" at bounding box center [691, 175] width 36 height 23
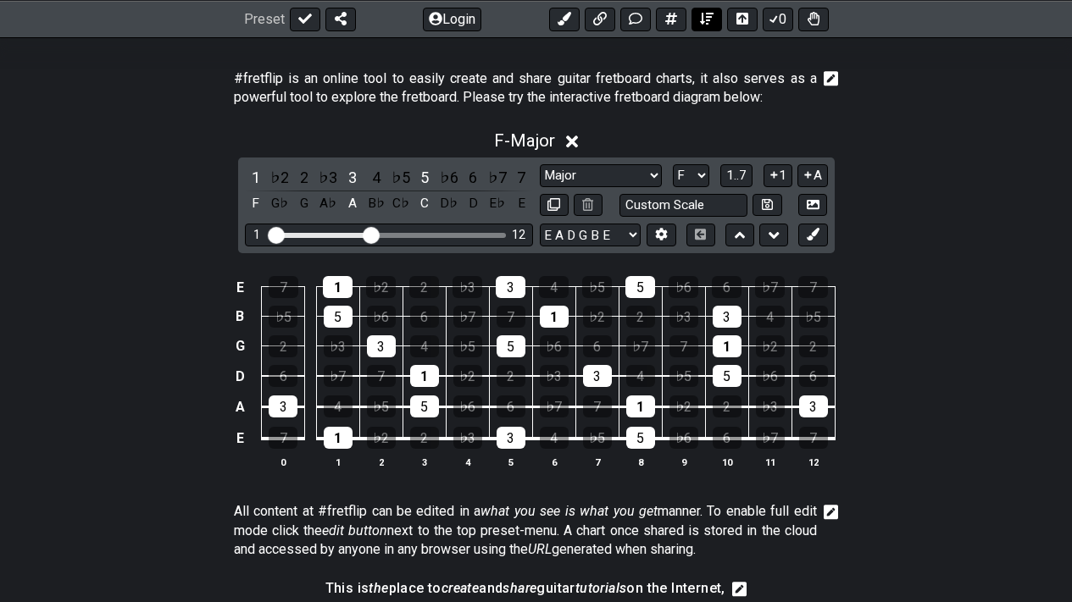
click at [716, 13] on button at bounding box center [706, 19] width 31 height 24
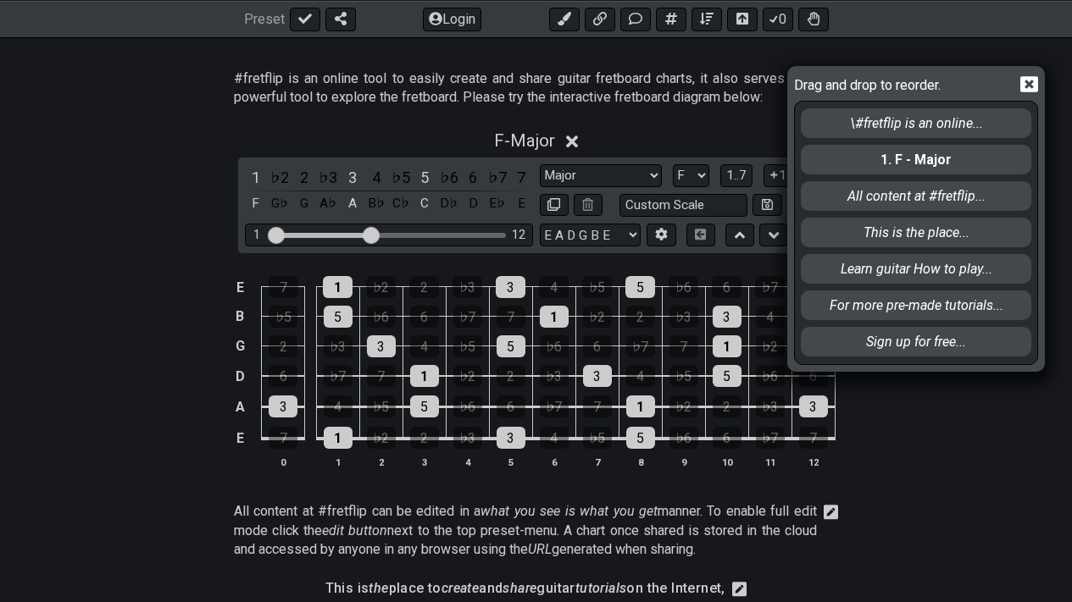
click at [741, 73] on div "Drag and drop to reorder. \#fretflip is an online... 1. F - Major All content a…" at bounding box center [536, 301] width 1072 height 602
click at [576, 142] on div "Drag and drop to reorder. \#fretflip is an online... 1. F - Major All content a…" at bounding box center [536, 301] width 1072 height 602
click at [1030, 94] on div at bounding box center [1012, 87] width 53 height 28
click at [1026, 81] on icon at bounding box center [1029, 84] width 18 height 18
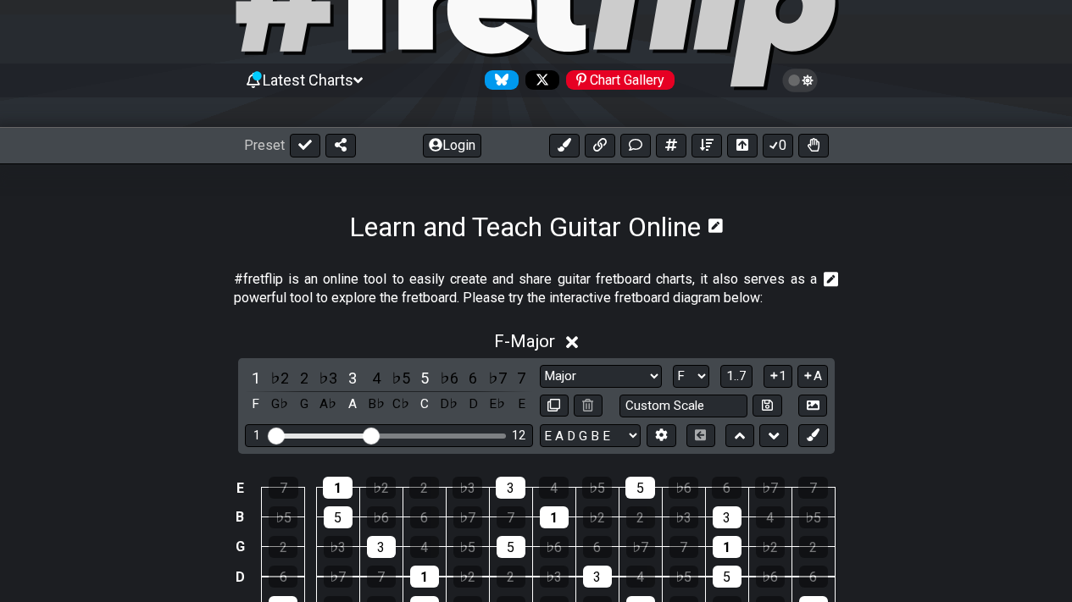
scroll to position [108, 0]
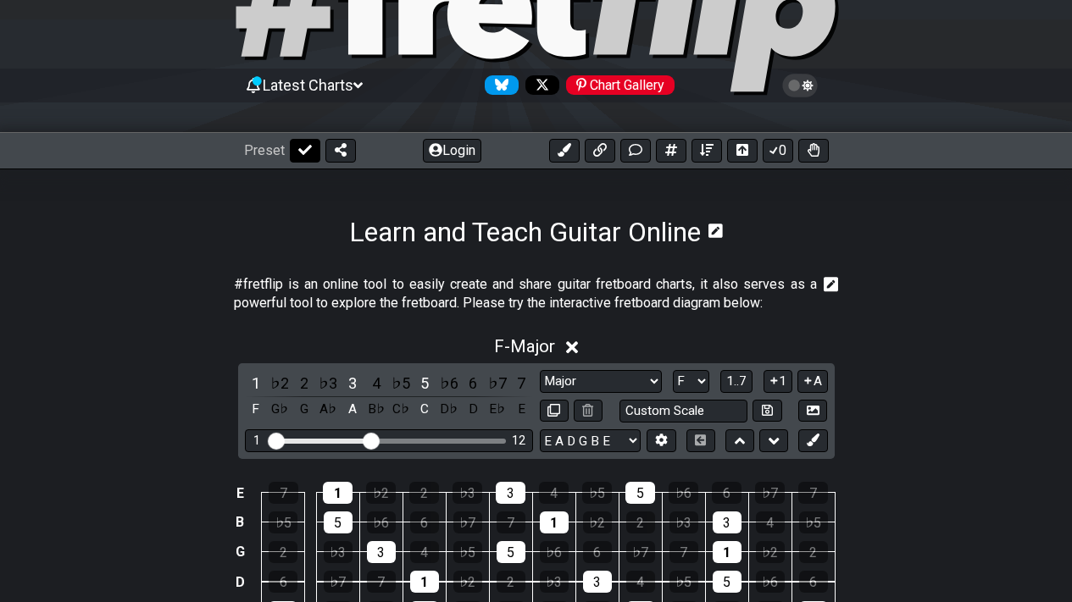
click at [312, 150] on button at bounding box center [305, 151] width 31 height 24
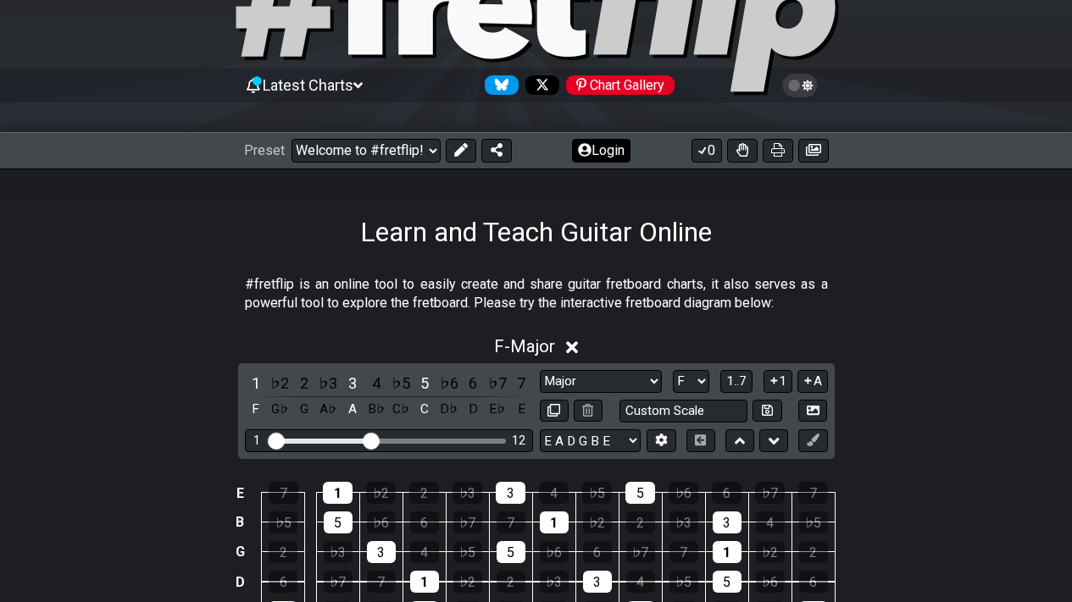
click at [456, 140] on button at bounding box center [461, 151] width 31 height 24
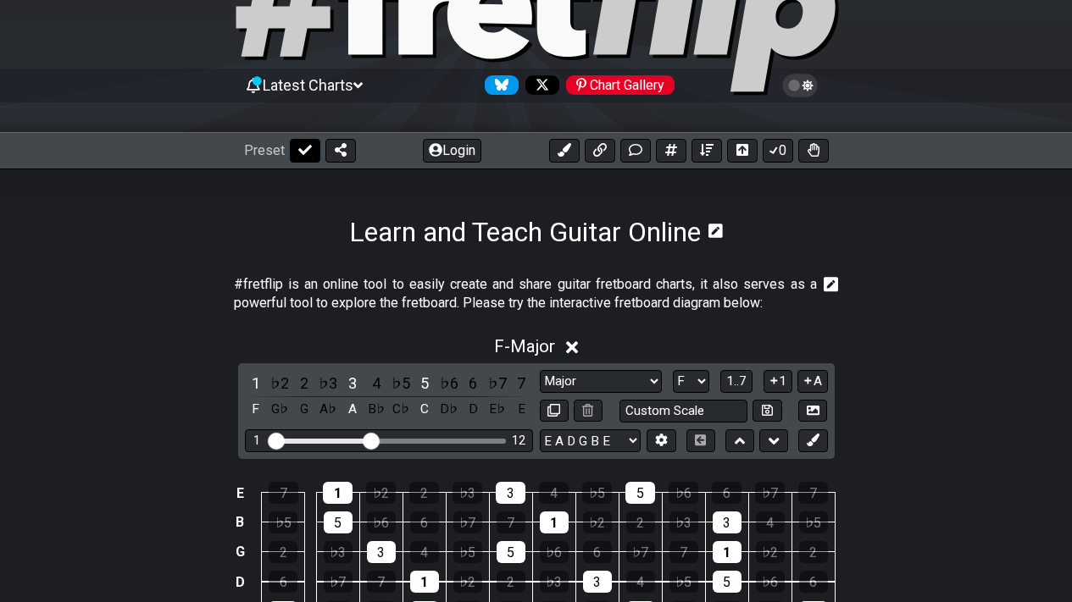
click at [306, 148] on icon at bounding box center [305, 150] width 14 height 14
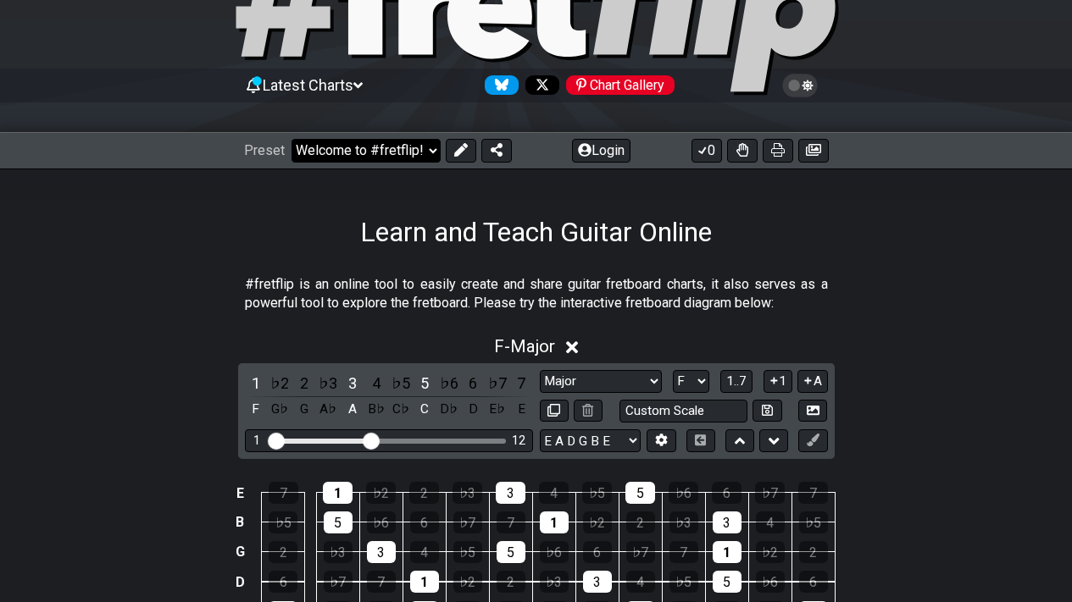
click at [436, 147] on select "Welcome to #fretflip! Initial Preset Custom Preset Minor Pentatonic Major Penta…" at bounding box center [365, 151] width 149 height 24
click at [291, 139] on select "Welcome to #fretflip! Initial Preset Custom Preset Minor Pentatonic Major Penta…" at bounding box center [365, 151] width 149 height 24
select select "/welcome"
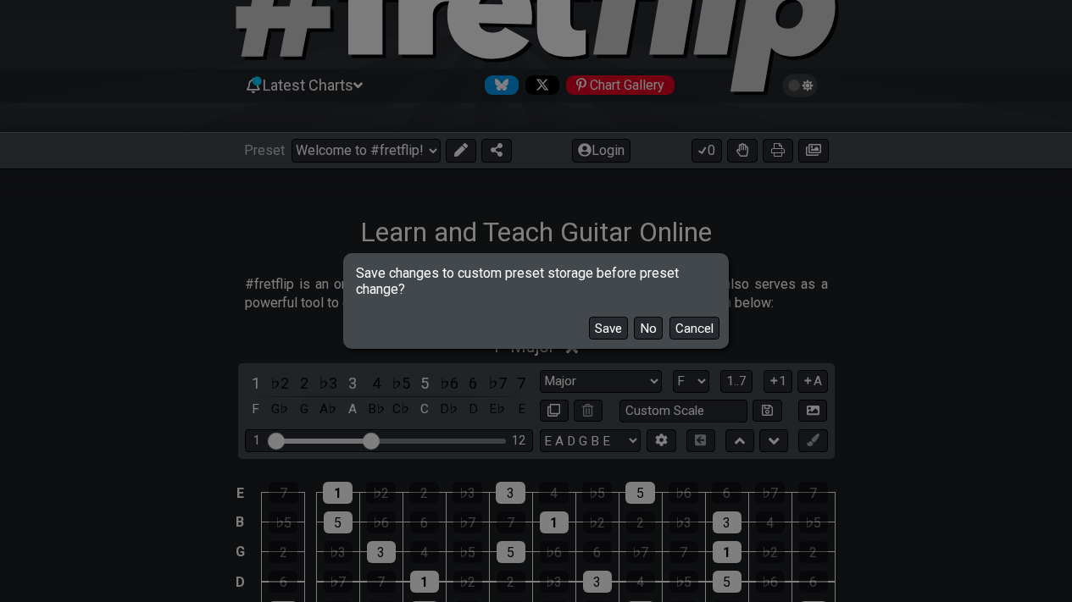
click at [643, 325] on button "No" at bounding box center [648, 328] width 29 height 23
select select "C"
select select "A"
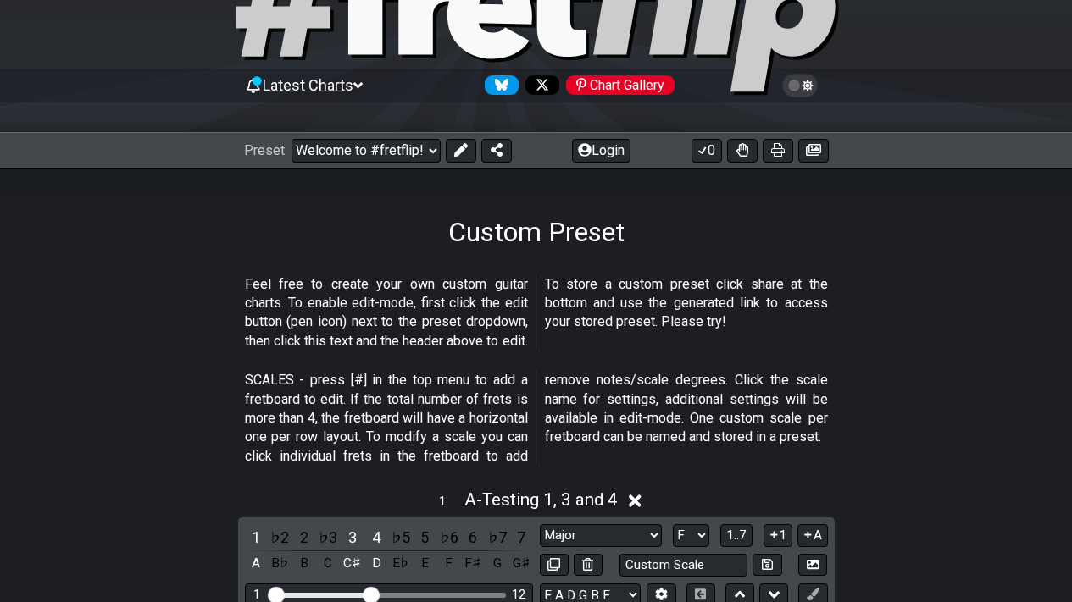
select select "Testing 1, 3 and 4"
select select "A"
select select "/user-defined"
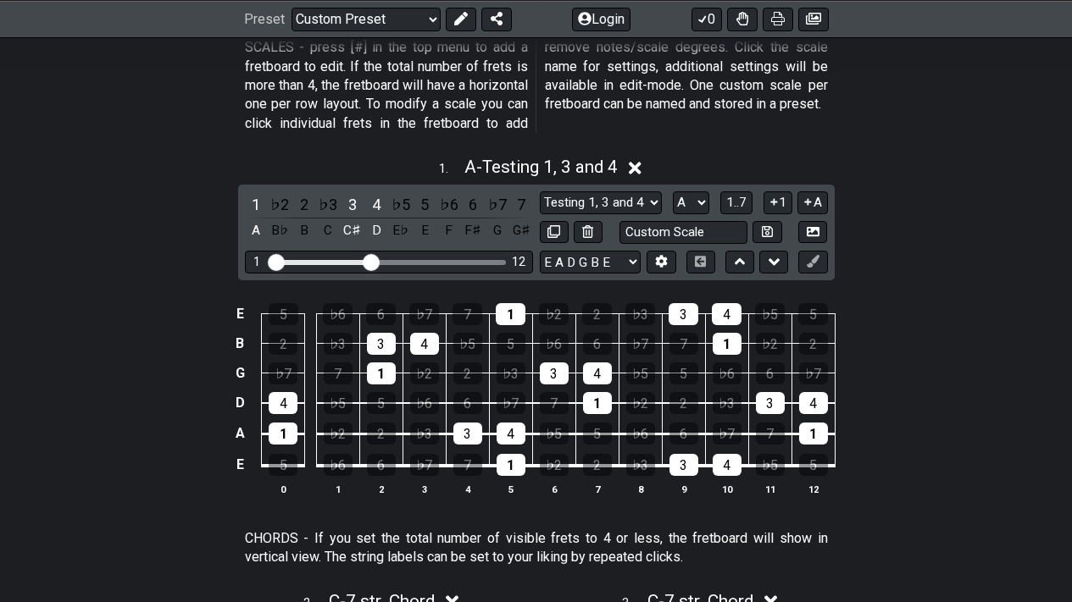
scroll to position [469, 0]
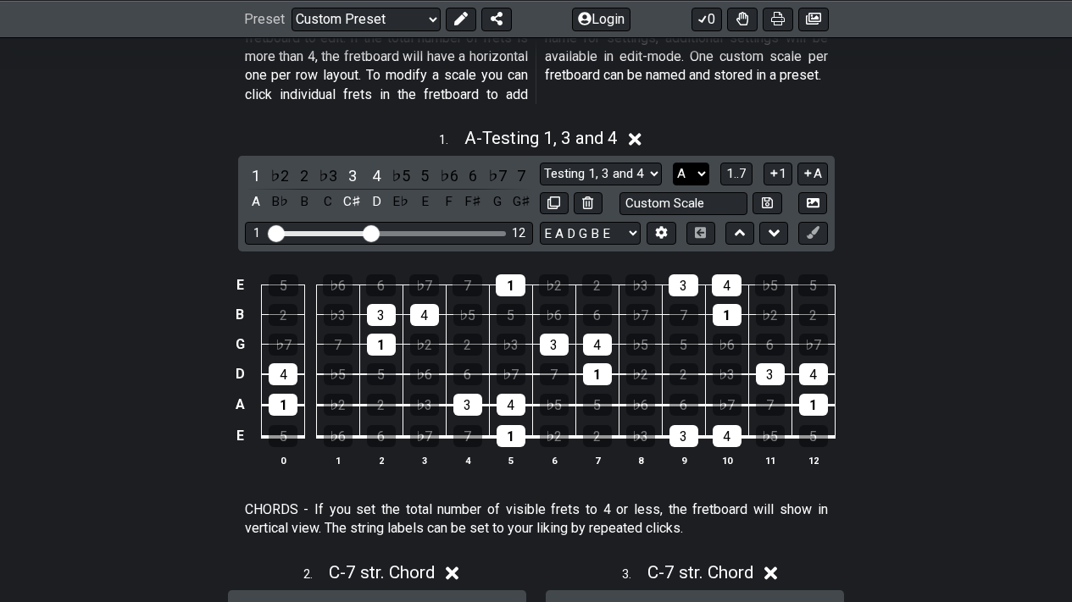
click at [689, 177] on select "A♭ A A♯ B♭ B C C♯ D♭ D D♯ E♭ E F F♯ G♭ G G♯" at bounding box center [691, 174] width 36 height 23
click at [673, 163] on select "A♭ A A♯ B♭ B C C♯ D♭ D D♯ E♭ E F F♯ G♭ G G♯" at bounding box center [691, 174] width 36 height 23
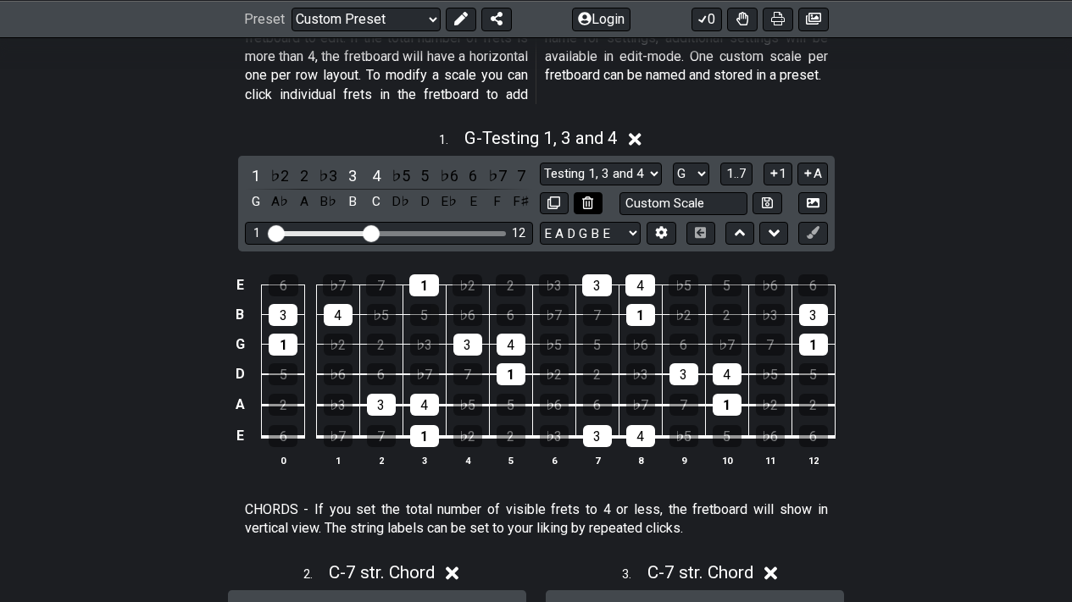
click at [597, 209] on button at bounding box center [588, 203] width 29 height 23
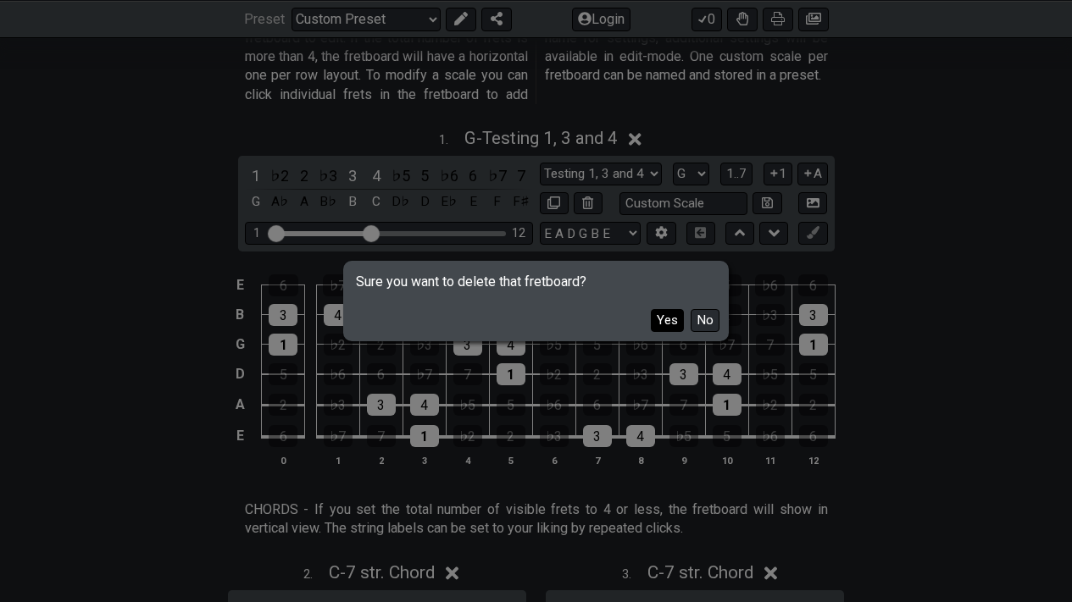
click at [674, 323] on button "Yes" at bounding box center [667, 320] width 33 height 23
select select "C"
select select "A"
select select "7 str. Chord"
select select "B E A D G B E"
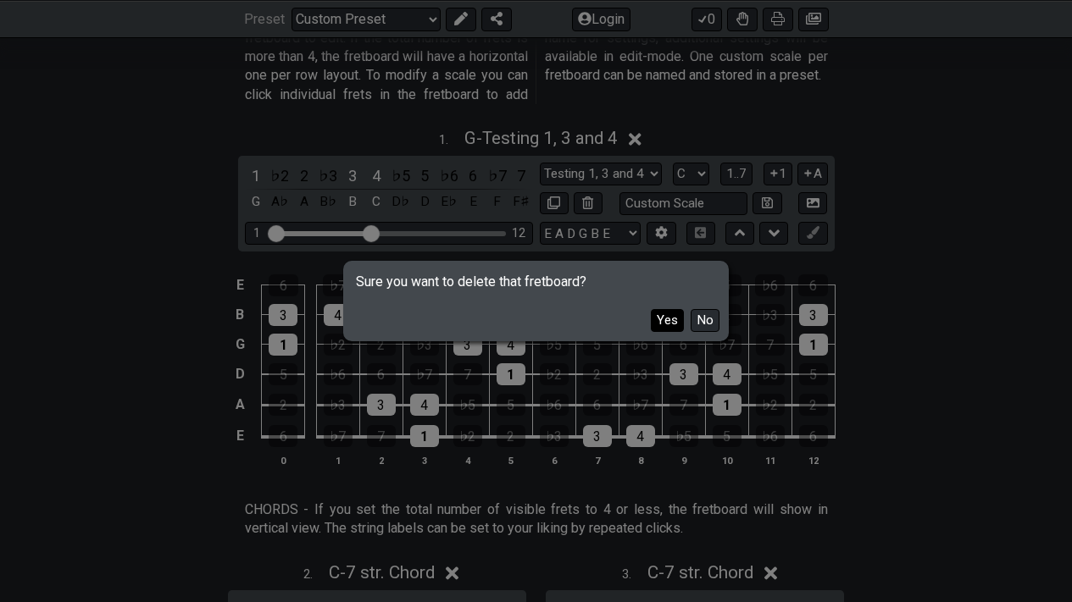
select select "Markers"
select select "E A D G B E"
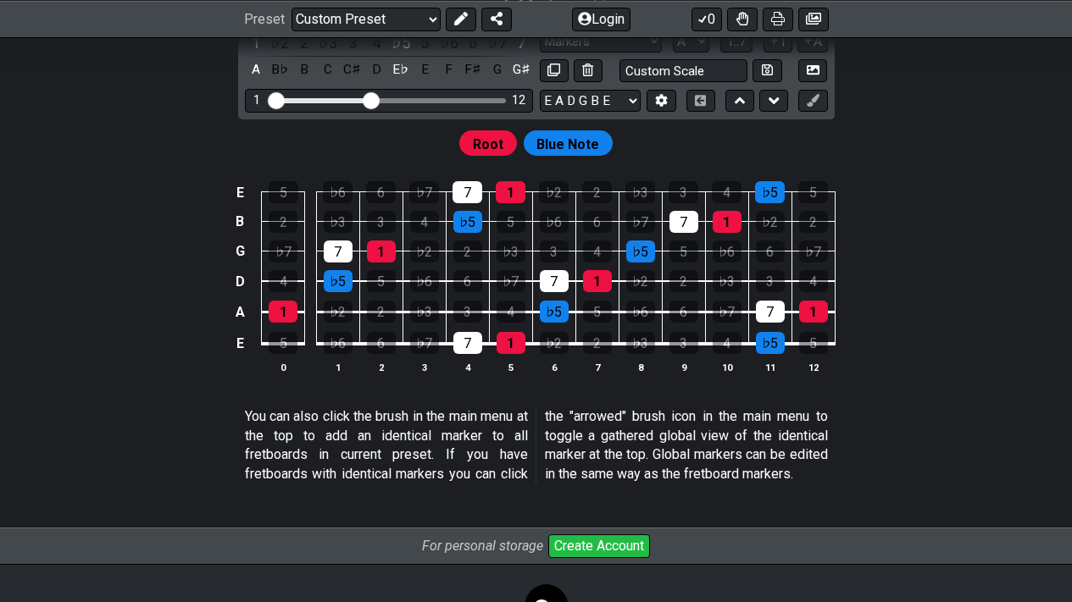
scroll to position [1252, 0]
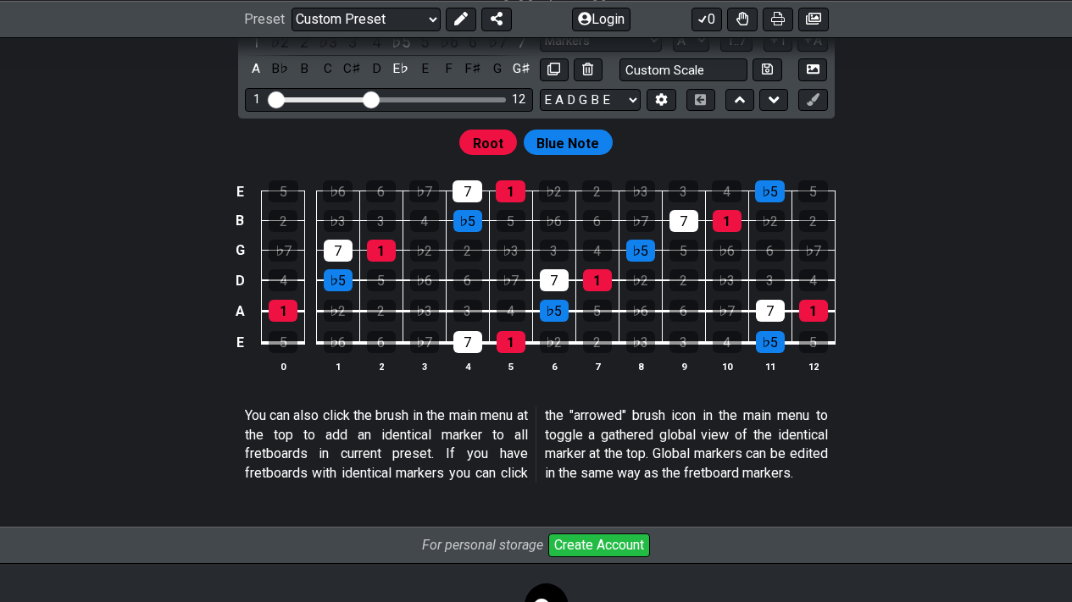
click at [492, 146] on span "Root" at bounding box center [488, 143] width 31 height 25
click at [559, 145] on span "Blue Note" at bounding box center [567, 143] width 63 height 25
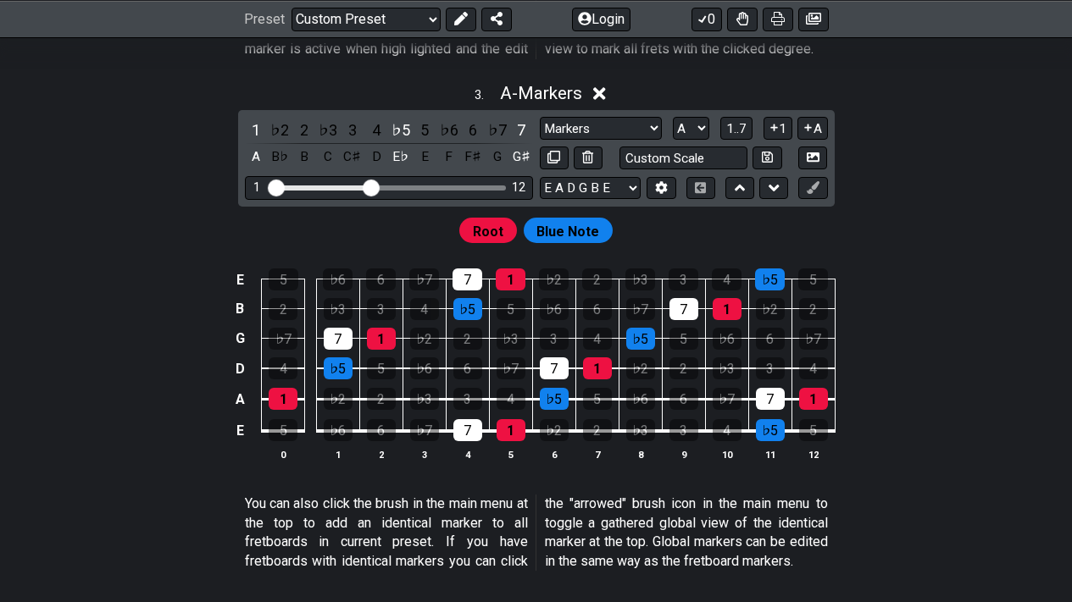
scroll to position [1163, 0]
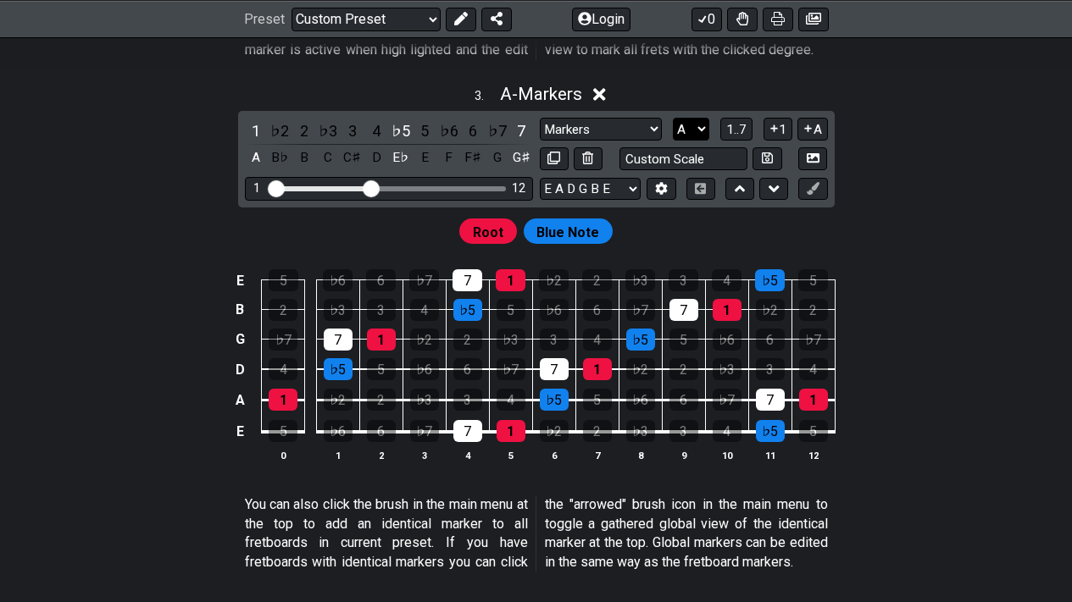
click at [701, 133] on select "A♭ A A♯ B♭ B C C♯ D♭ D D♯ E♭ E F F♯ G♭ G G♯" at bounding box center [691, 129] width 36 height 23
select select "F"
click at [673, 118] on select "A♭ A A♯ B♭ B C C♯ D♭ D D♯ E♭ E F F♯ G♭ G G♯" at bounding box center [691, 129] width 36 height 23
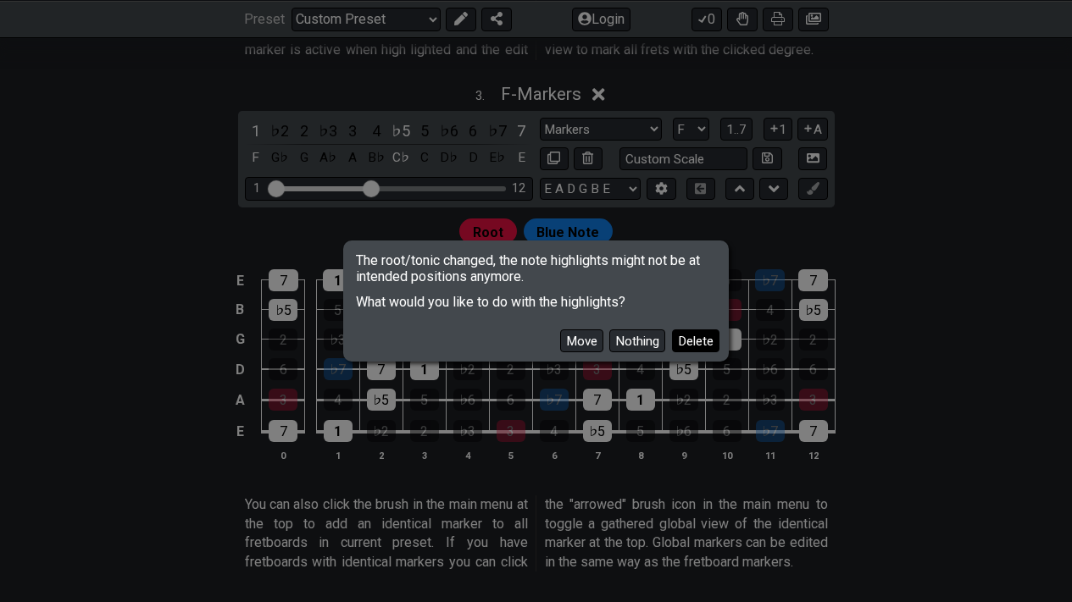
click at [692, 346] on button "Delete" at bounding box center [695, 341] width 47 height 23
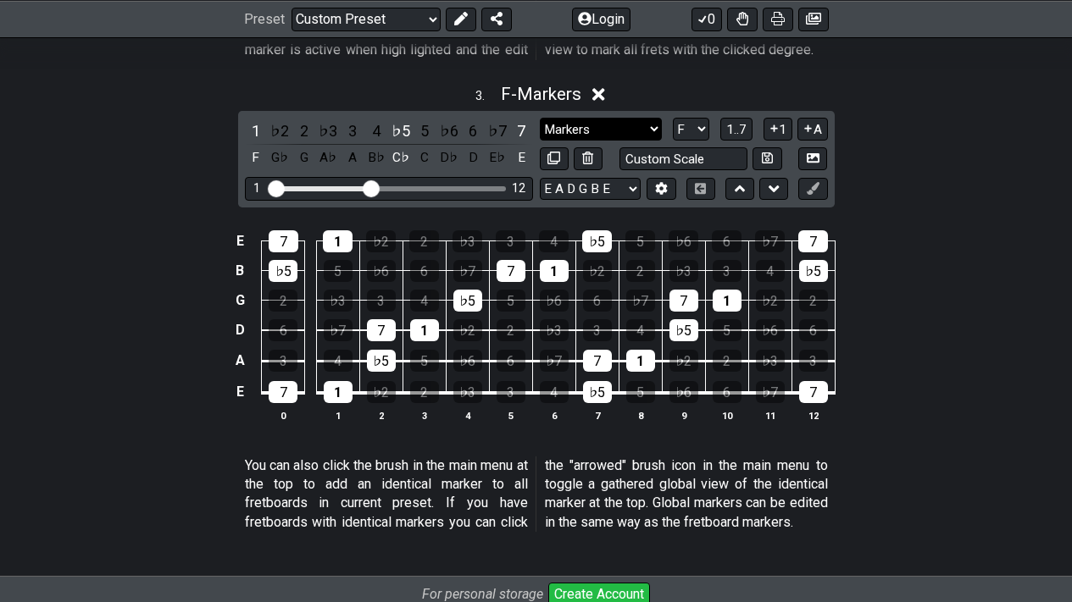
click at [645, 126] on select "Markers Markers Minor Pentatonic Major Pentatonic Minor Blues Major Blues Major…" at bounding box center [601, 129] width 122 height 23
click at [724, 258] on td "3" at bounding box center [726, 256] width 43 height 30
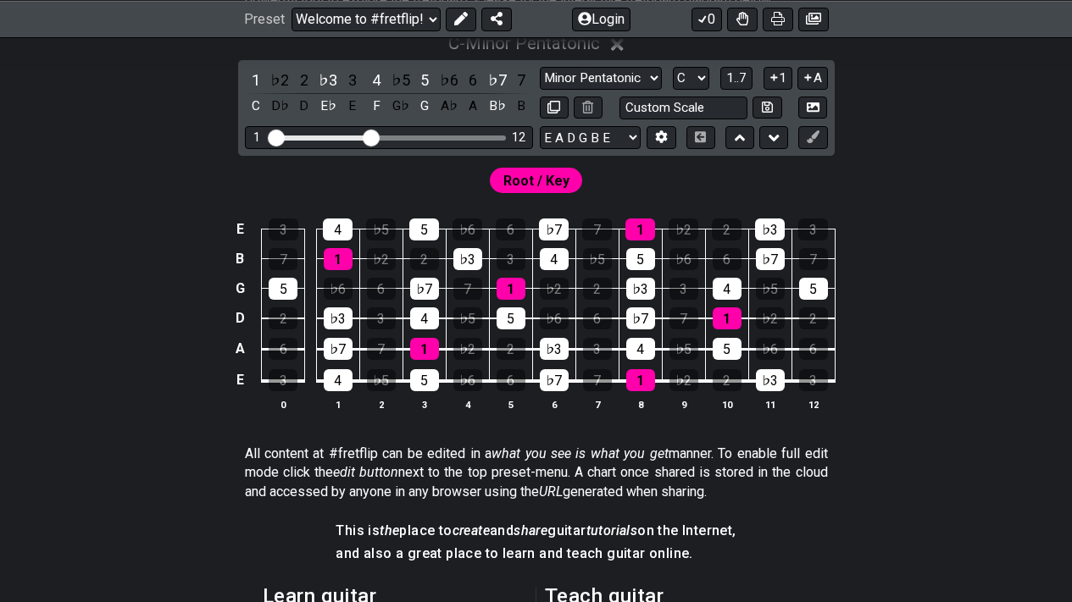
scroll to position [412, 0]
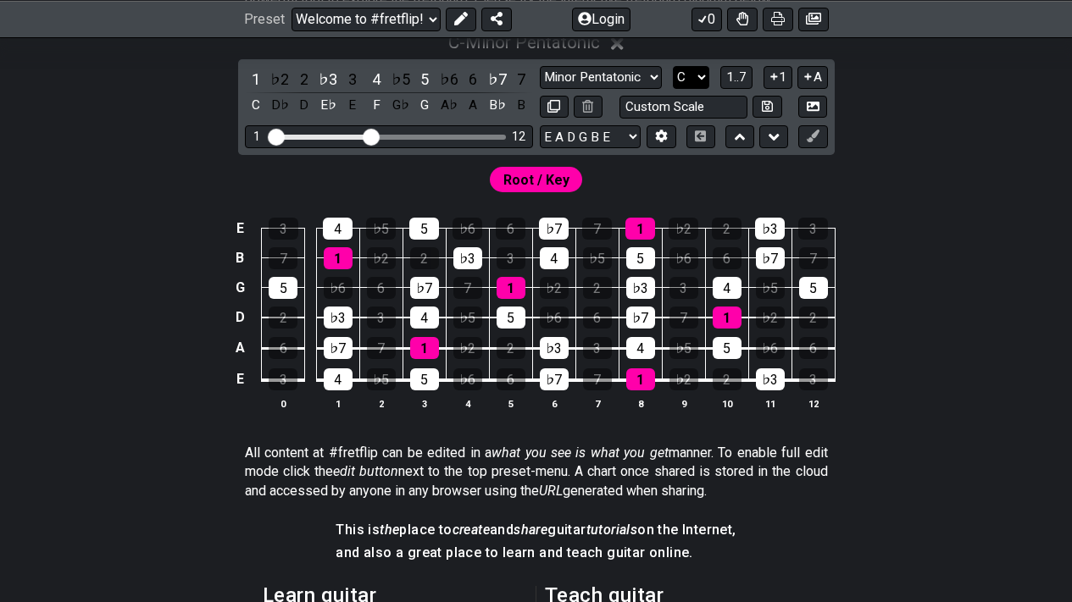
click at [693, 80] on select "A♭ A A♯ B♭ B C C♯ D♭ D D♯ E♭ E F F♯ G♭ G G♯" at bounding box center [691, 77] width 36 height 23
click at [673, 66] on select "A♭ A A♯ B♭ B C C♯ D♭ D D♯ E♭ E F F♯ G♭ G G♯" at bounding box center [691, 77] width 36 height 23
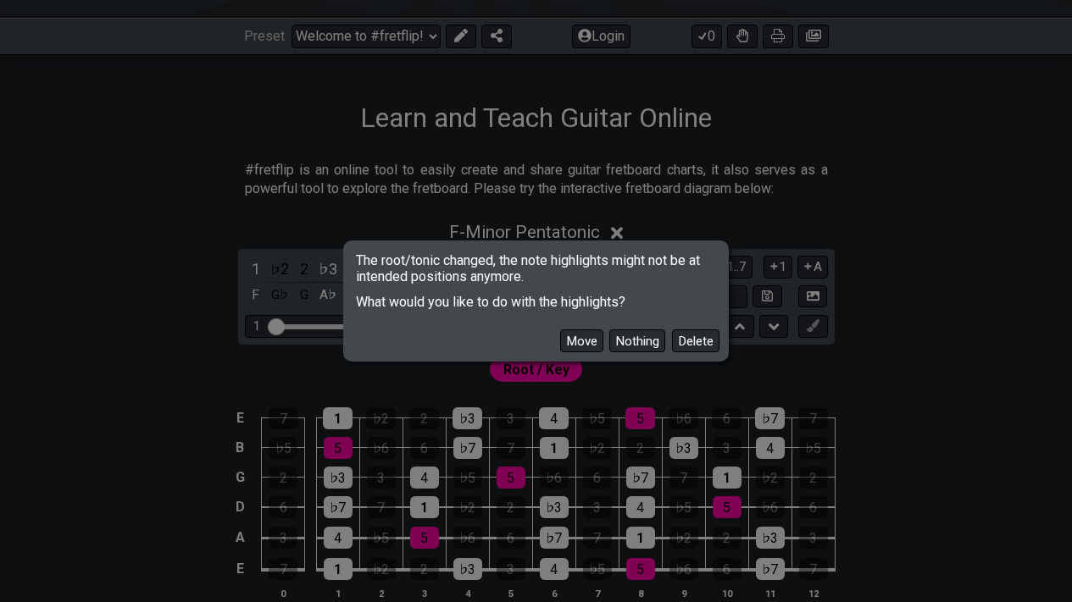
scroll to position [221, 0]
click at [636, 342] on button "Nothing" at bounding box center [637, 341] width 56 height 23
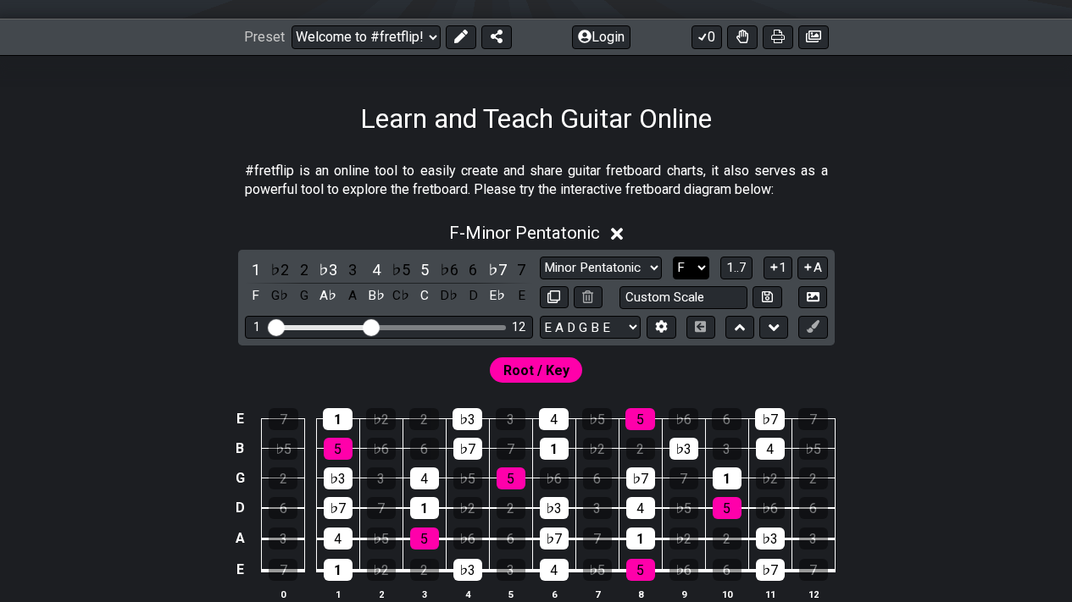
click at [693, 272] on select "A♭ A A♯ B♭ B C C♯ D♭ D D♯ E♭ E F F♯ G♭ G G♯" at bounding box center [691, 268] width 36 height 23
select select "G"
click at [673, 257] on select "A♭ A A♯ B♭ B C C♯ D♭ D D♯ E♭ E F F♯ G♭ G G♯" at bounding box center [691, 268] width 36 height 23
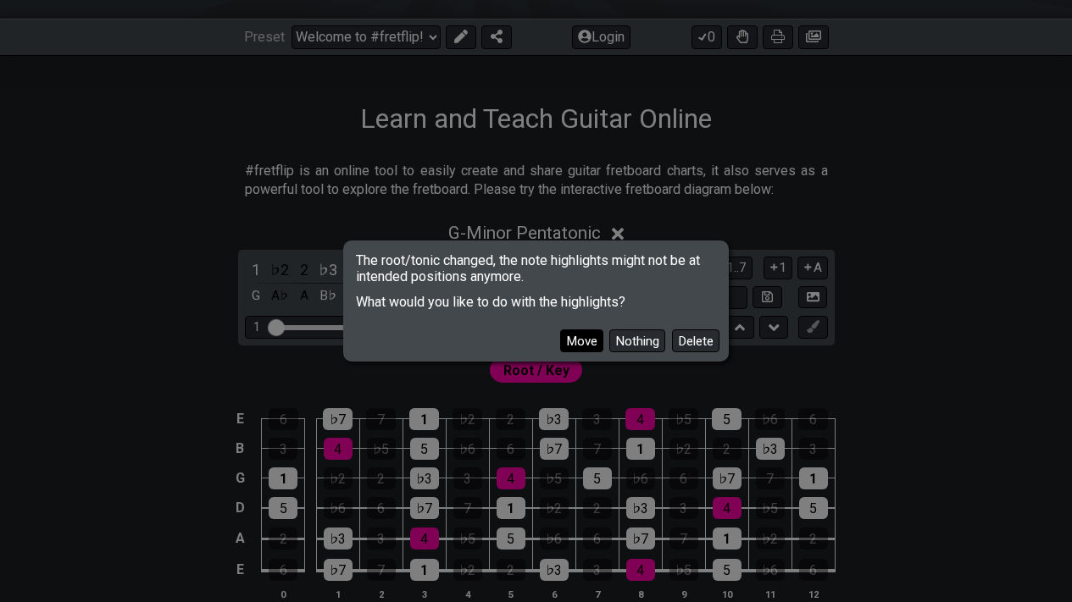
click at [588, 337] on button "Move" at bounding box center [581, 341] width 43 height 23
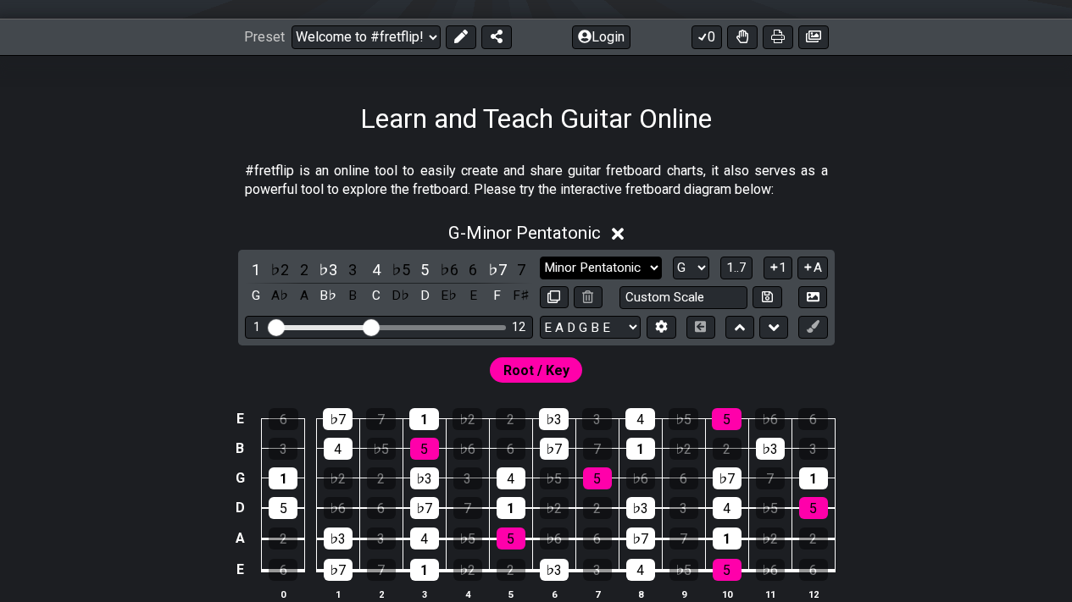
click at [641, 268] on select "Minor Pentatonic Click to edit Minor Pentatonic Major Pentatonic Minor Blues Ma…" at bounding box center [601, 268] width 122 height 23
click at [540, 257] on select "Minor Pentatonic Click to edit Minor Pentatonic Major Pentatonic Minor Blues Ma…" at bounding box center [601, 268] width 122 height 23
click at [253, 267] on div "1" at bounding box center [256, 269] width 22 height 23
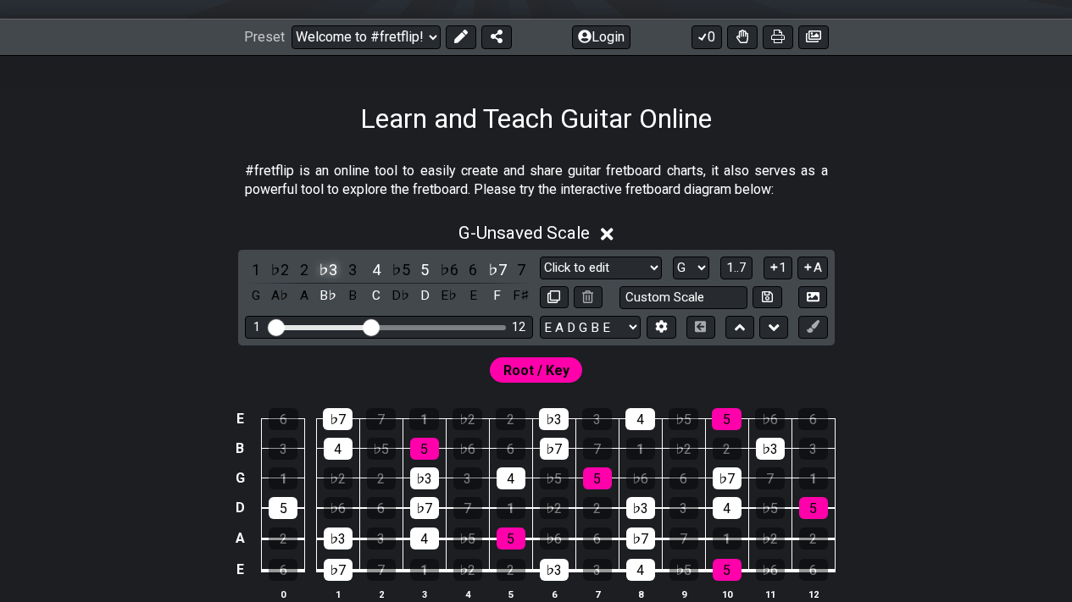
click at [323, 272] on div "♭3" at bounding box center [328, 269] width 22 height 23
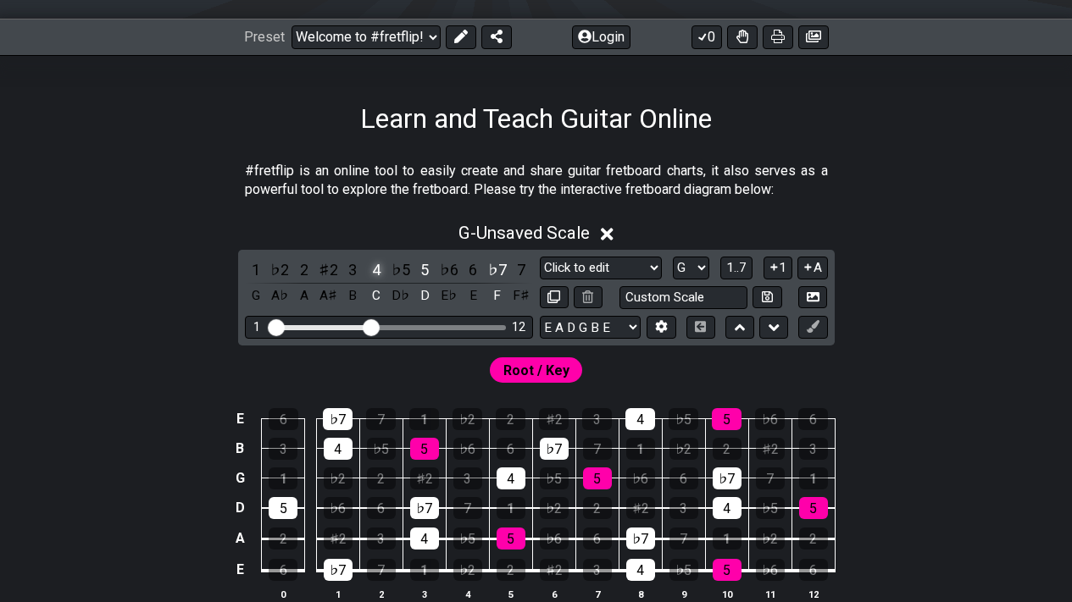
click at [374, 272] on div "4" at bounding box center [376, 269] width 22 height 23
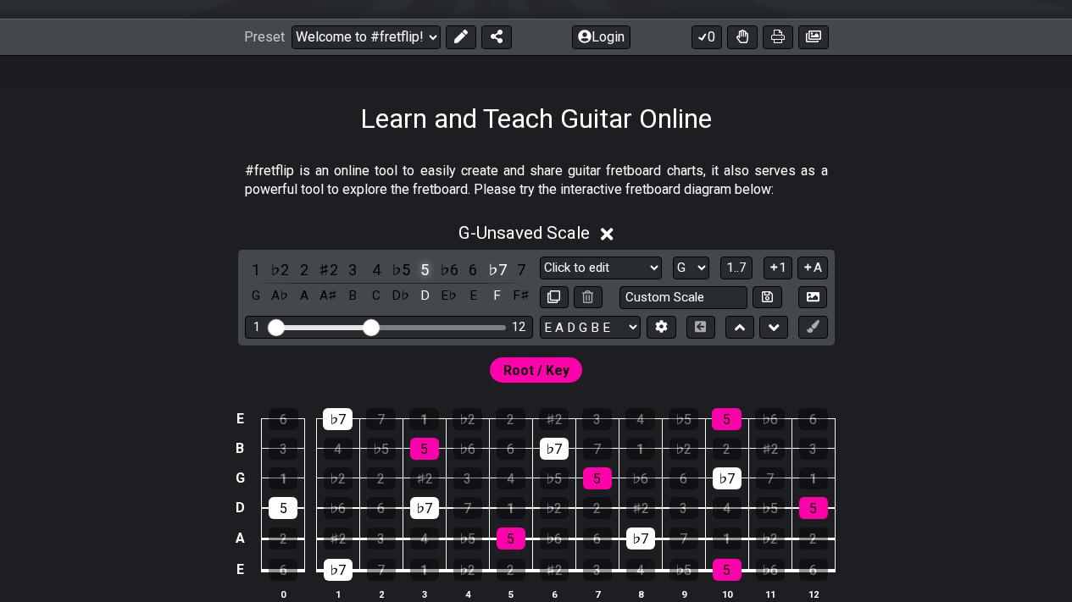
click at [423, 272] on div "5" at bounding box center [425, 269] width 22 height 23
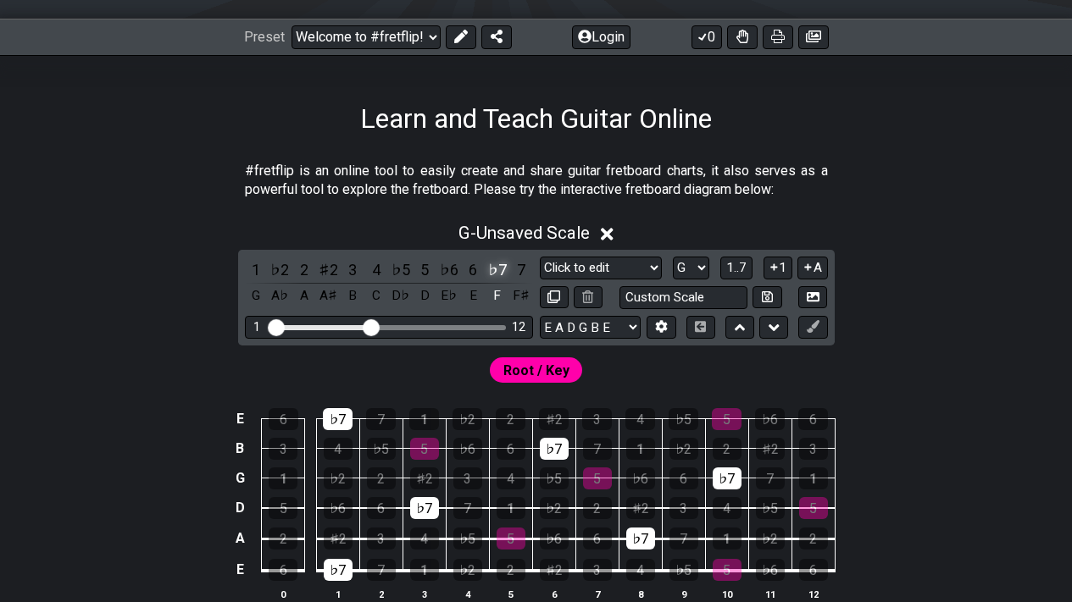
click at [490, 272] on div "♭7" at bounding box center [497, 269] width 22 height 23
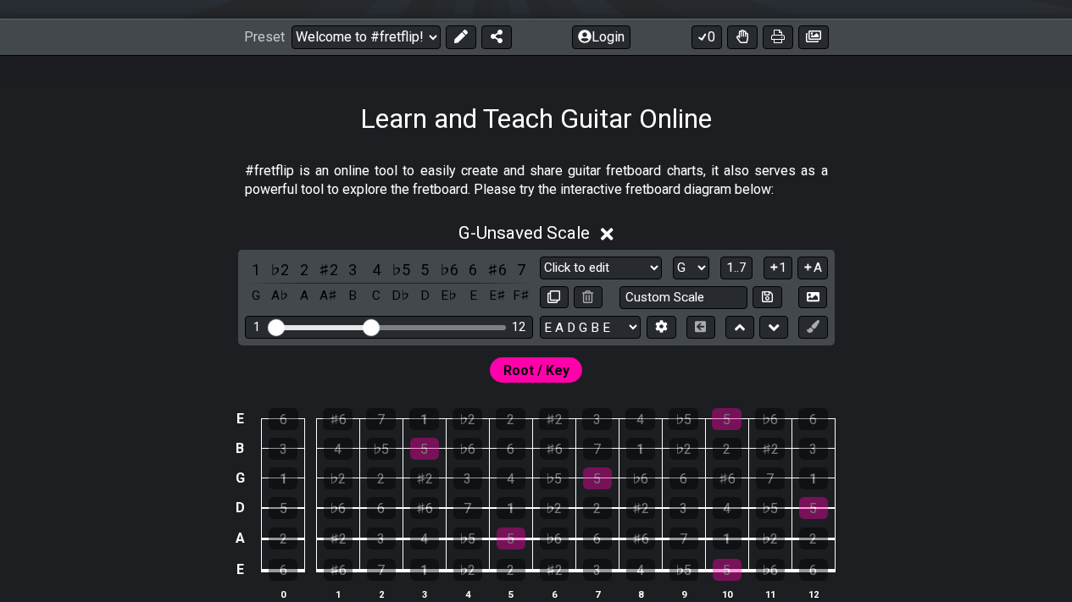
click at [490, 272] on div "♯6" at bounding box center [497, 269] width 22 height 23
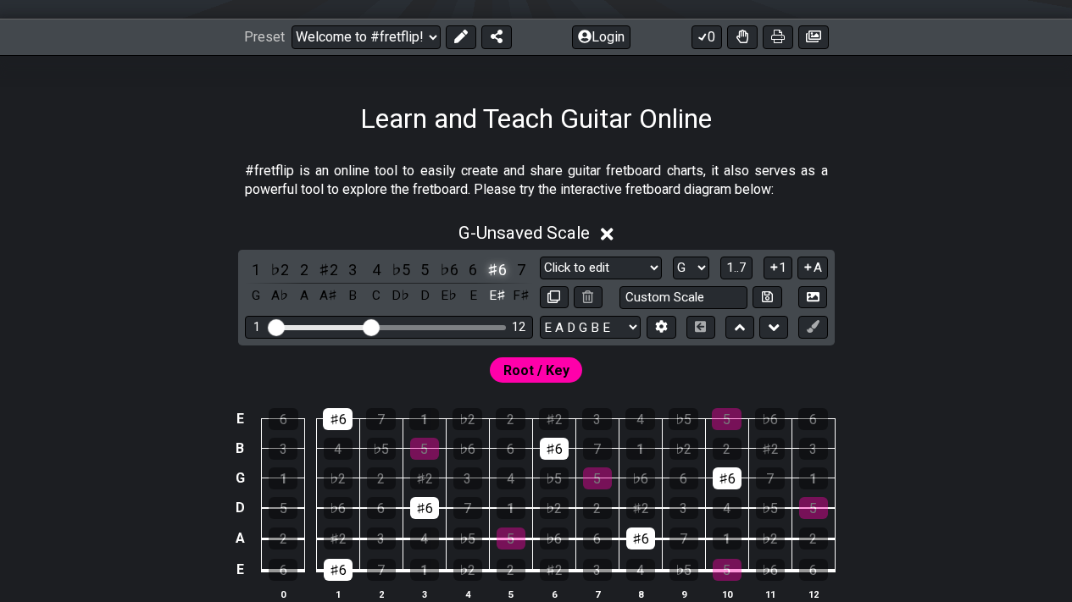
click at [504, 268] on div "♯6" at bounding box center [497, 269] width 22 height 23
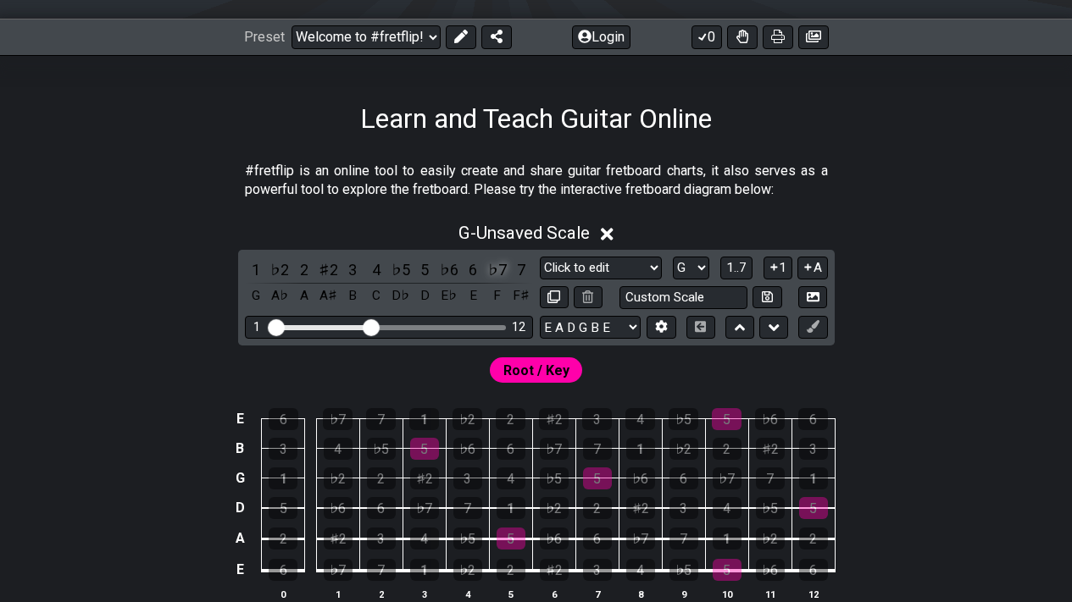
click at [502, 276] on div "♭7" at bounding box center [497, 269] width 22 height 23
click at [297, 265] on div "2" at bounding box center [304, 269] width 22 height 23
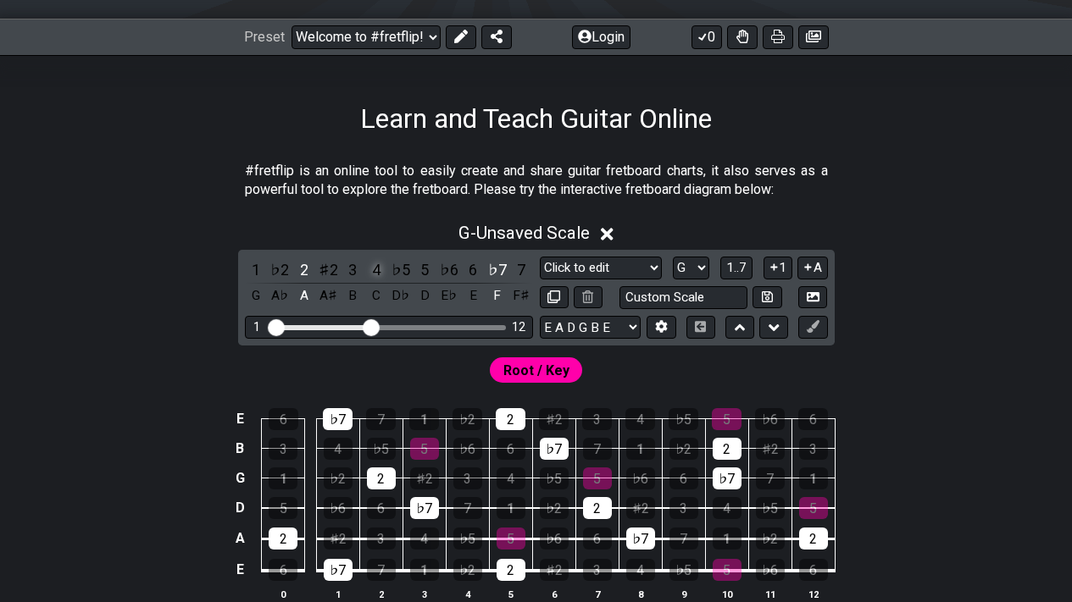
click at [380, 271] on div "4" at bounding box center [376, 269] width 22 height 23
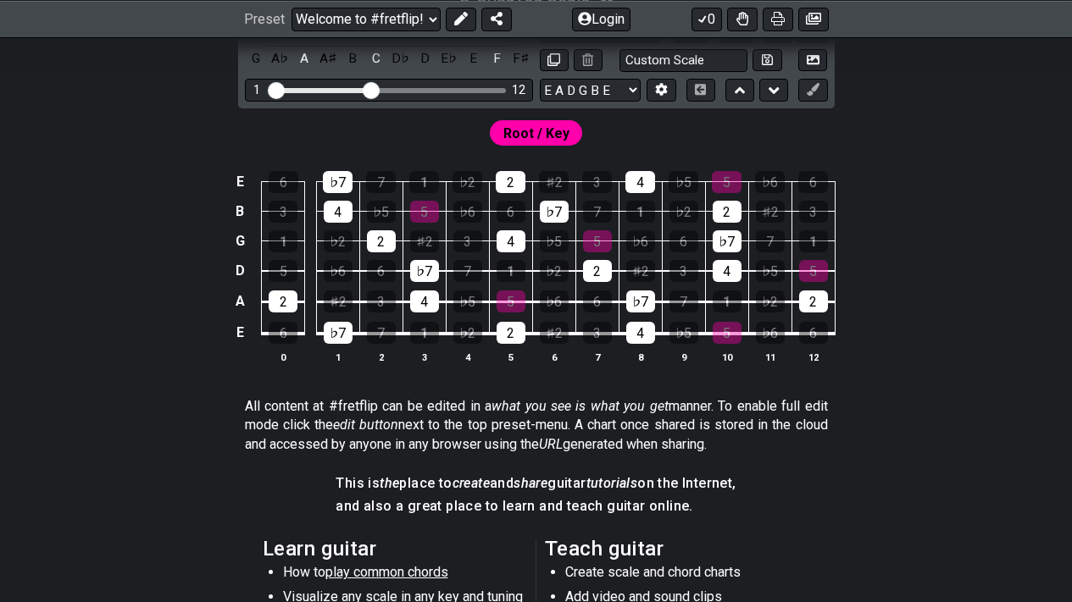
scroll to position [459, 0]
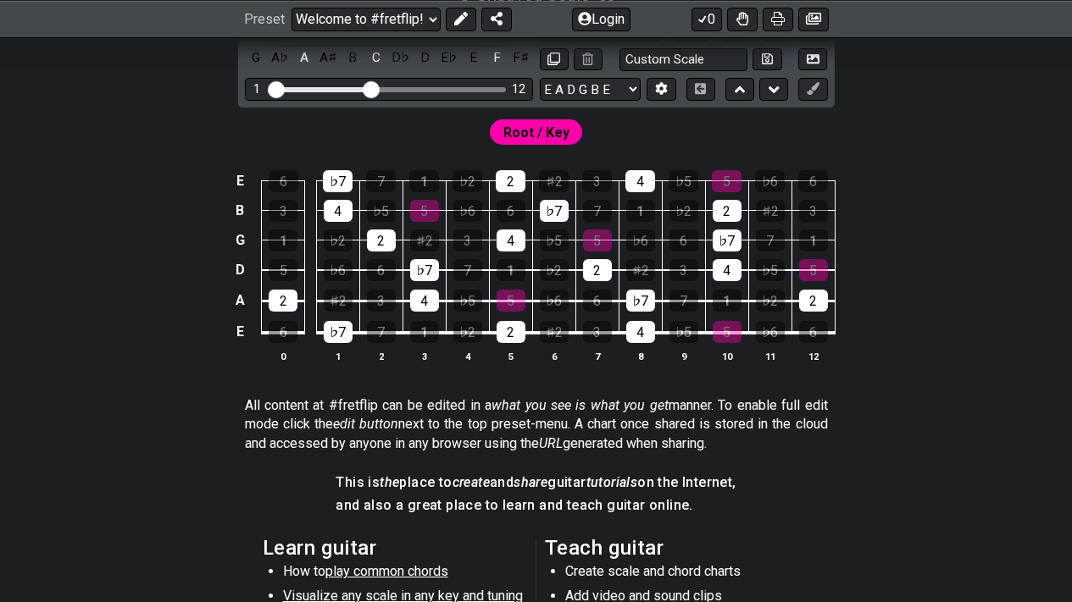
click at [541, 125] on span "Root / Key" at bounding box center [536, 132] width 66 height 25
click at [578, 140] on div "Root / Key" at bounding box center [536, 131] width 93 height 25
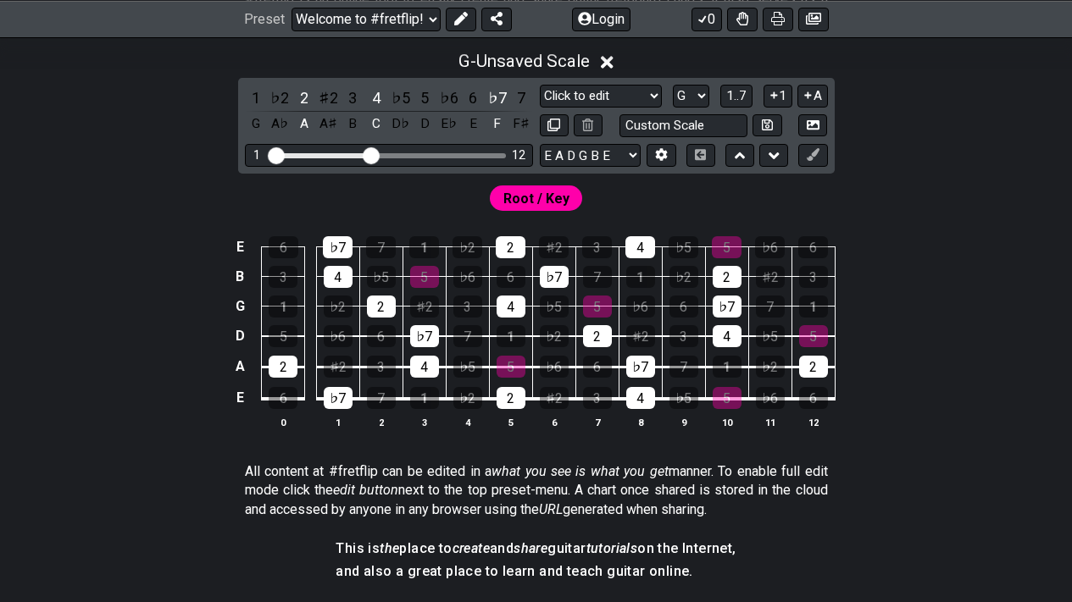
scroll to position [392, 0]
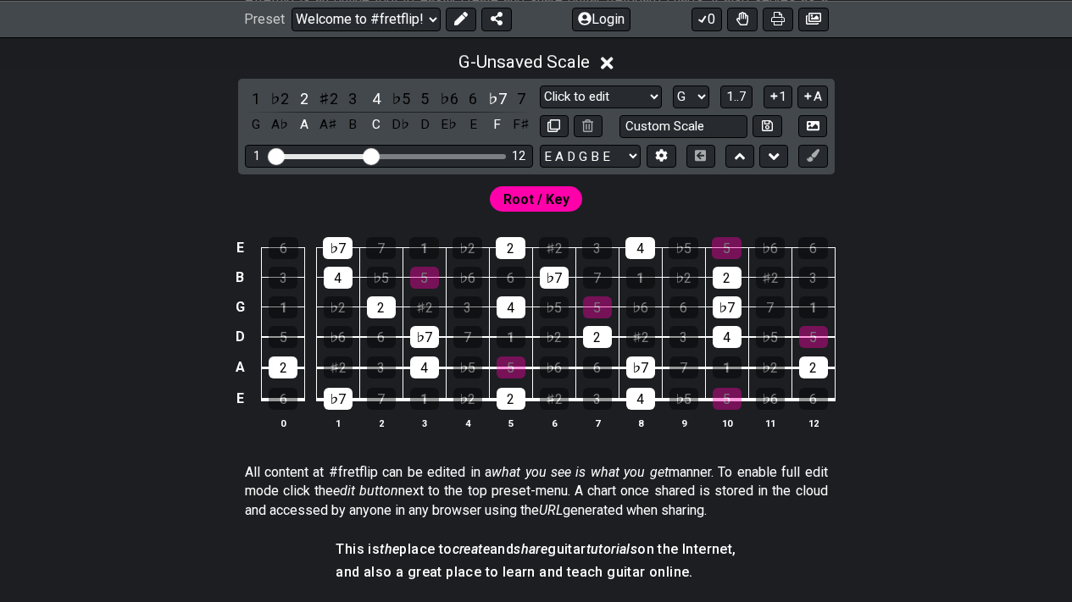
click at [511, 158] on div "1 12" at bounding box center [389, 156] width 288 height 23
click at [482, 154] on div "Visible fret range" at bounding box center [388, 156] width 235 height 5
drag, startPoint x: 375, startPoint y: 158, endPoint x: 472, endPoint y: 168, distance: 97.1
click at [472, 155] on input "Visible fret range" at bounding box center [389, 155] width 241 height 0
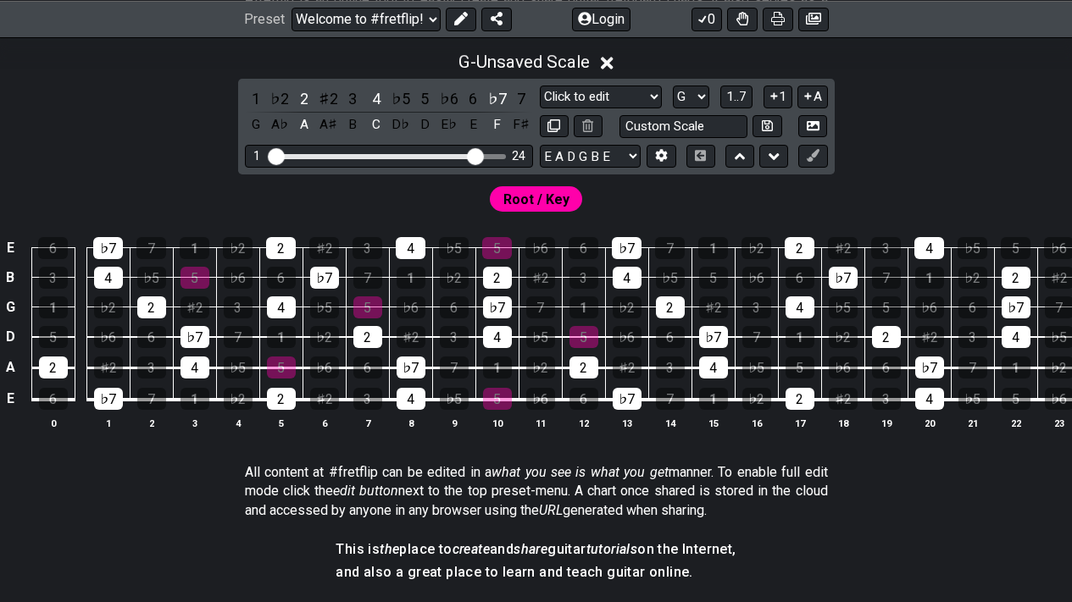
click at [630, 194] on div "Root / Key" at bounding box center [536, 195] width 1072 height 41
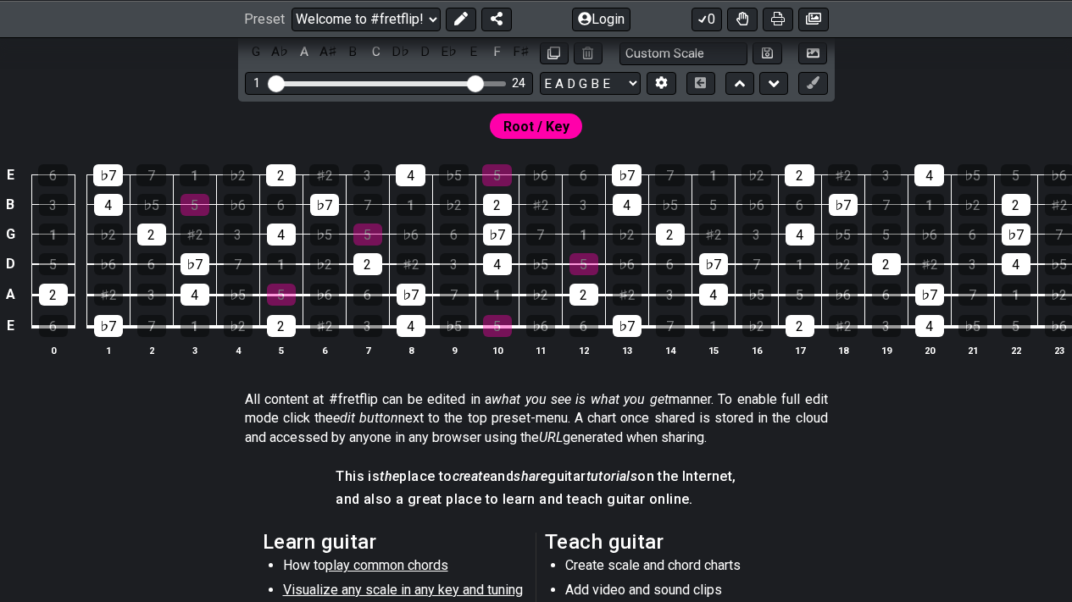
scroll to position [464, 0]
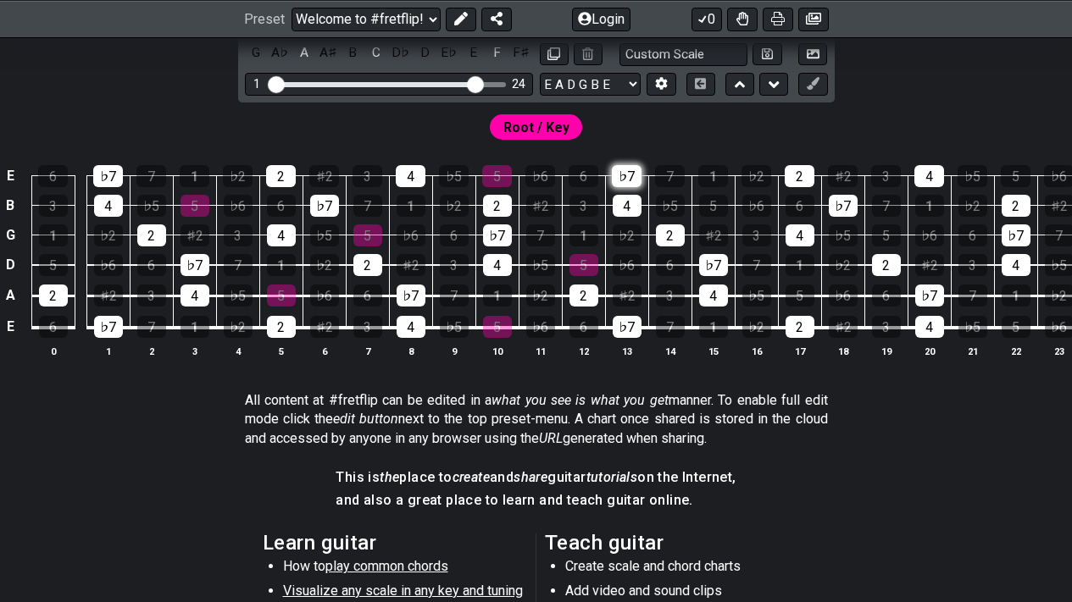
click at [640, 166] on div "♭7" at bounding box center [627, 176] width 30 height 22
click at [558, 124] on span "Root / Key" at bounding box center [536, 127] width 66 height 25
click at [792, 300] on div "5" at bounding box center [800, 296] width 29 height 22
drag, startPoint x: 791, startPoint y: 300, endPoint x: 683, endPoint y: 126, distance: 204.8
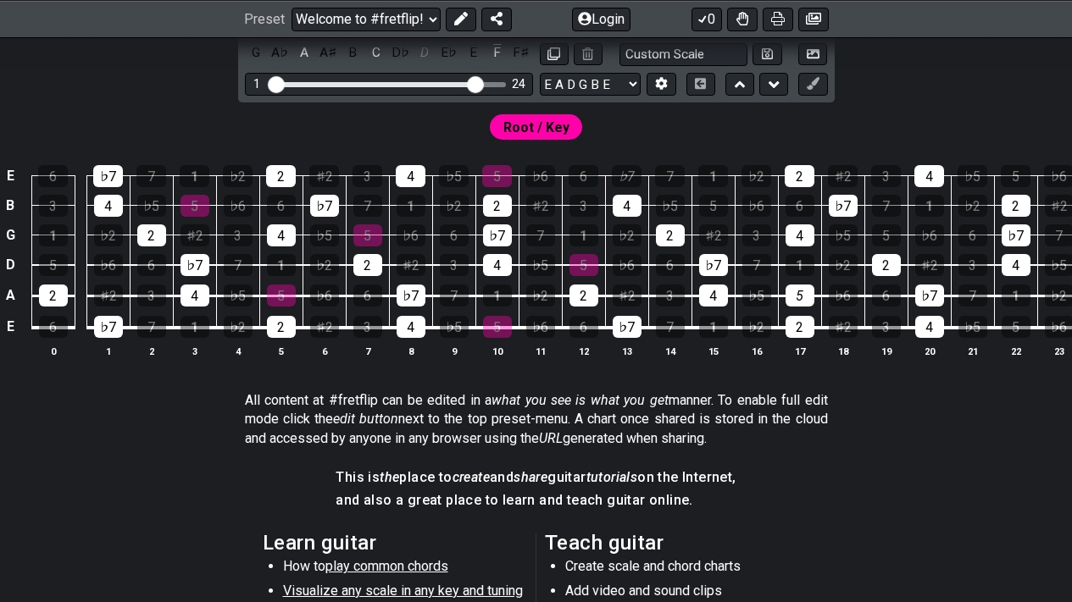
click at [683, 126] on div "Root / Key" at bounding box center [536, 123] width 1072 height 41
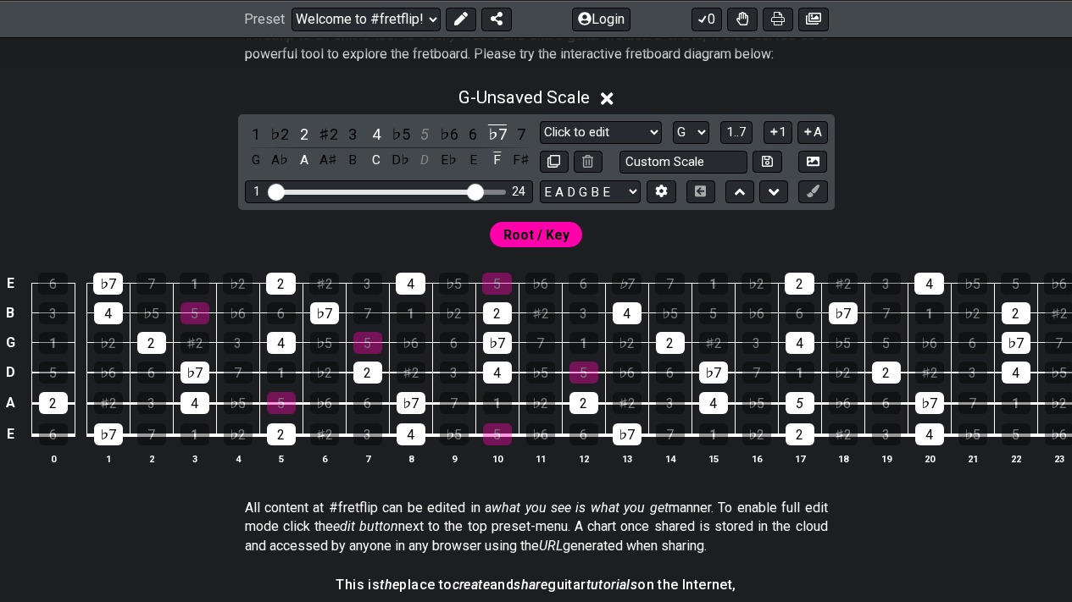
scroll to position [355, 0]
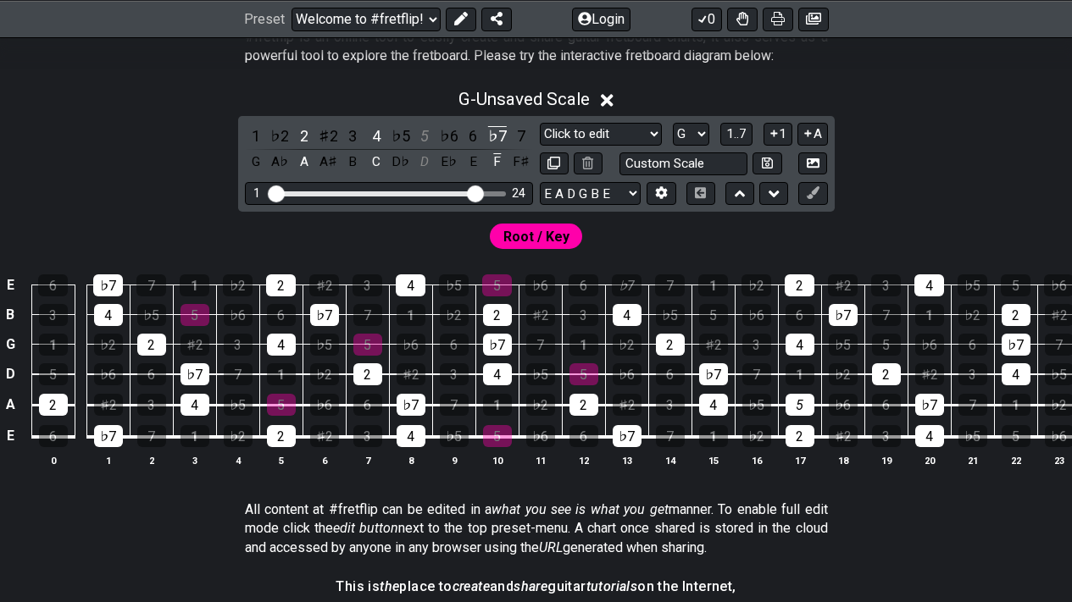
click at [536, 233] on span "Root / Key" at bounding box center [536, 237] width 66 height 25
click at [584, 139] on select "Minor Pentatonic Click to edit Minor Pentatonic Major Pentatonic Minor Blues Ma…" at bounding box center [601, 134] width 122 height 23
select select "Major"
click at [540, 123] on select "Minor Pentatonic Click to edit Minor Pentatonic Major Pentatonic Minor Blues Ma…" at bounding box center [601, 134] width 122 height 23
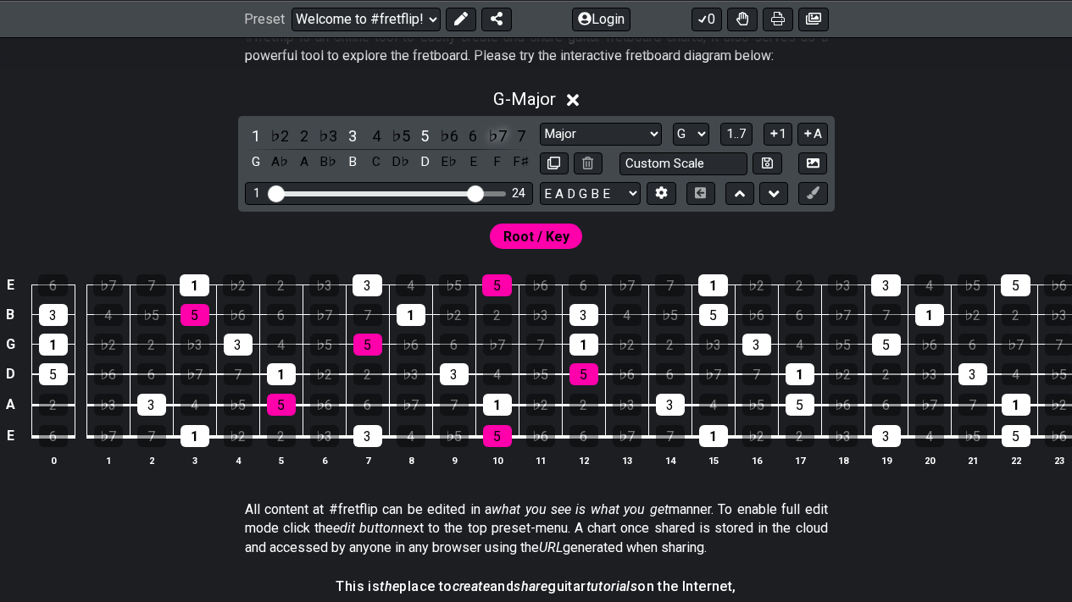
click at [502, 137] on div "♭7" at bounding box center [497, 136] width 22 height 23
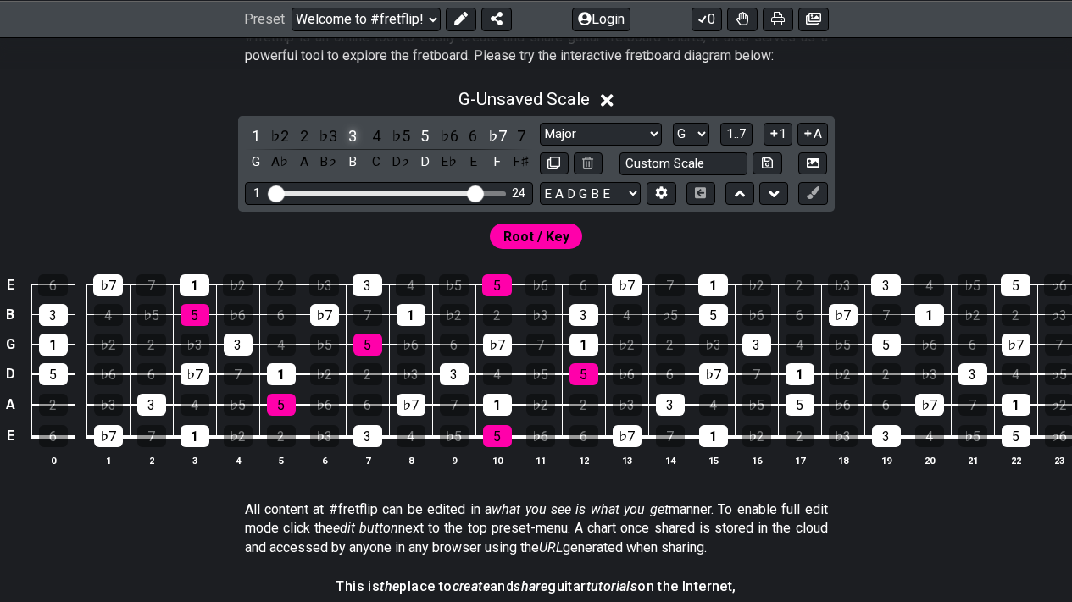
click at [353, 134] on div "3" at bounding box center [352, 136] width 22 height 23
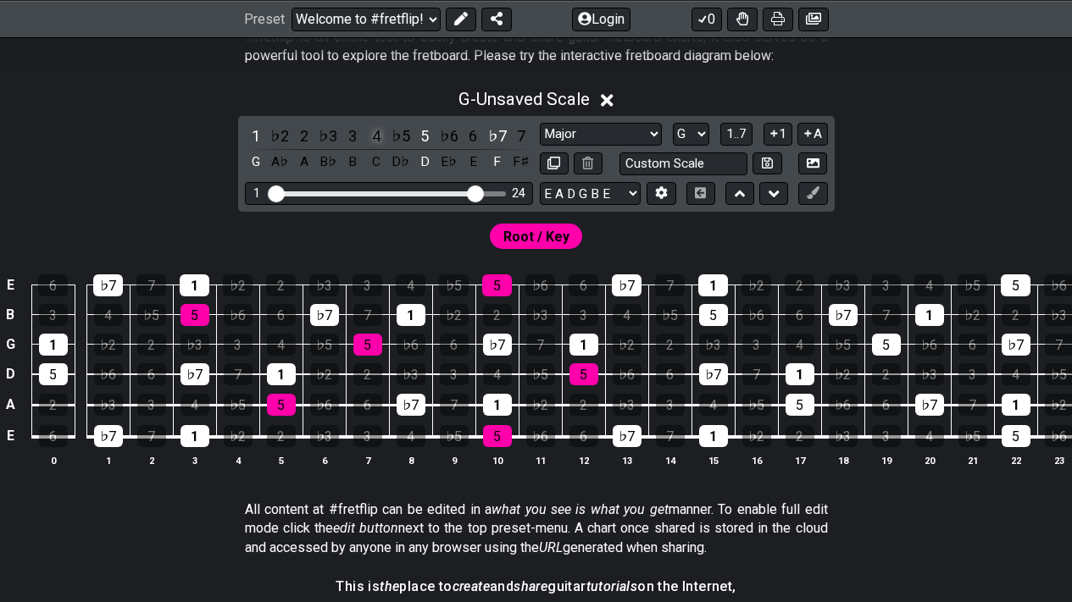
click at [374, 135] on div "4" at bounding box center [376, 136] width 22 height 23
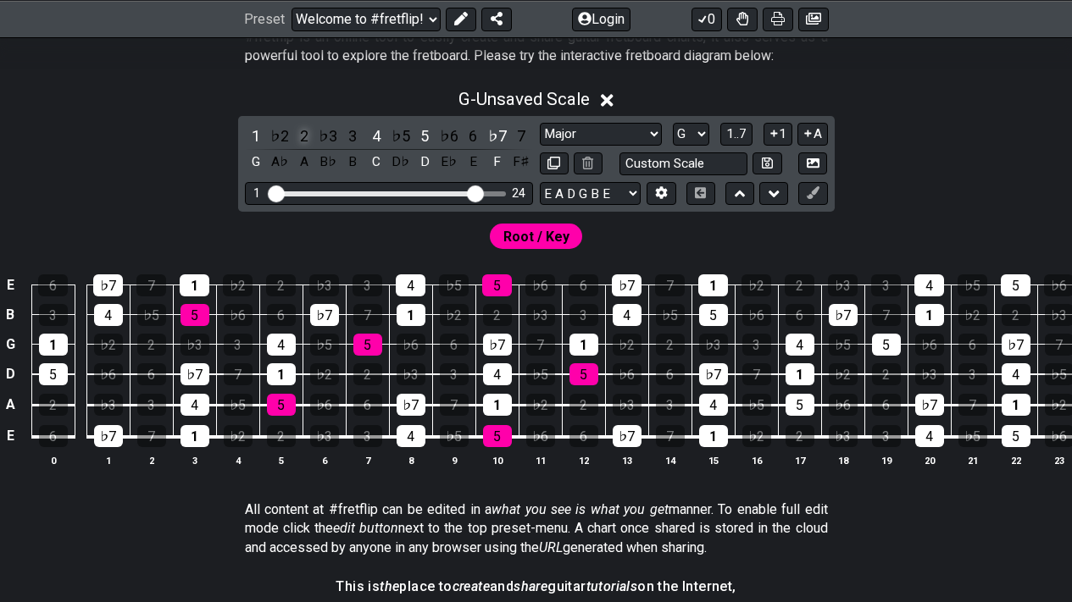
click at [309, 133] on div "2" at bounding box center [304, 136] width 22 height 23
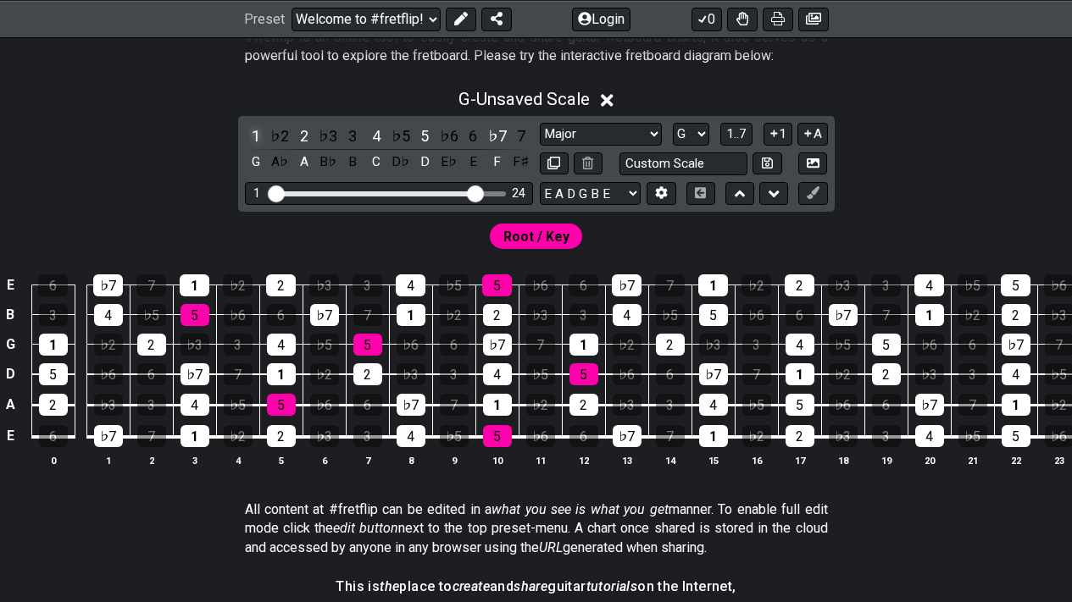
click at [258, 137] on div "1" at bounding box center [256, 136] width 22 height 23
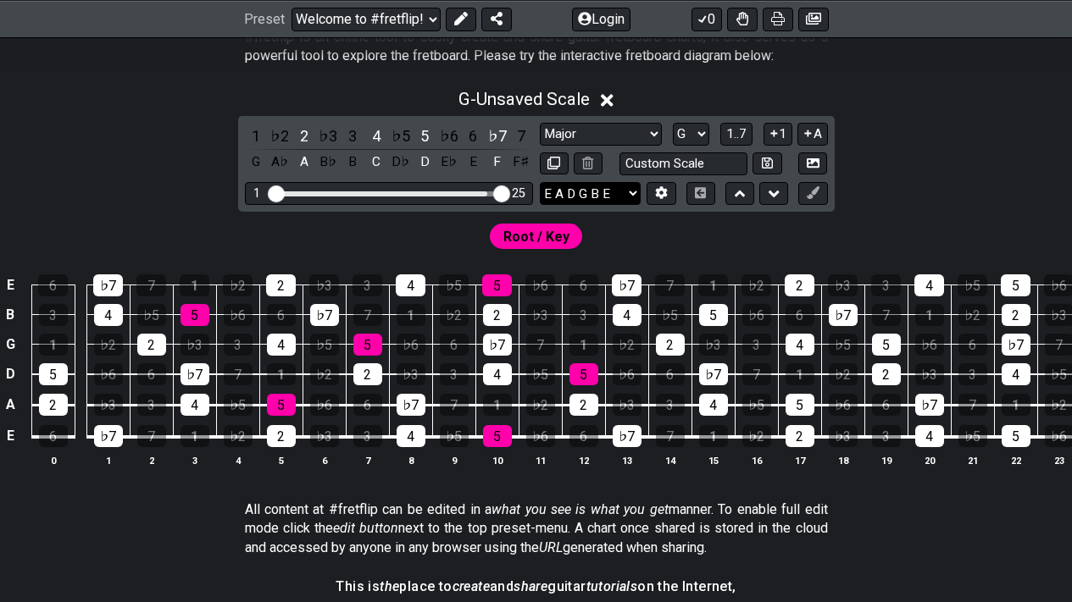
drag, startPoint x: 481, startPoint y: 192, endPoint x: 608, endPoint y: 202, distance: 126.7
click at [509, 192] on input "Visible fret range" at bounding box center [389, 192] width 241 height 0
click at [808, 411] on div "5" at bounding box center [800, 405] width 29 height 22
click at [540, 239] on span "Root / Key" at bounding box center [536, 237] width 66 height 25
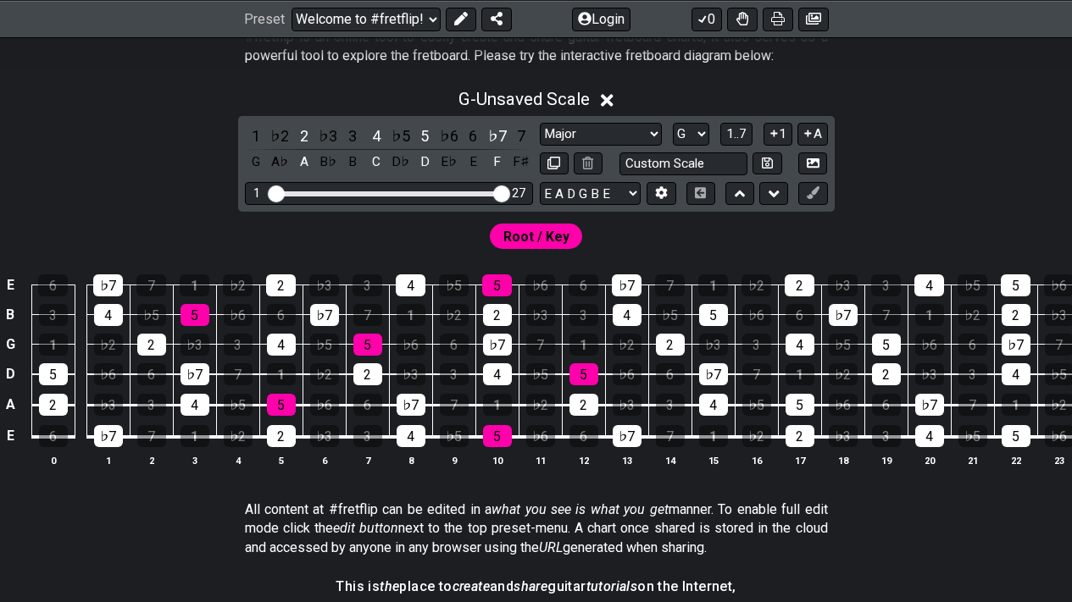
click at [553, 233] on span "Root / Key" at bounding box center [536, 237] width 66 height 25
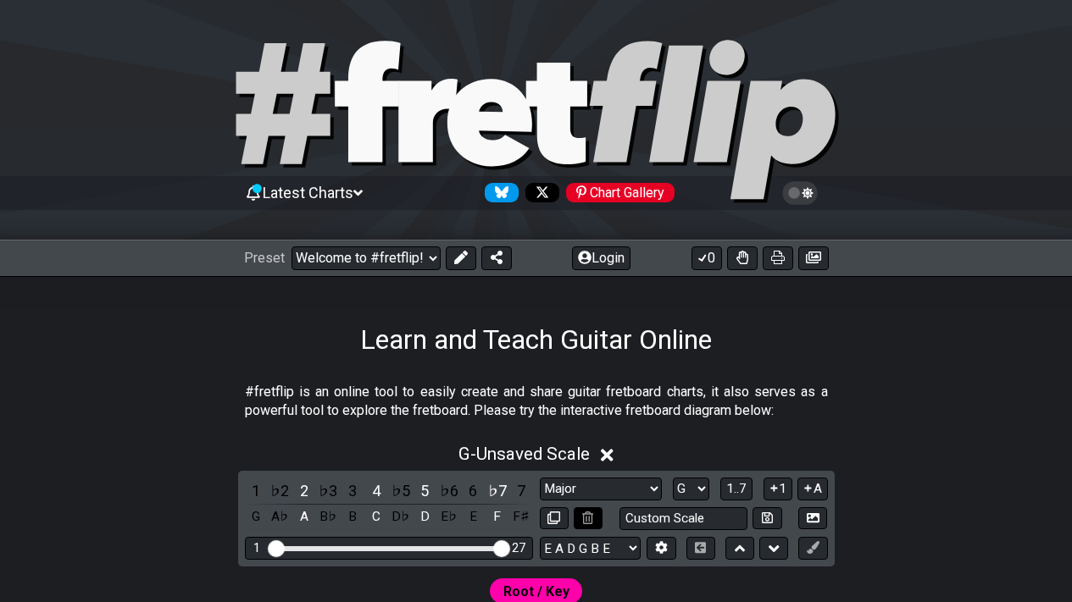
scroll to position [1, 0]
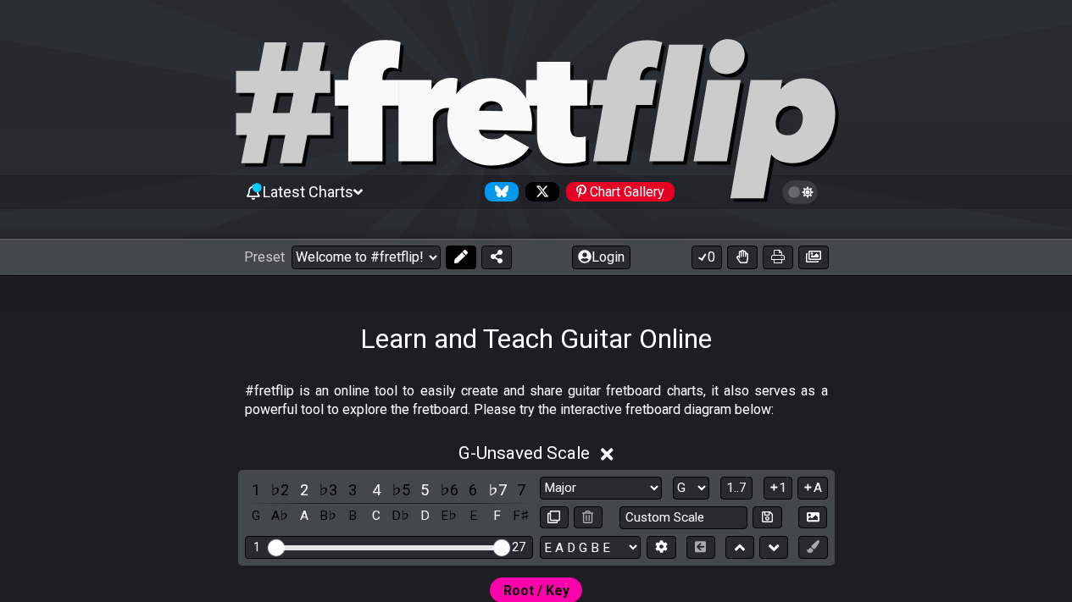
click at [471, 255] on button at bounding box center [461, 258] width 31 height 24
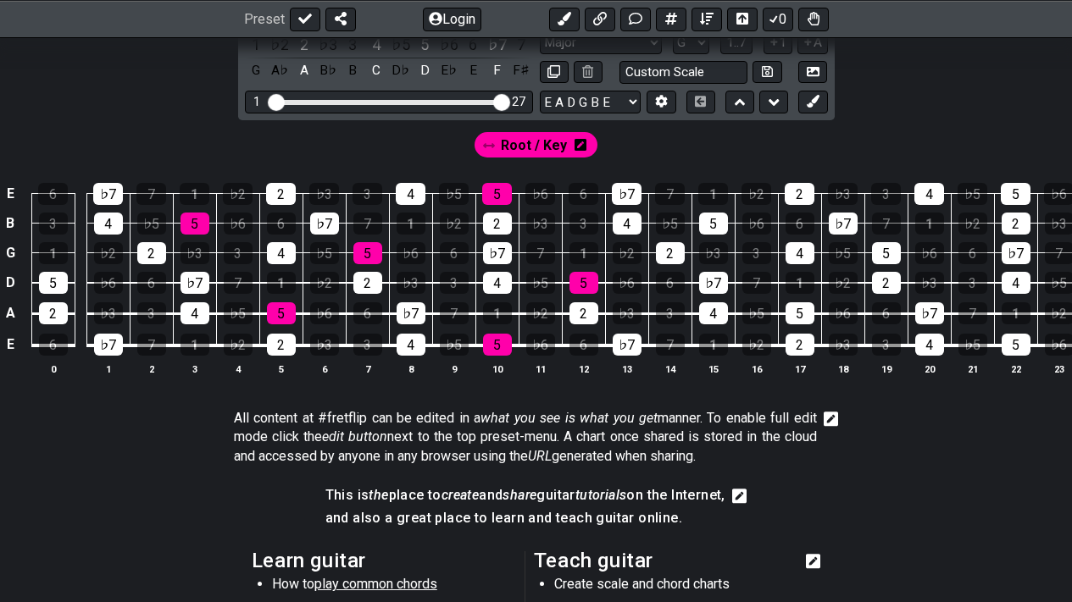
scroll to position [426, 0]
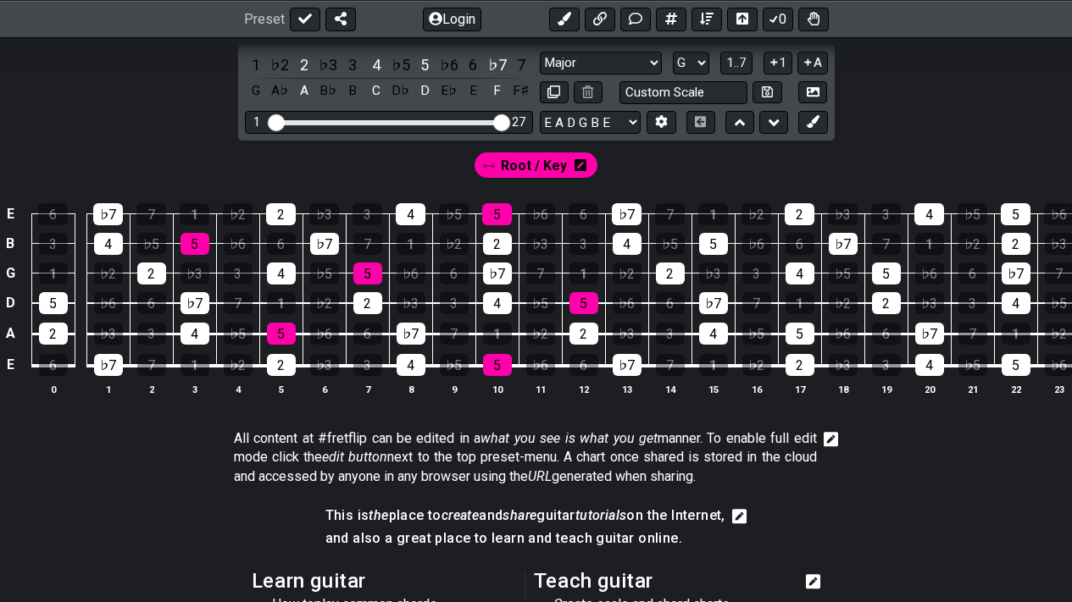
click at [578, 170] on icon at bounding box center [581, 165] width 12 height 12
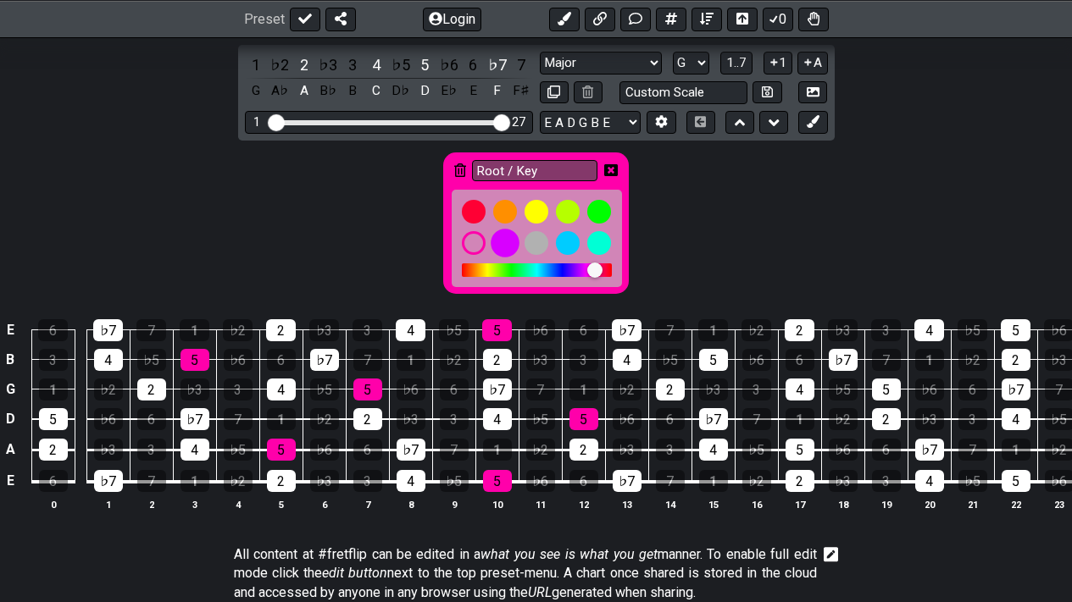
click at [511, 245] on div at bounding box center [505, 243] width 29 height 29
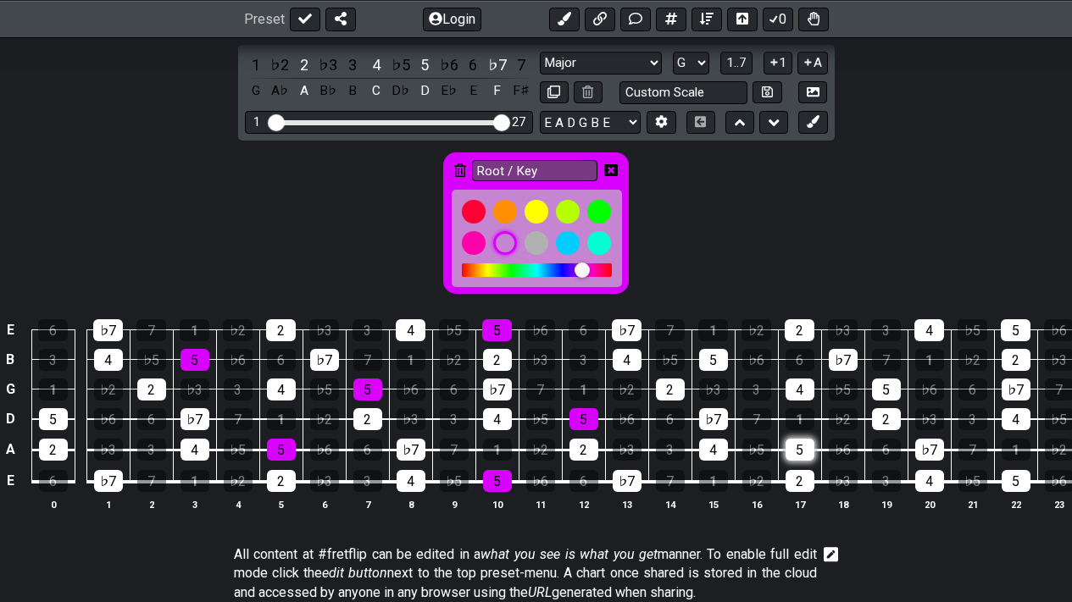
click at [797, 446] on div "5" at bounding box center [800, 450] width 29 height 22
click at [797, 447] on div "5" at bounding box center [800, 450] width 29 height 22
click at [479, 216] on div at bounding box center [473, 211] width 29 height 29
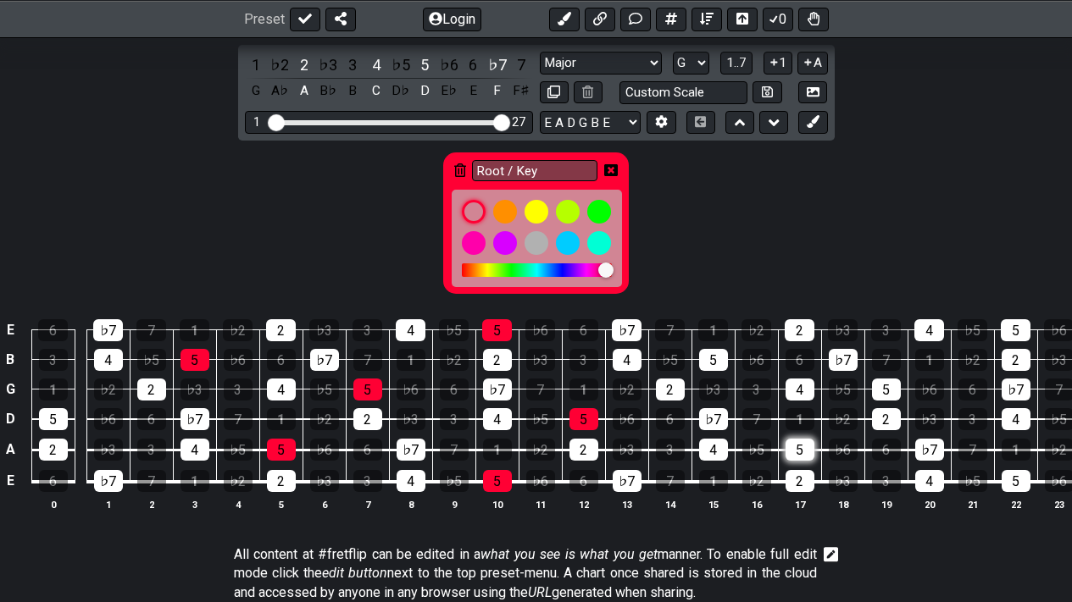
click at [808, 458] on div "5" at bounding box center [800, 450] width 29 height 22
click at [430, 64] on div "5" at bounding box center [425, 64] width 22 height 23
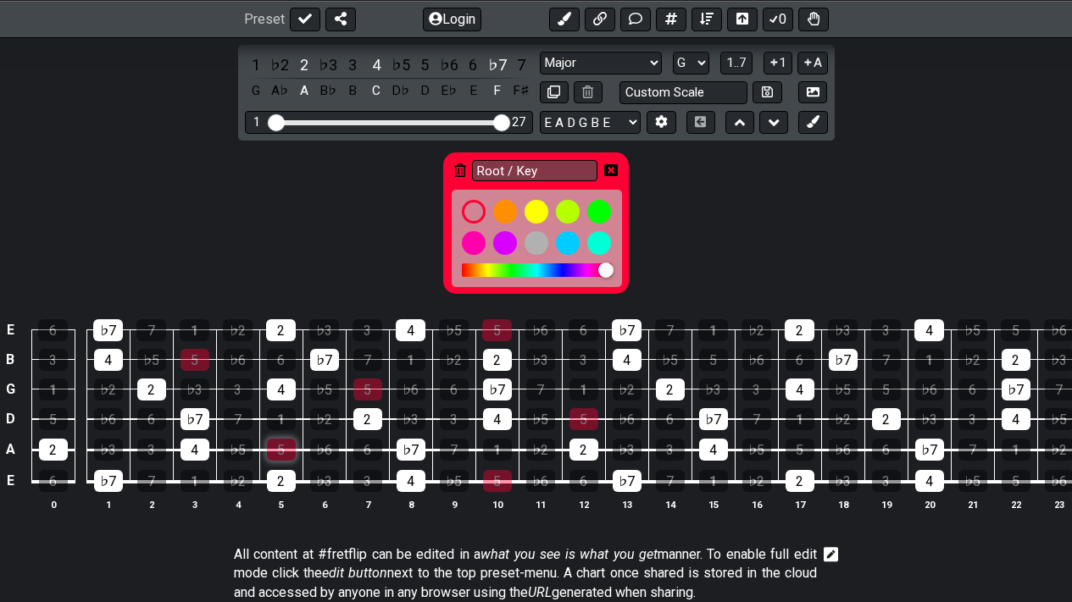
click at [289, 446] on div "5" at bounding box center [281, 450] width 29 height 22
click at [288, 443] on div "5" at bounding box center [281, 450] width 29 height 22
click at [611, 169] on icon at bounding box center [611, 170] width 14 height 12
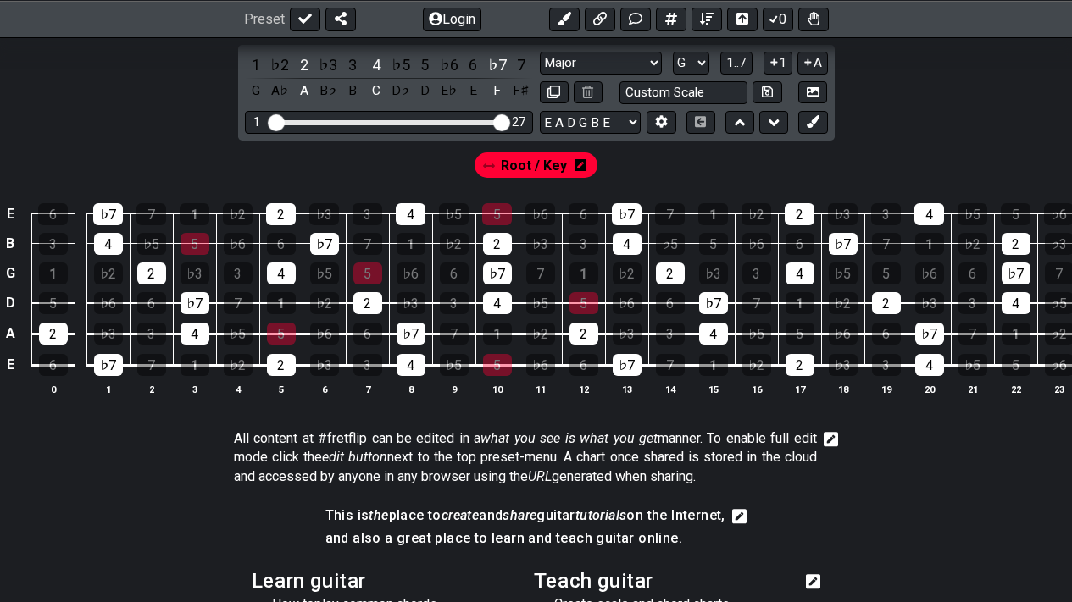
click at [910, 151] on div "Root / Key" at bounding box center [536, 161] width 1072 height 41
